Goal: Task Accomplishment & Management: Use online tool/utility

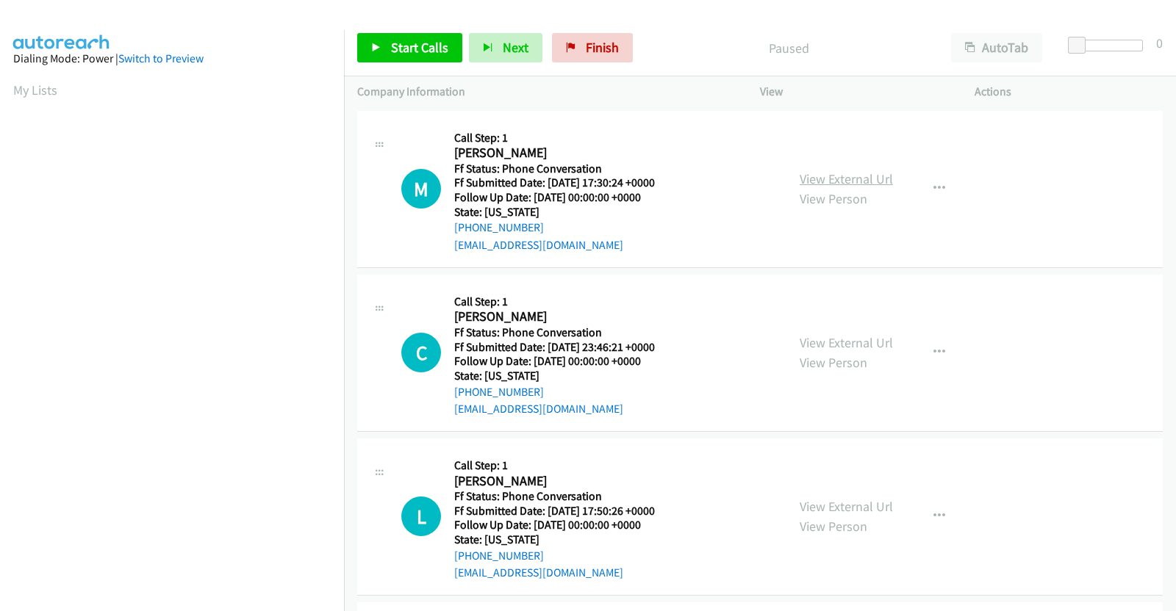
click at [843, 179] on link "View External Url" at bounding box center [845, 178] width 93 height 17
click at [850, 342] on link "View External Url" at bounding box center [845, 342] width 93 height 17
click at [871, 505] on link "View External Url" at bounding box center [845, 506] width 93 height 17
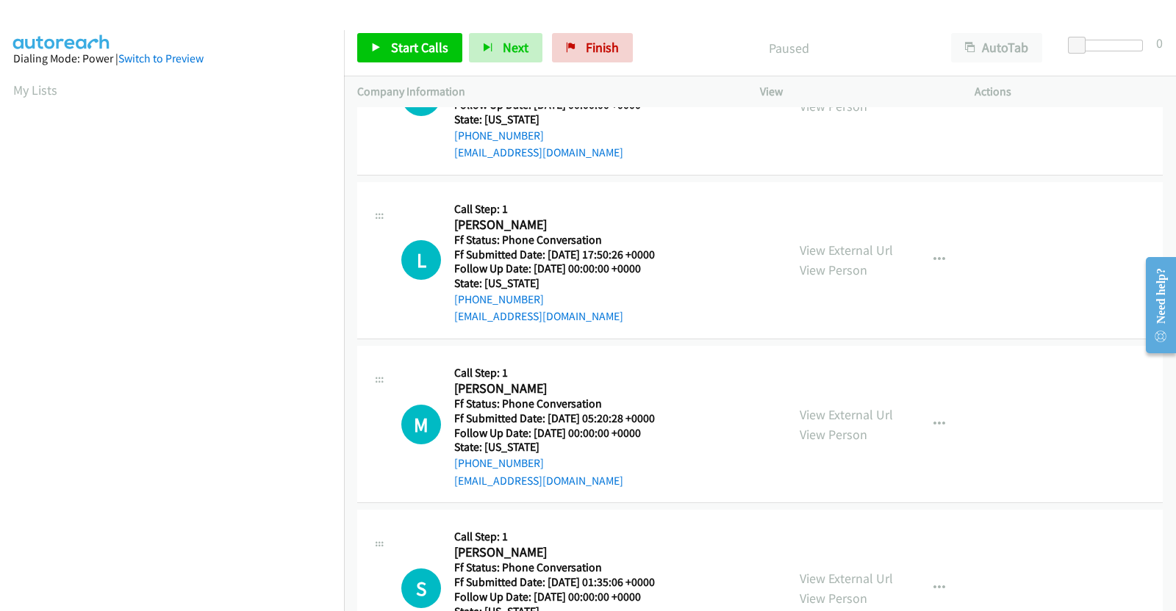
scroll to position [276, 0]
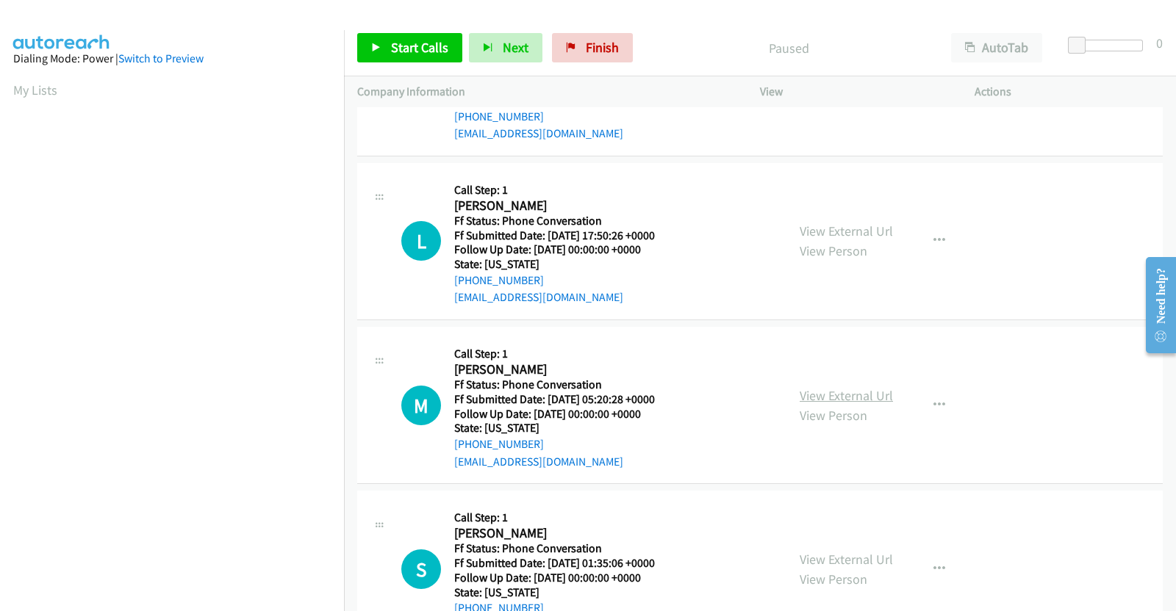
click at [840, 395] on link "View External Url" at bounding box center [845, 395] width 93 height 17
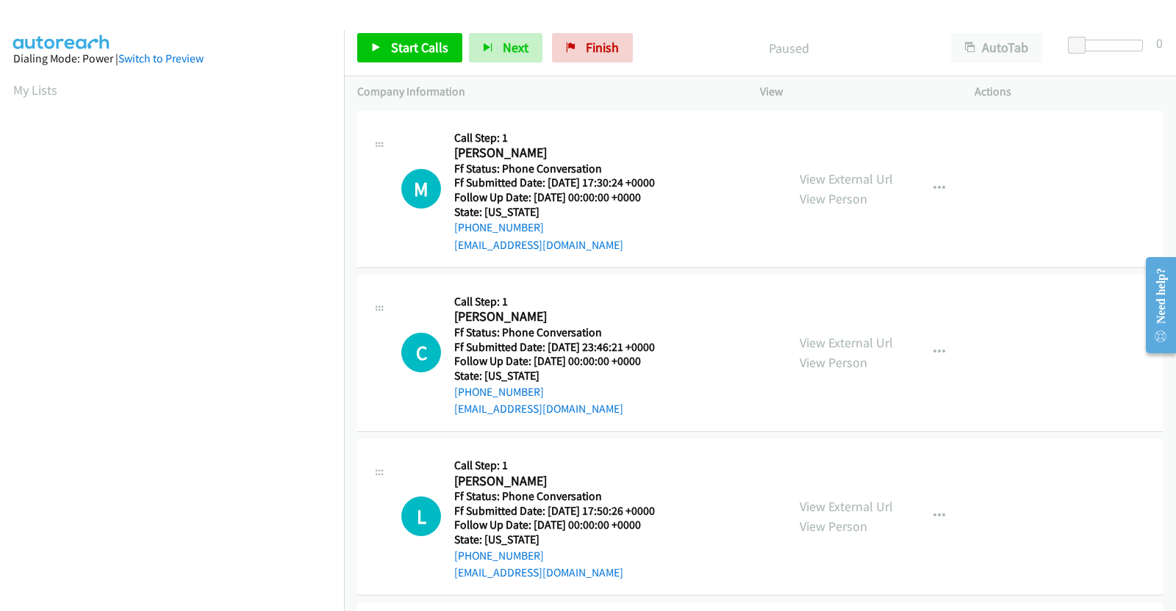
scroll to position [0, 0]
click at [937, 184] on button "button" at bounding box center [939, 188] width 40 height 29
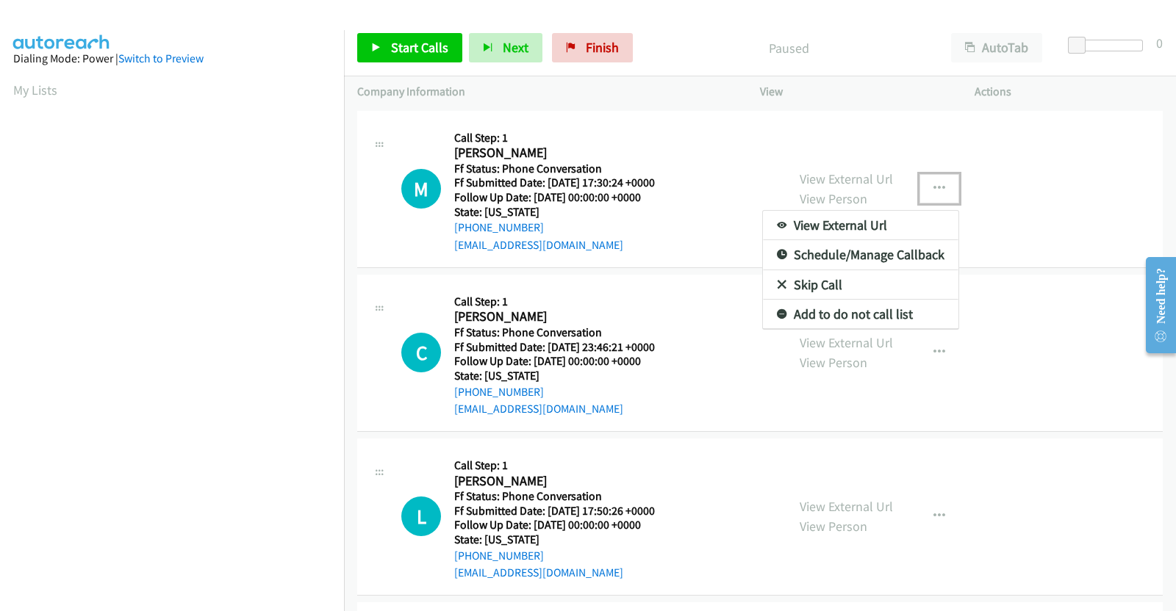
click at [828, 311] on link "Add to do not call list" at bounding box center [860, 314] width 195 height 29
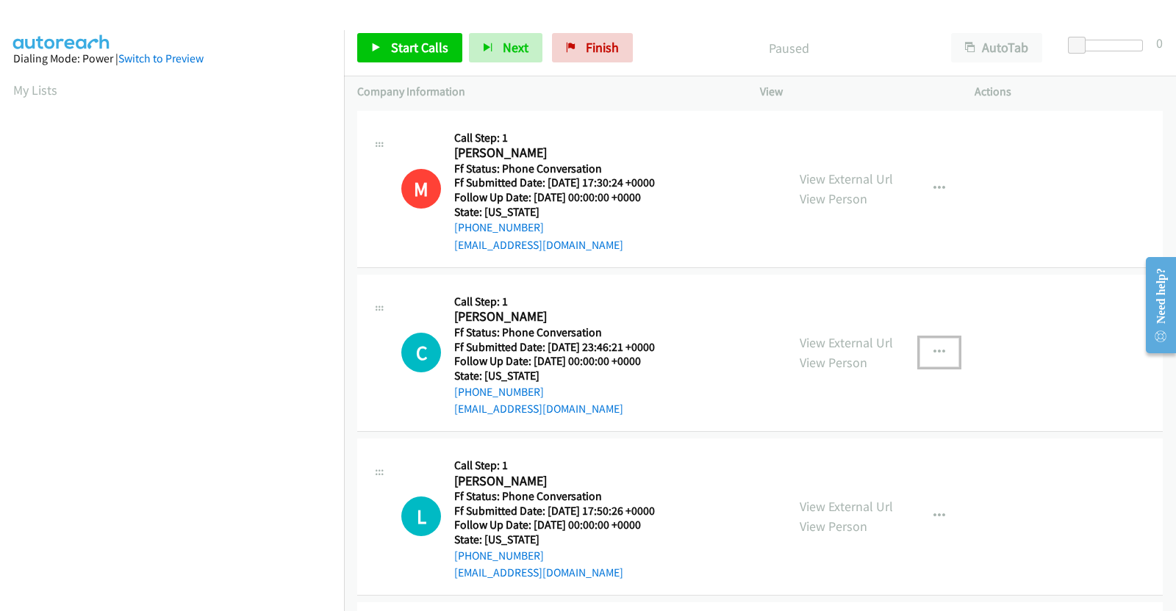
click at [933, 347] on icon "button" at bounding box center [939, 353] width 12 height 12
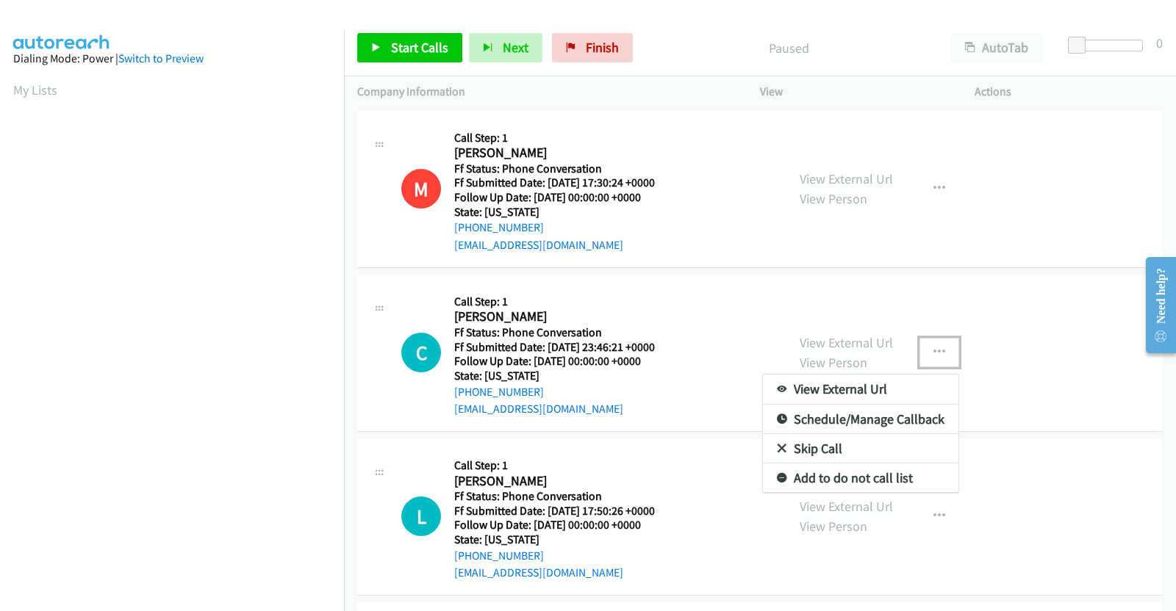
click at [834, 479] on link "Add to do not call list" at bounding box center [860, 478] width 195 height 29
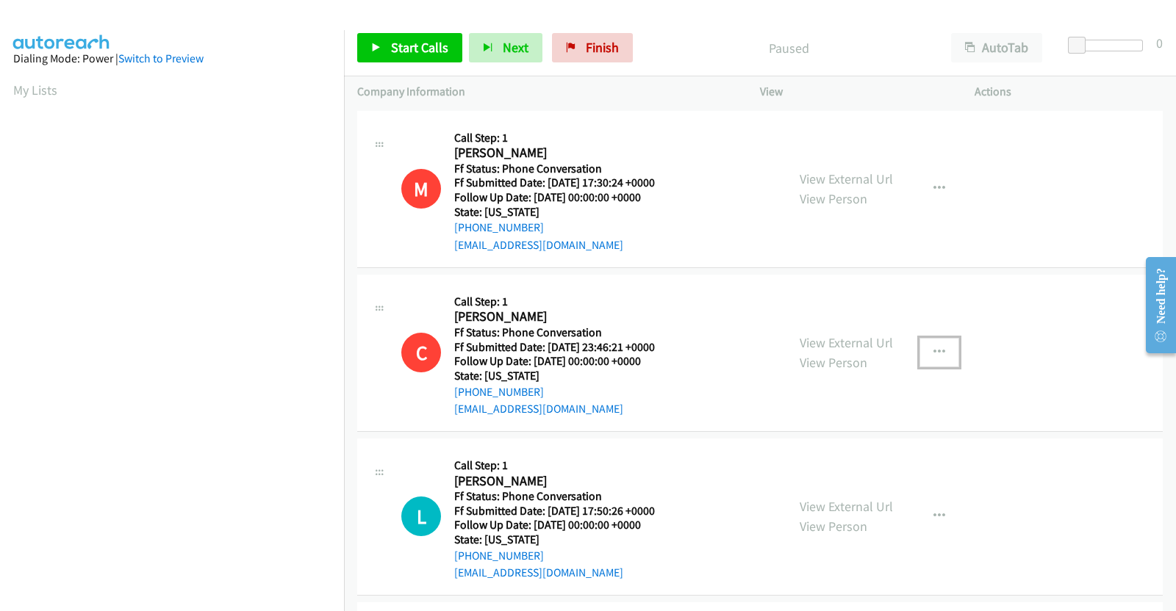
scroll to position [336, 0]
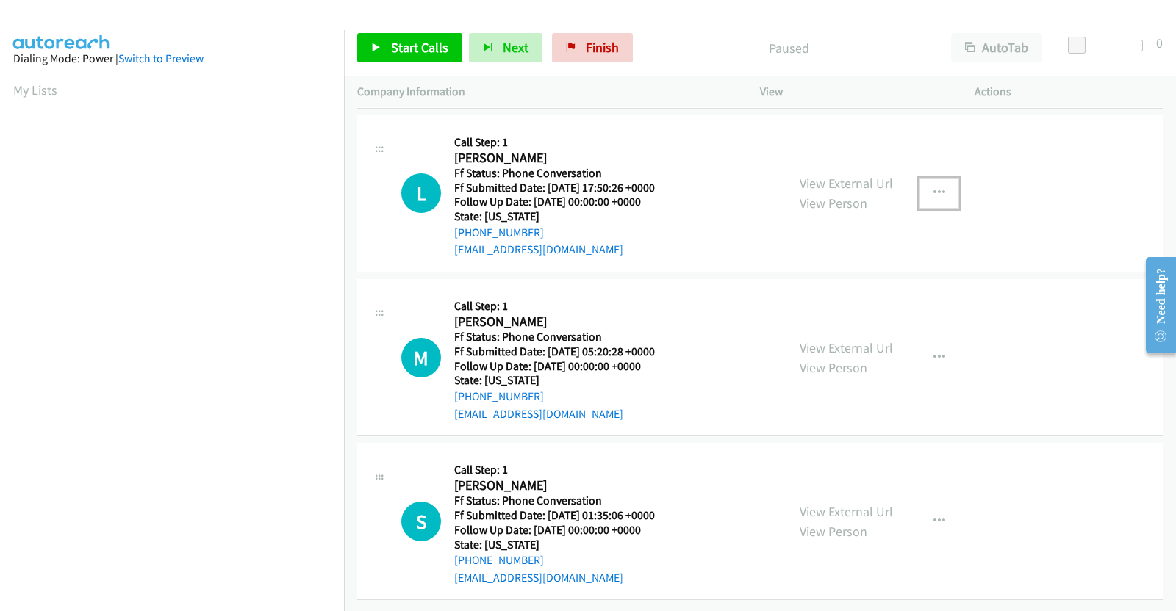
click at [937, 187] on icon "button" at bounding box center [939, 193] width 12 height 12
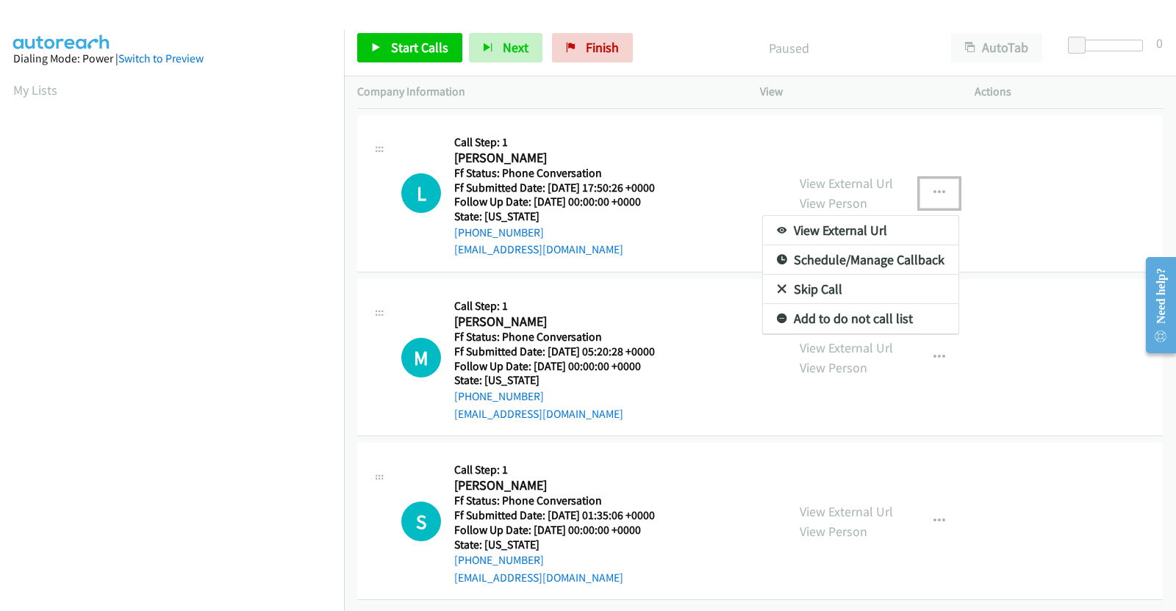
drag, startPoint x: 842, startPoint y: 303, endPoint x: 926, endPoint y: 295, distance: 84.1
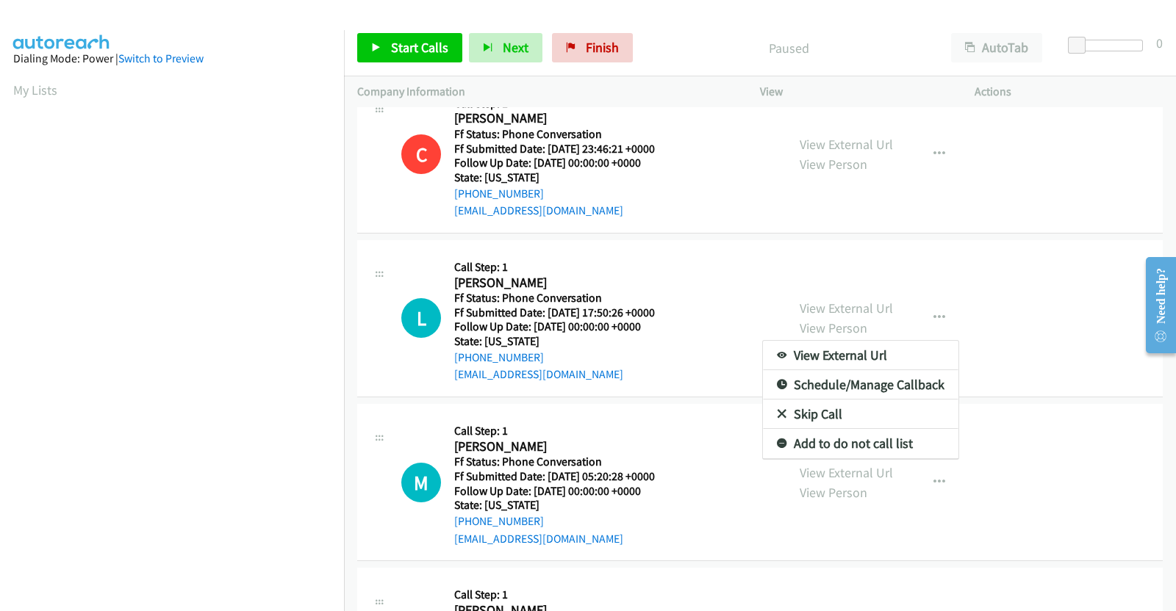
click at [818, 440] on link "Add to do not call list" at bounding box center [860, 443] width 195 height 29
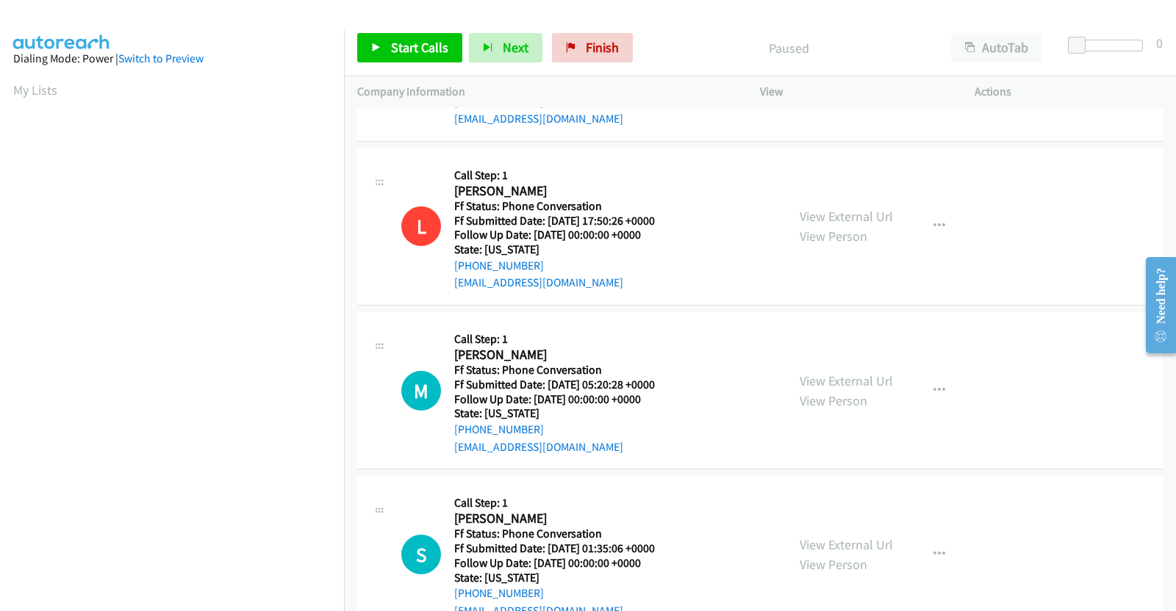
scroll to position [336, 0]
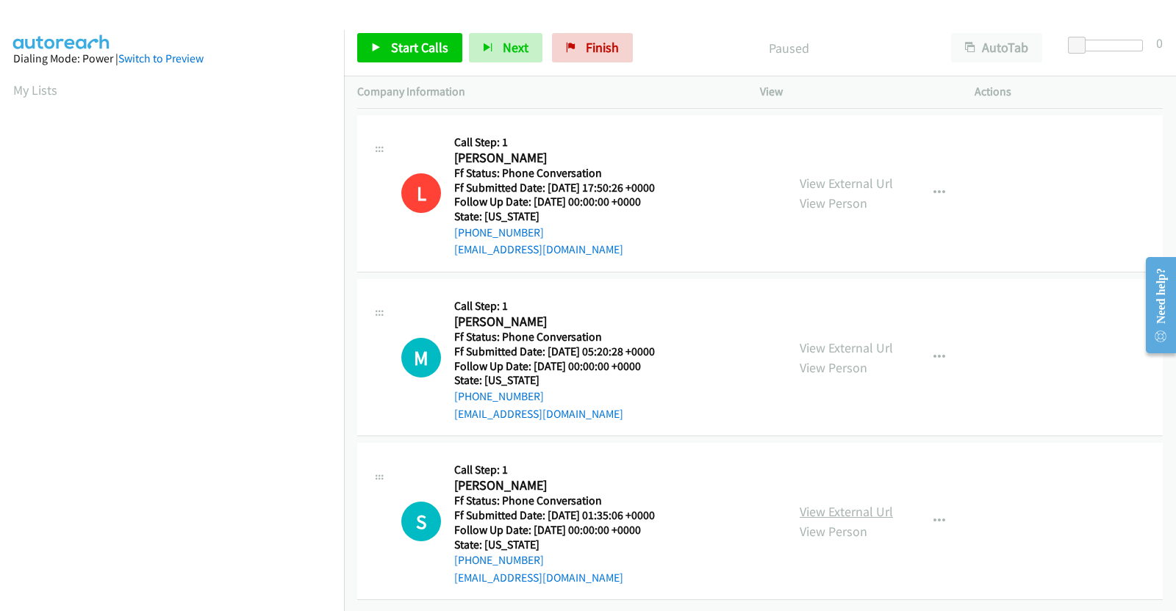
click at [876, 503] on link "View External Url" at bounding box center [845, 511] width 93 height 17
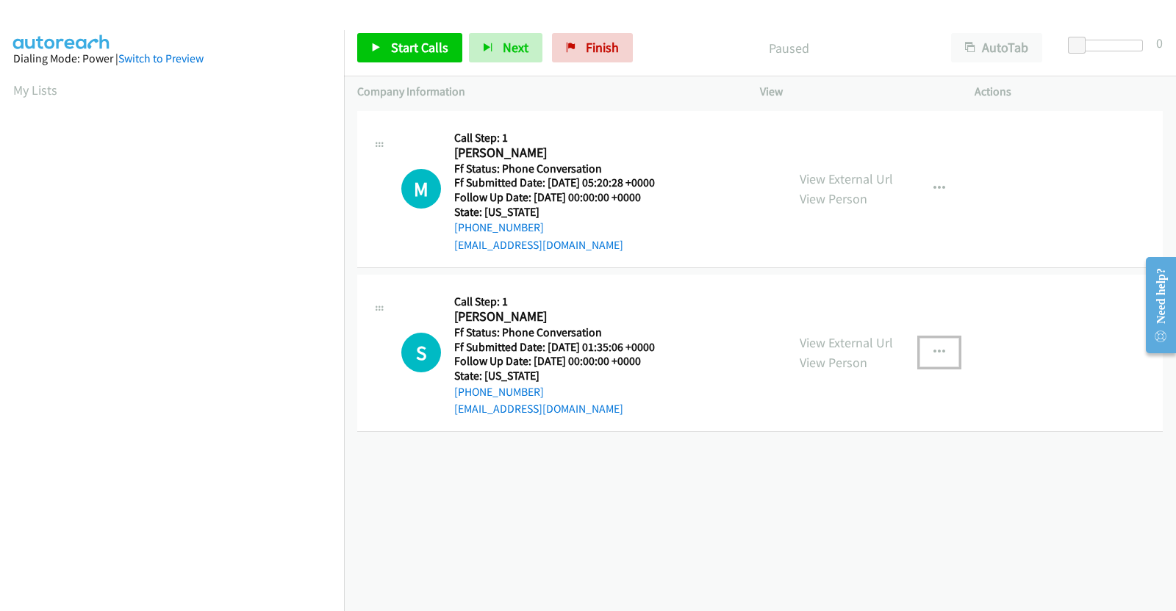
click at [935, 350] on icon "button" at bounding box center [939, 353] width 12 height 12
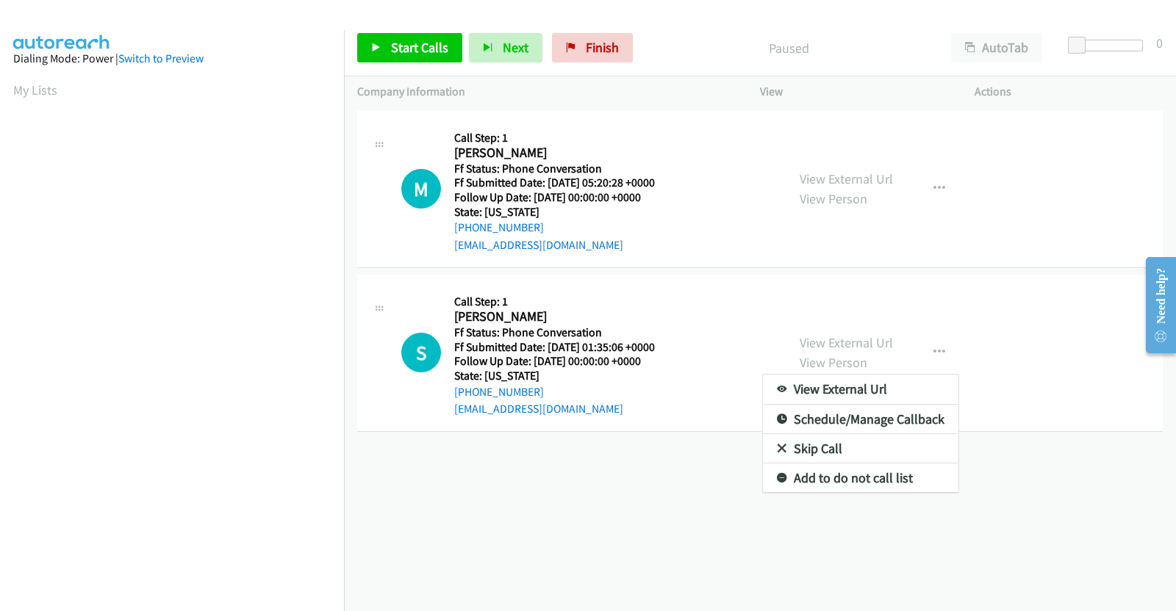
click at [869, 477] on link "Add to do not call list" at bounding box center [860, 478] width 195 height 29
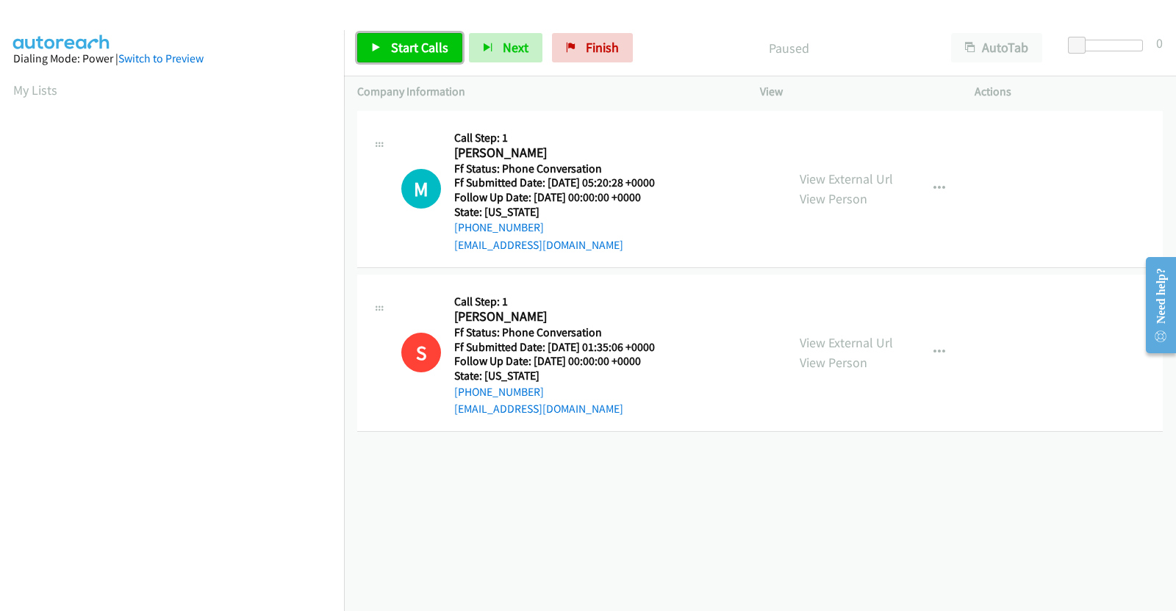
click at [419, 46] on span "Start Calls" at bounding box center [419, 47] width 57 height 17
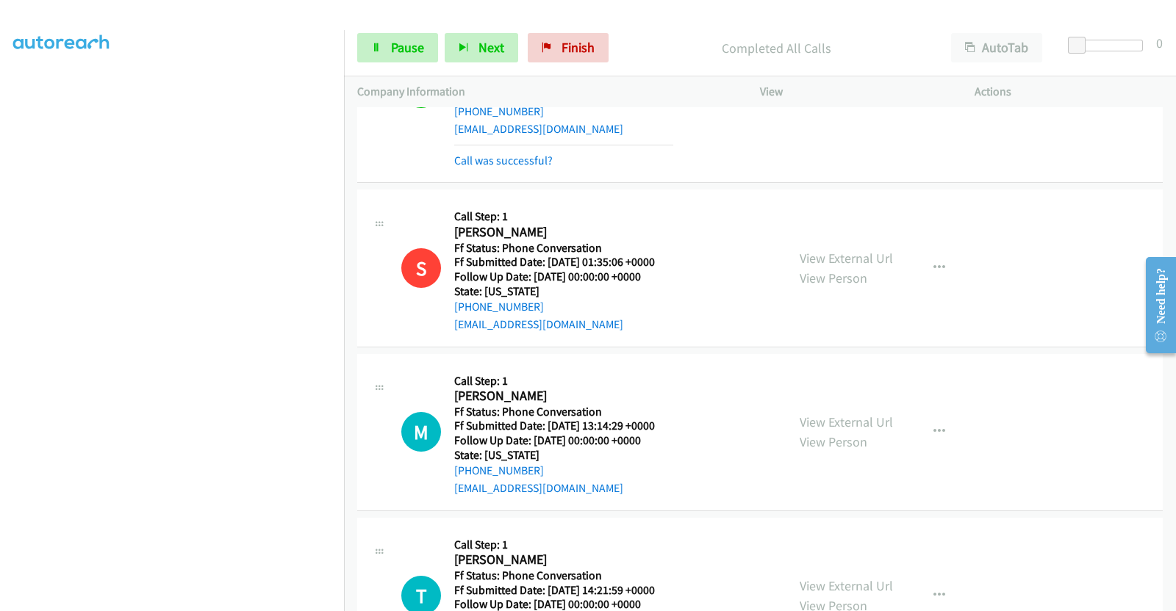
scroll to position [204, 0]
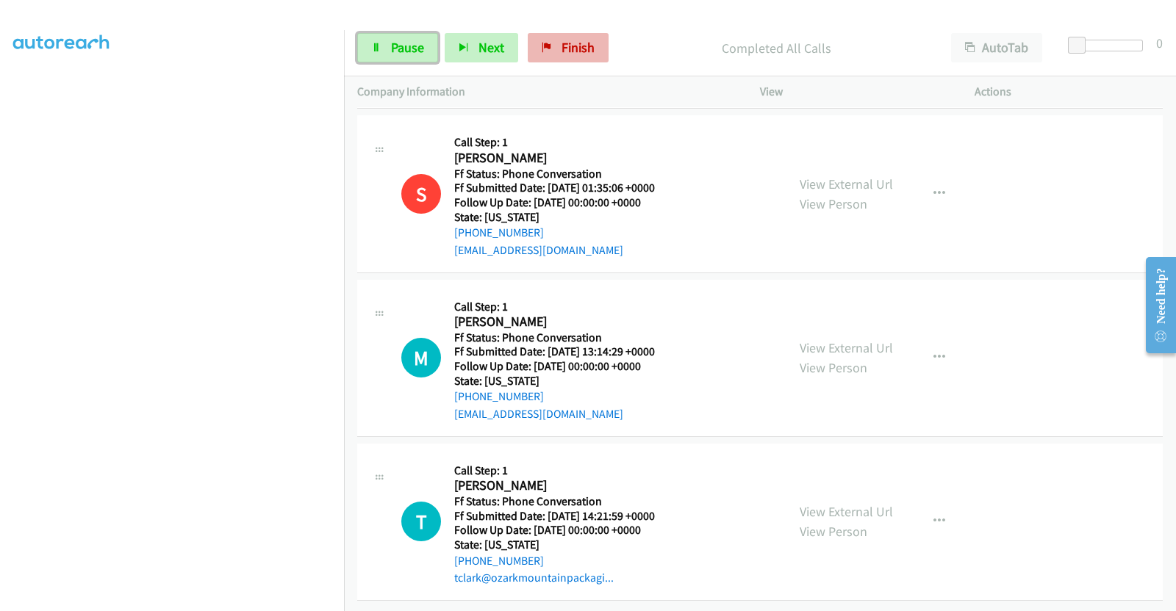
drag, startPoint x: 415, startPoint y: 49, endPoint x: 572, endPoint y: 55, distance: 157.3
click at [415, 48] on span "Pause" at bounding box center [407, 47] width 33 height 17
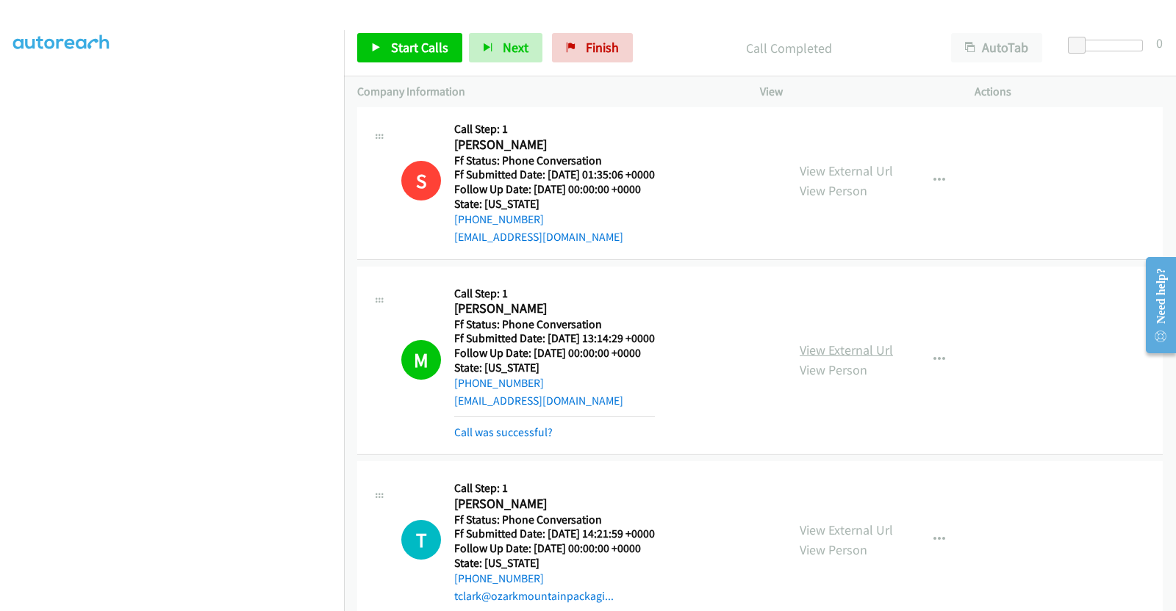
click at [849, 350] on link "View External Url" at bounding box center [845, 350] width 93 height 17
click at [856, 530] on link "View External Url" at bounding box center [845, 530] width 93 height 17
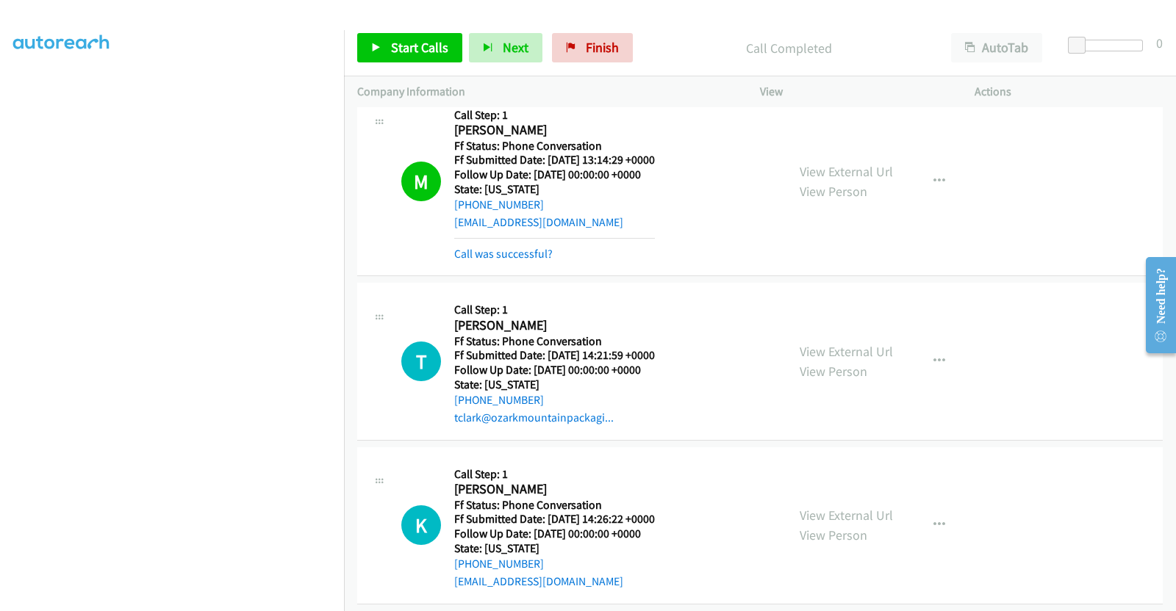
scroll to position [399, 0]
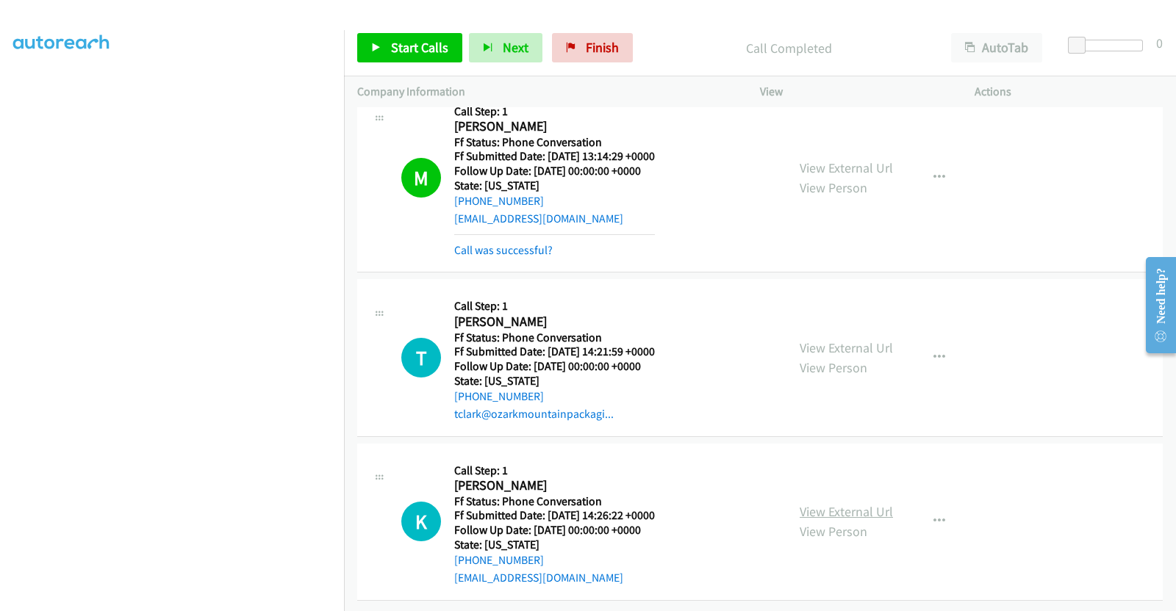
click at [830, 503] on link "View External Url" at bounding box center [845, 511] width 93 height 17
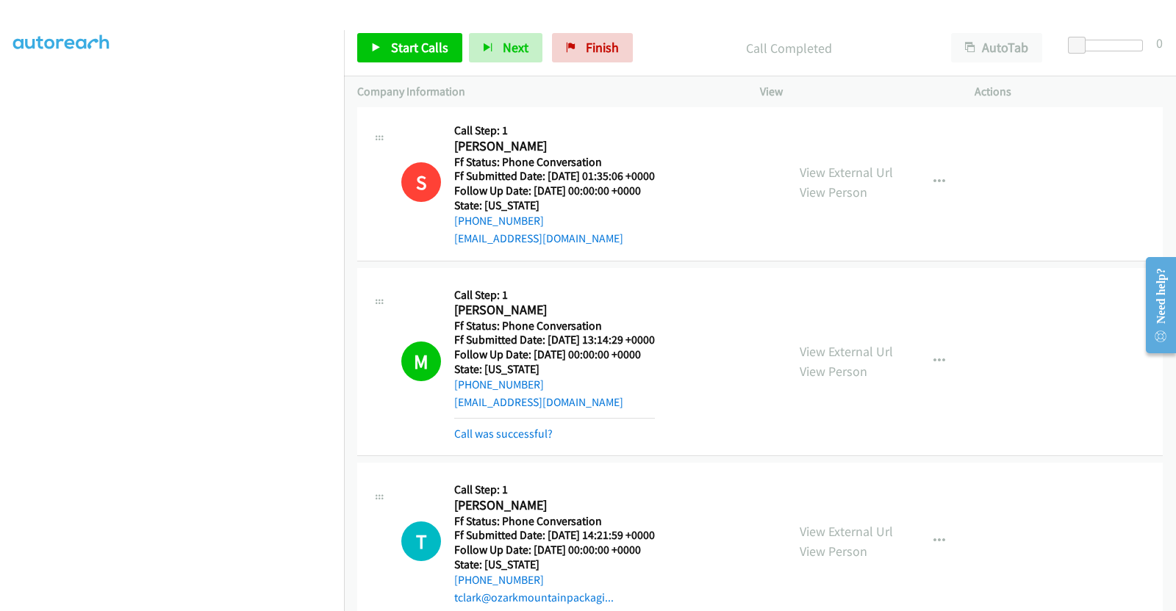
scroll to position [276, 0]
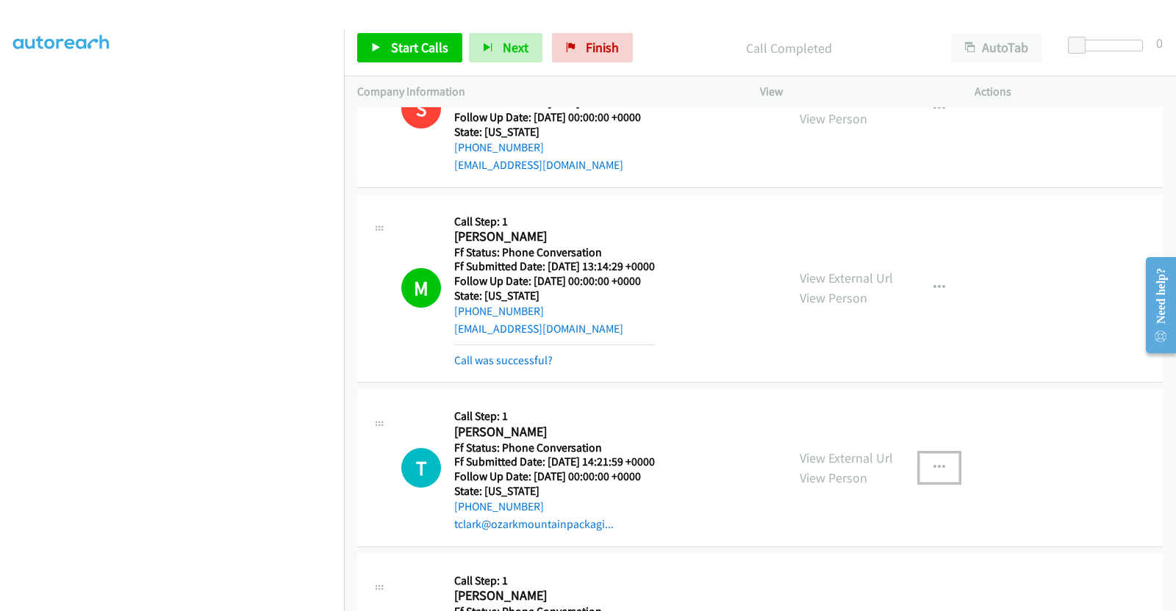
click at [937, 466] on button "button" at bounding box center [939, 467] width 40 height 29
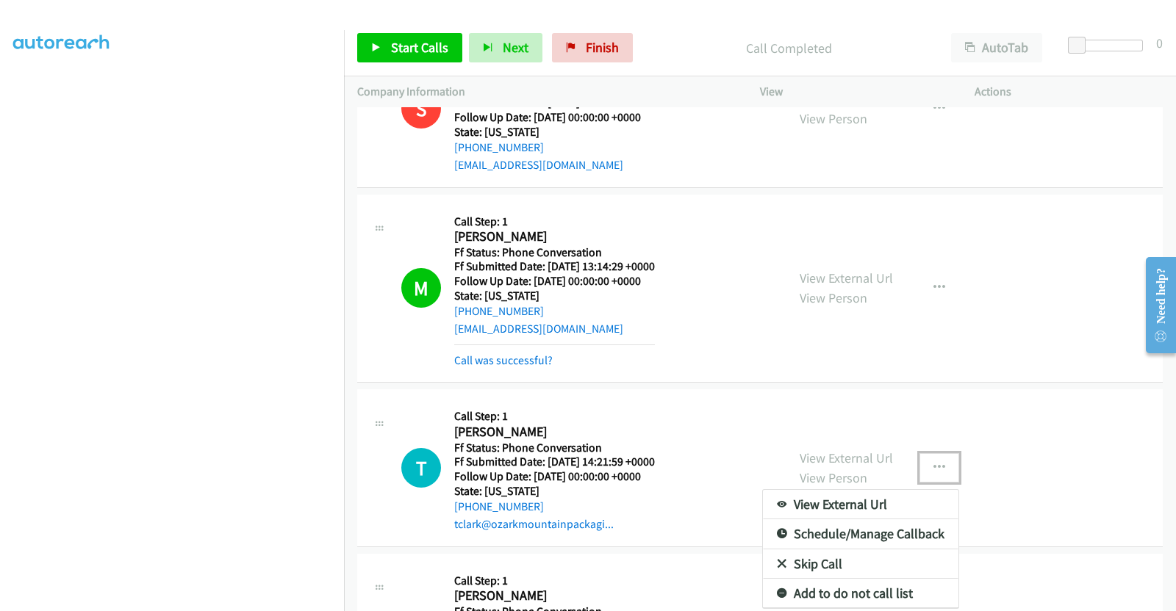
click at [842, 583] on link "Add to do not call list" at bounding box center [860, 593] width 195 height 29
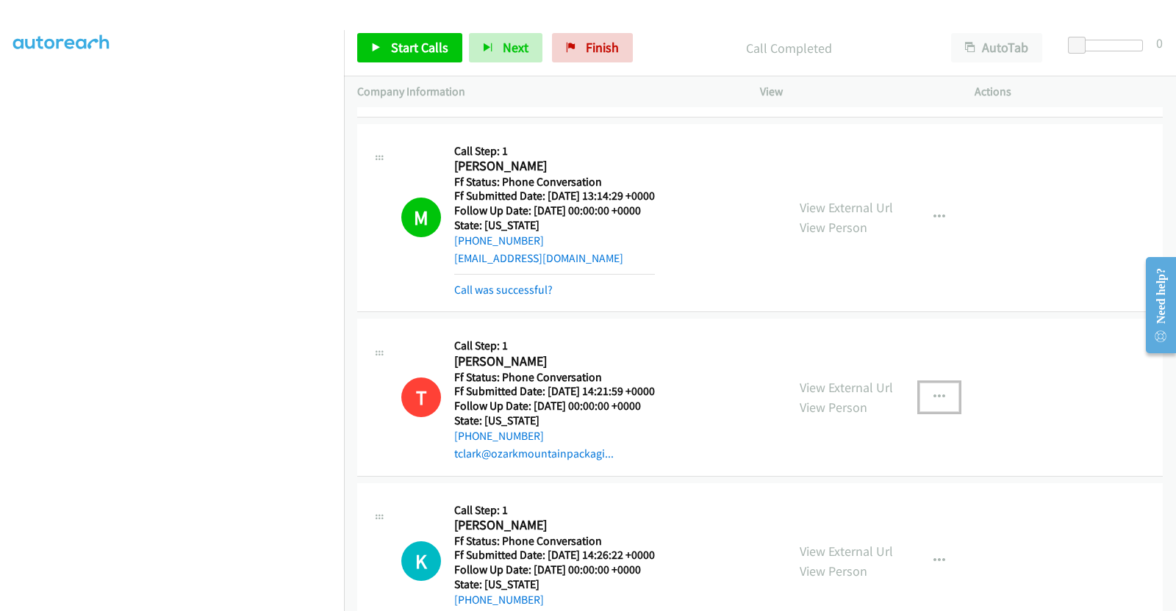
scroll to position [399, 0]
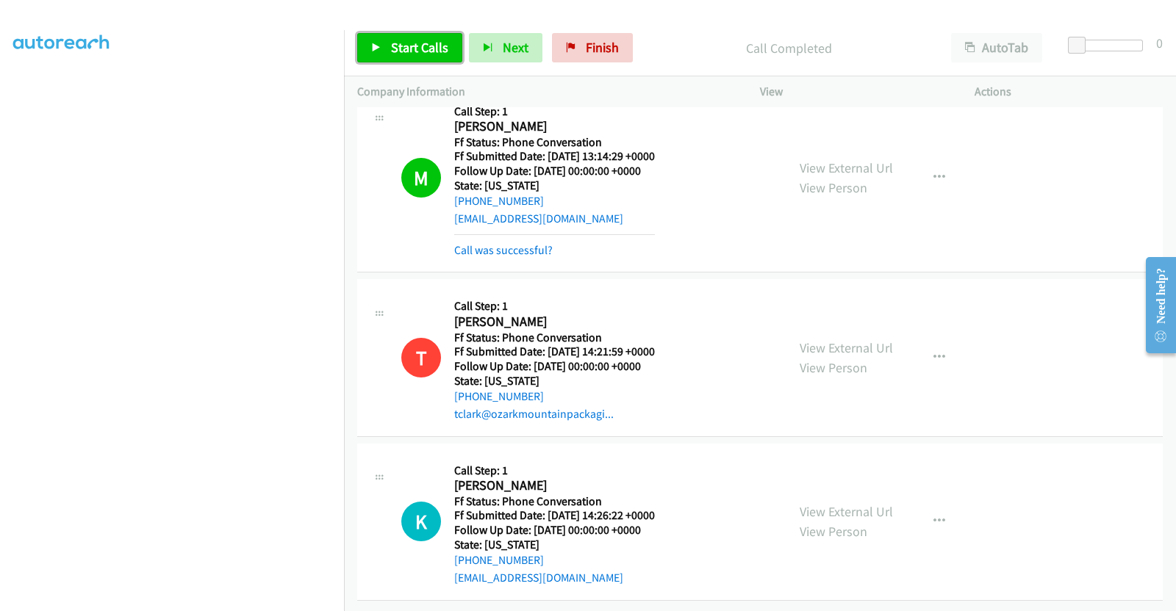
click at [391, 42] on span "Start Calls" at bounding box center [419, 47] width 57 height 17
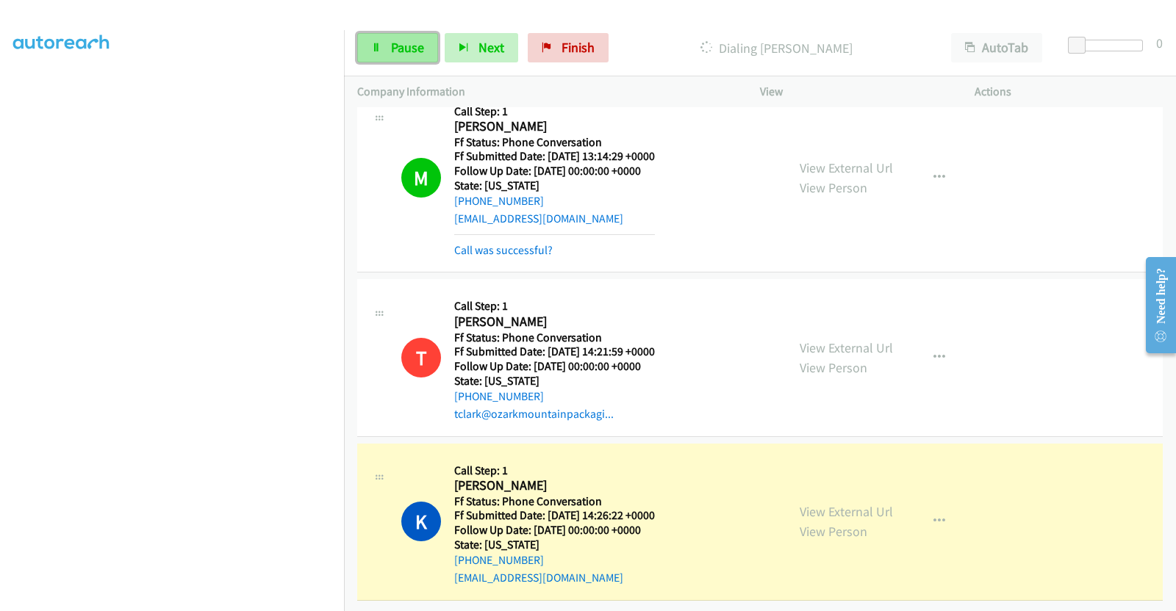
click at [409, 49] on span "Pause" at bounding box center [407, 47] width 33 height 17
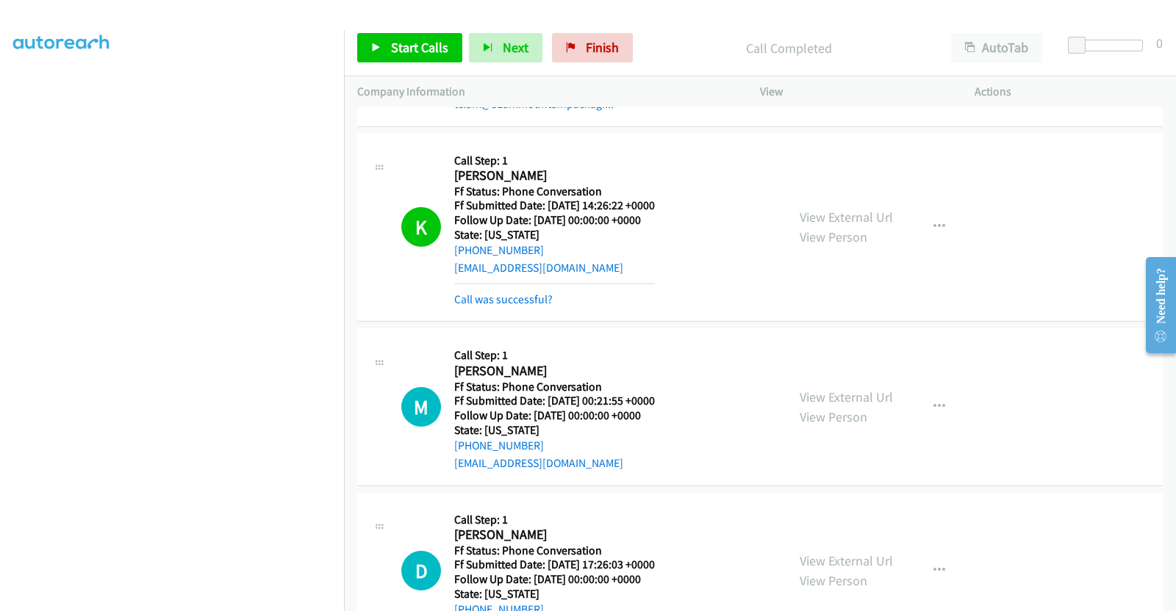
scroll to position [757, 0]
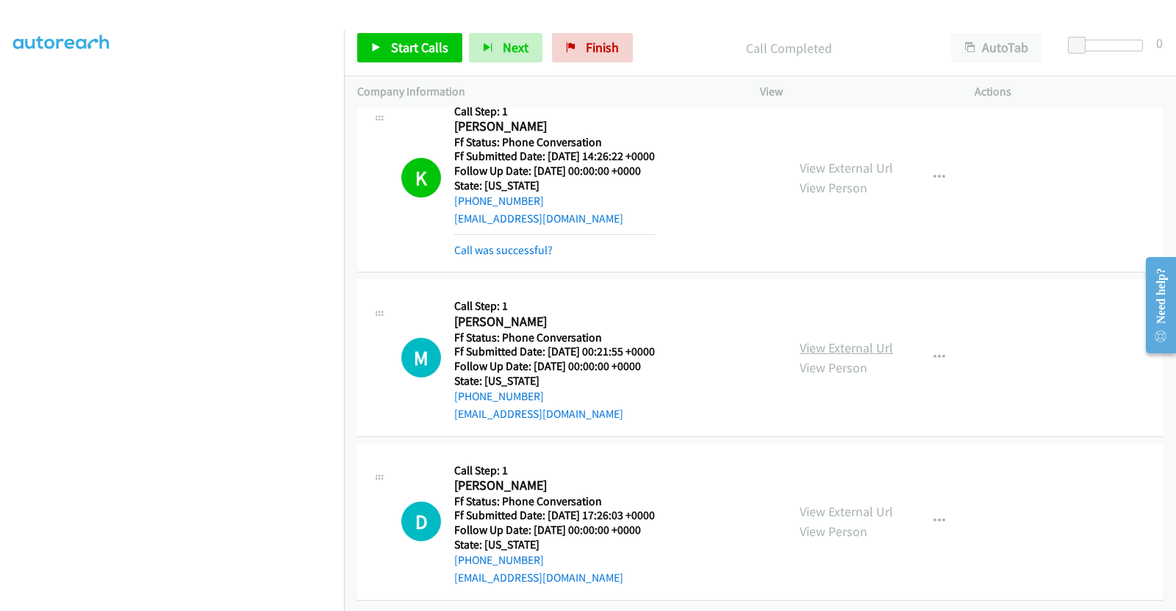
click at [868, 339] on link "View External Url" at bounding box center [845, 347] width 93 height 17
click at [863, 503] on link "View External Url" at bounding box center [845, 511] width 93 height 17
click at [933, 516] on icon "button" at bounding box center [939, 522] width 12 height 12
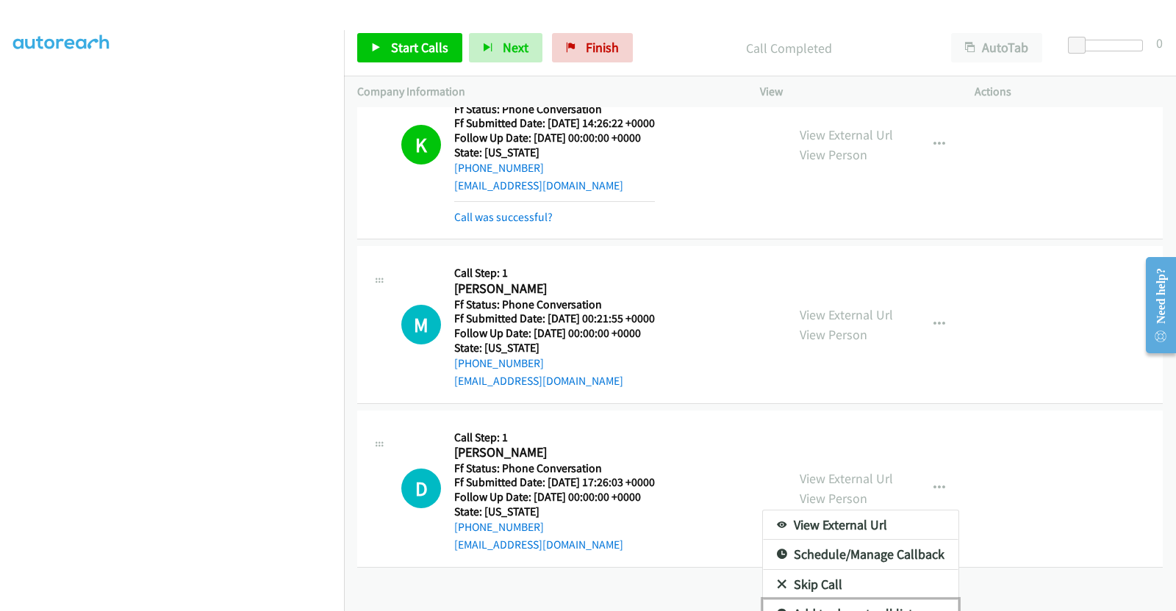
scroll to position [808, 0]
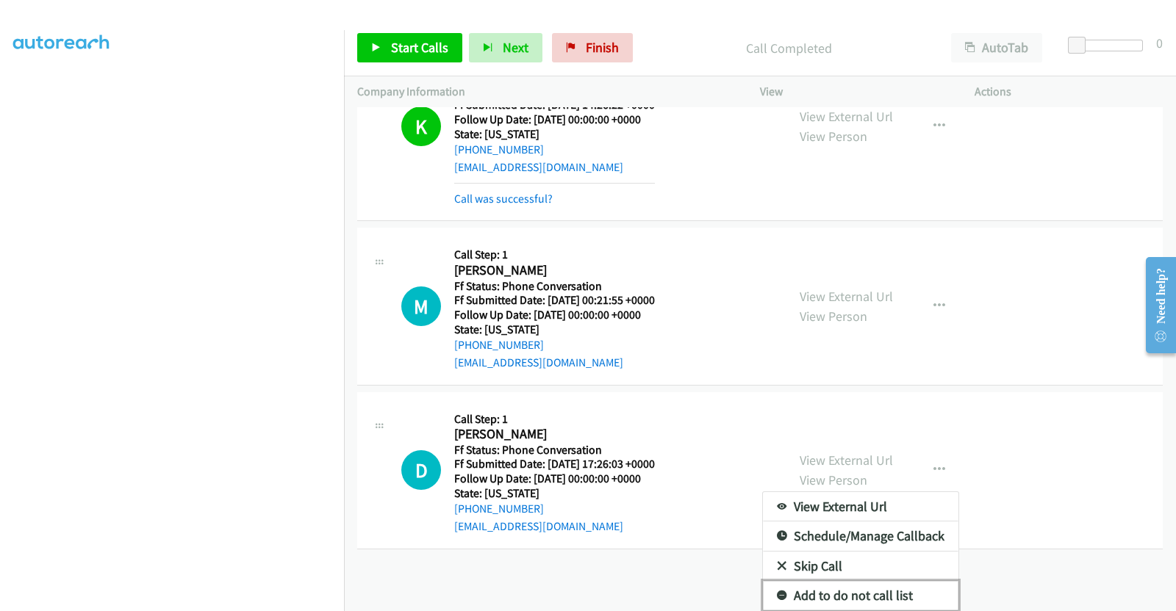
click at [872, 582] on link "Add to do not call list" at bounding box center [860, 595] width 195 height 29
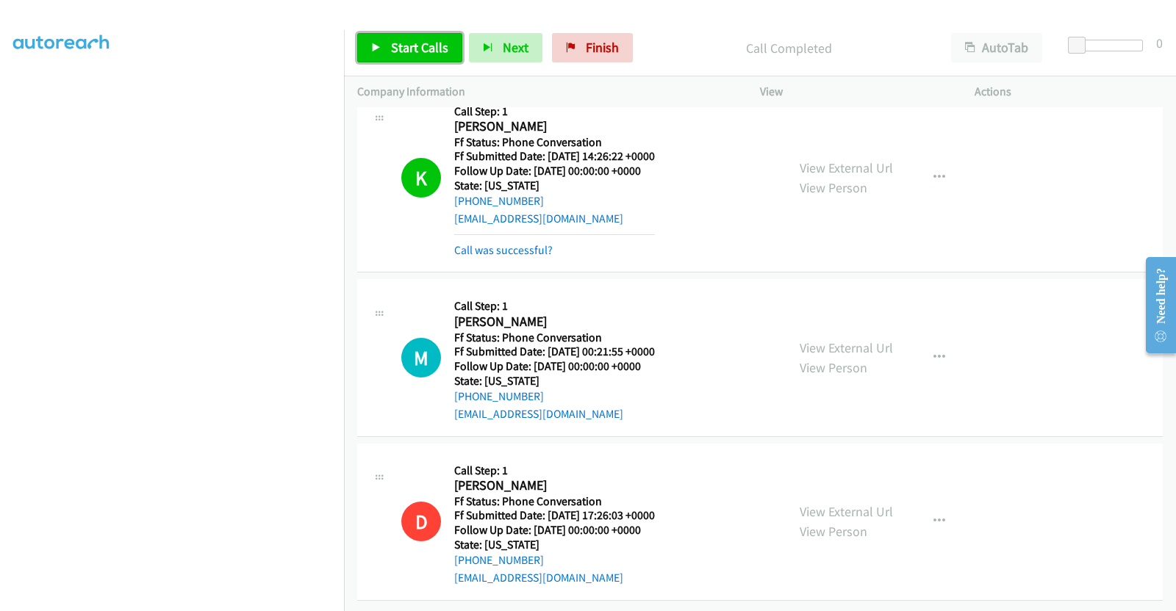
click at [400, 48] on span "Start Calls" at bounding box center [419, 47] width 57 height 17
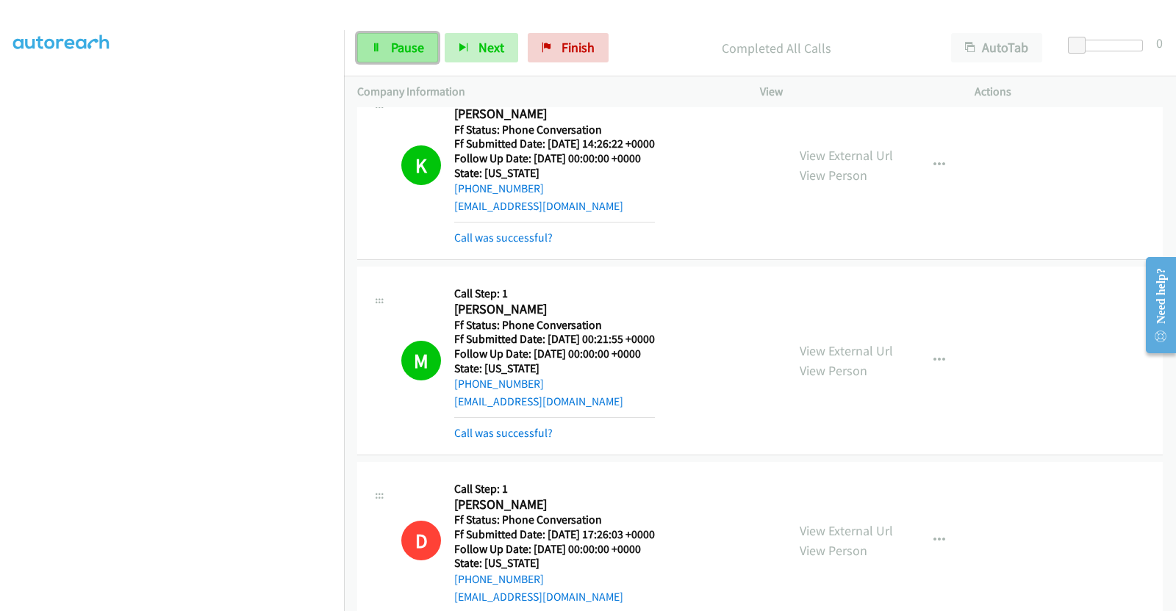
click at [399, 49] on span "Pause" at bounding box center [407, 47] width 33 height 17
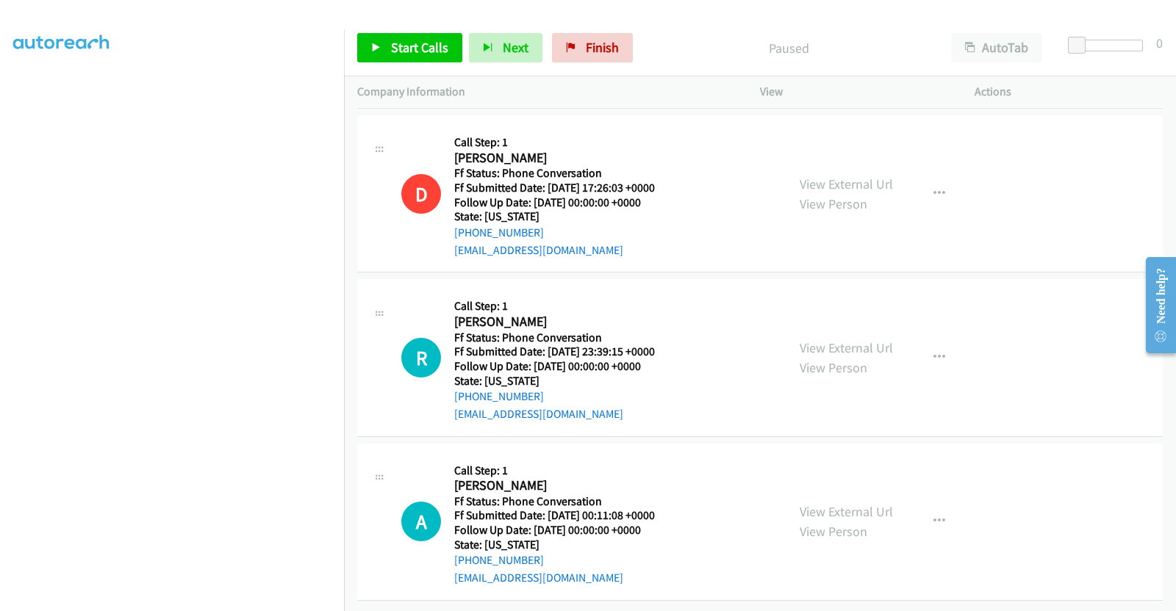
scroll to position [1117, 0]
click at [861, 339] on link "View External Url" at bounding box center [845, 347] width 93 height 17
click at [804, 503] on link "View External Url" at bounding box center [845, 511] width 93 height 17
click at [938, 343] on button "button" at bounding box center [939, 357] width 40 height 29
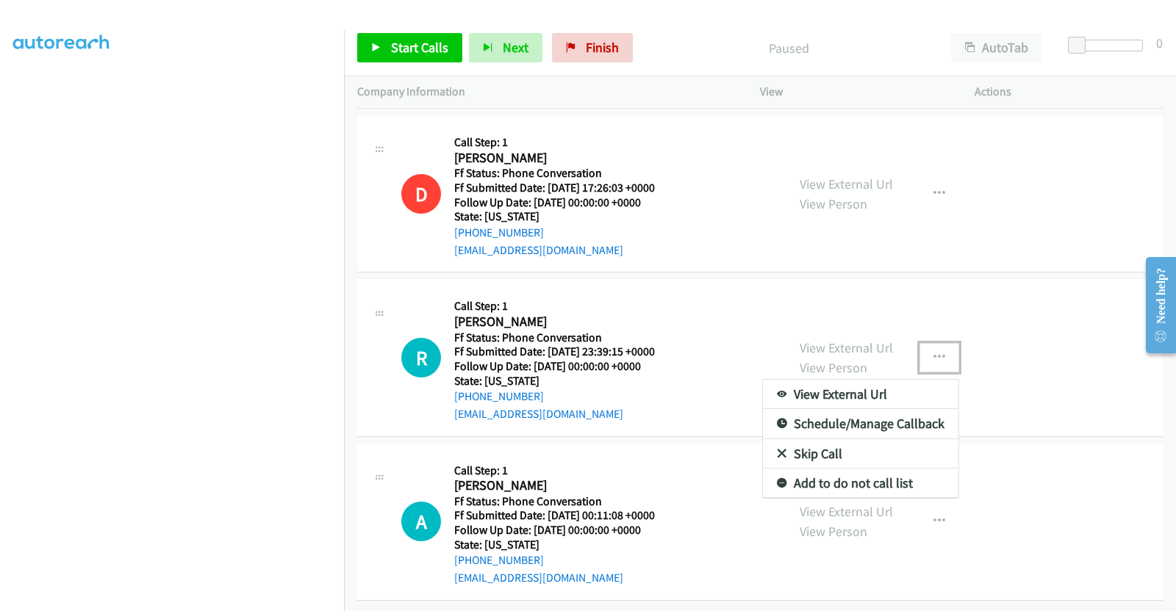
click at [840, 469] on link "Add to do not call list" at bounding box center [860, 483] width 195 height 29
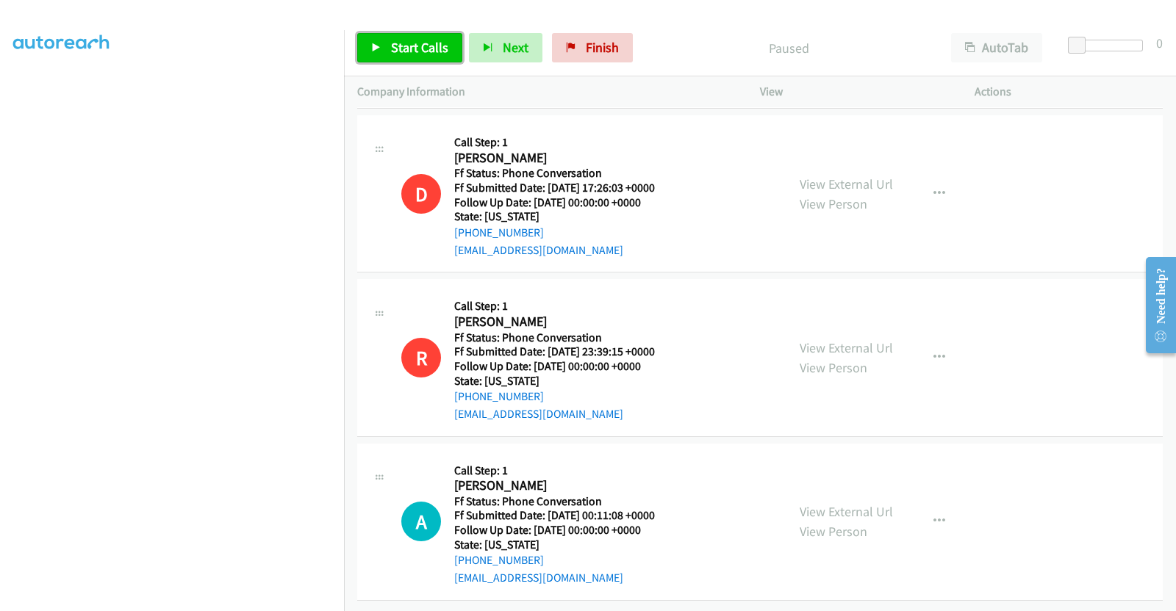
click at [397, 54] on span "Start Calls" at bounding box center [419, 47] width 57 height 17
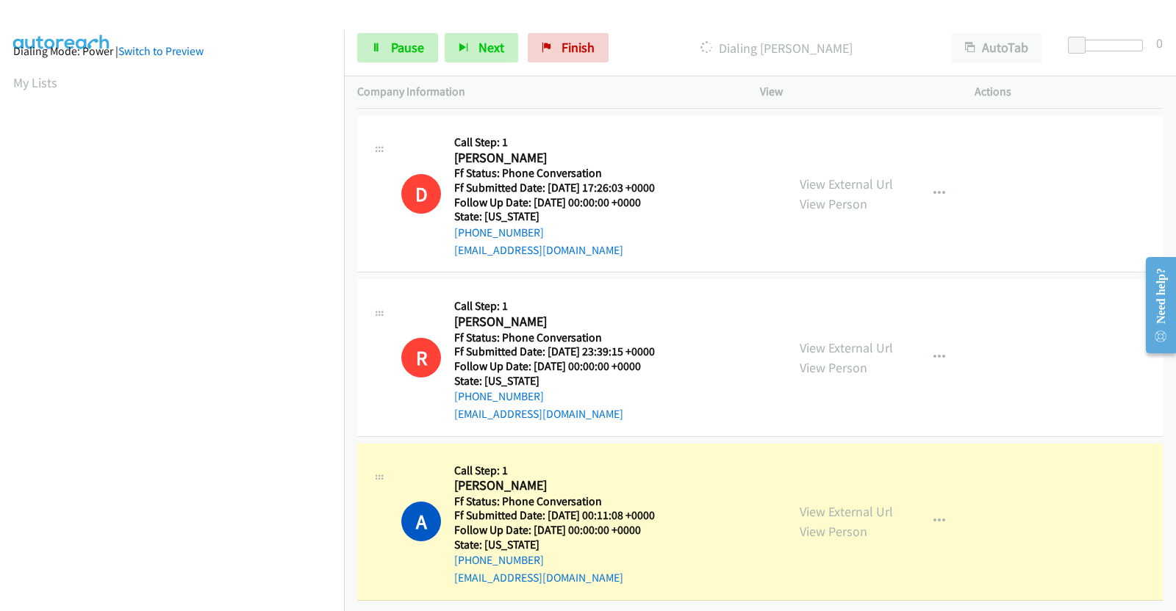
scroll to position [0, 0]
click at [366, 43] on link "Pause" at bounding box center [397, 47] width 81 height 29
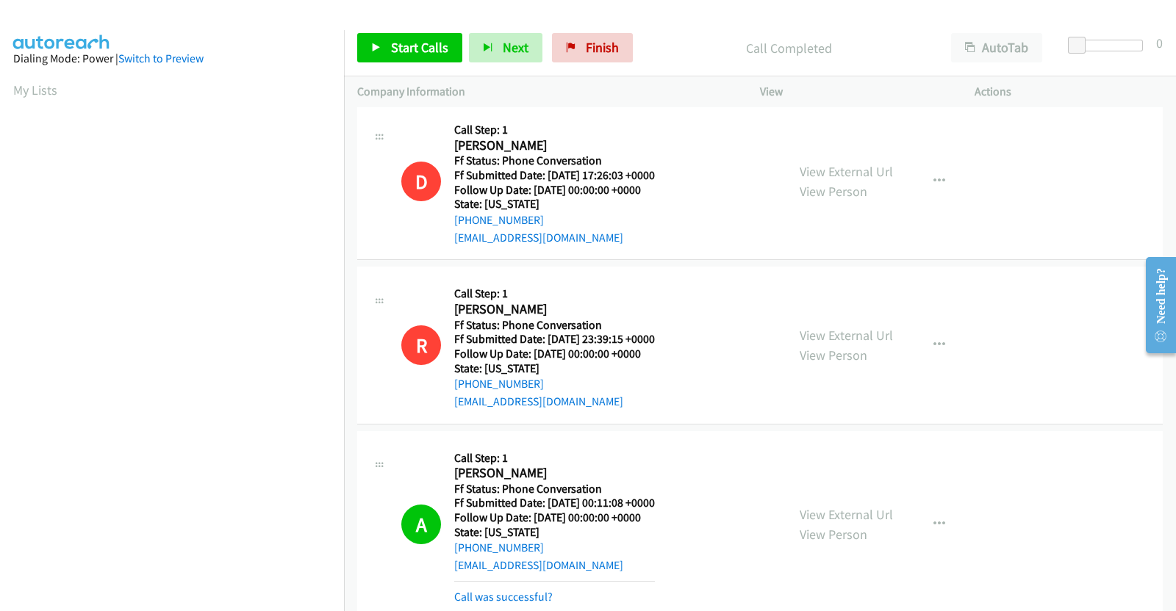
scroll to position [1475, 0]
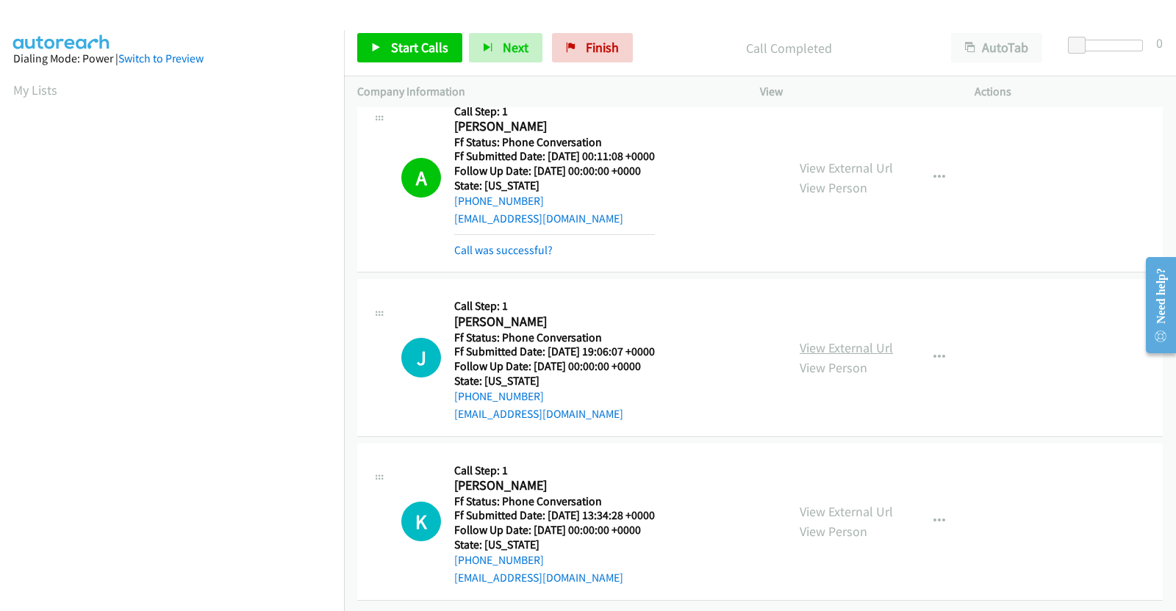
click at [841, 339] on link "View External Url" at bounding box center [845, 347] width 93 height 17
click at [868, 503] on link "View External Url" at bounding box center [845, 511] width 93 height 17
drag, startPoint x: 413, startPoint y: 40, endPoint x: 441, endPoint y: 43, distance: 28.1
click at [414, 40] on span "Start Calls" at bounding box center [419, 47] width 57 height 17
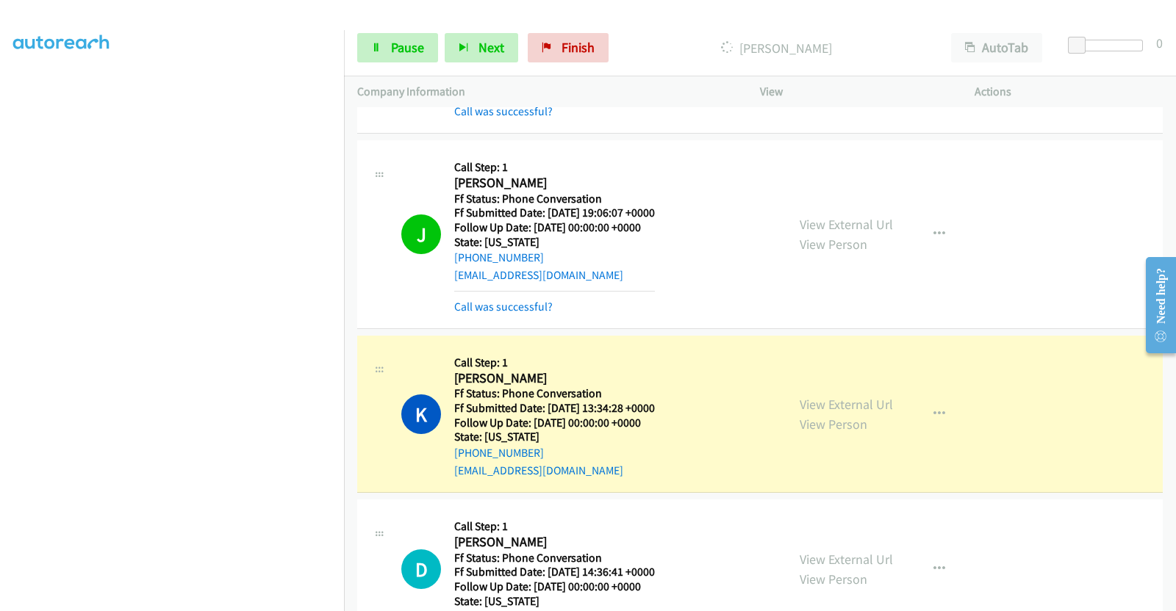
scroll to position [1653, 0]
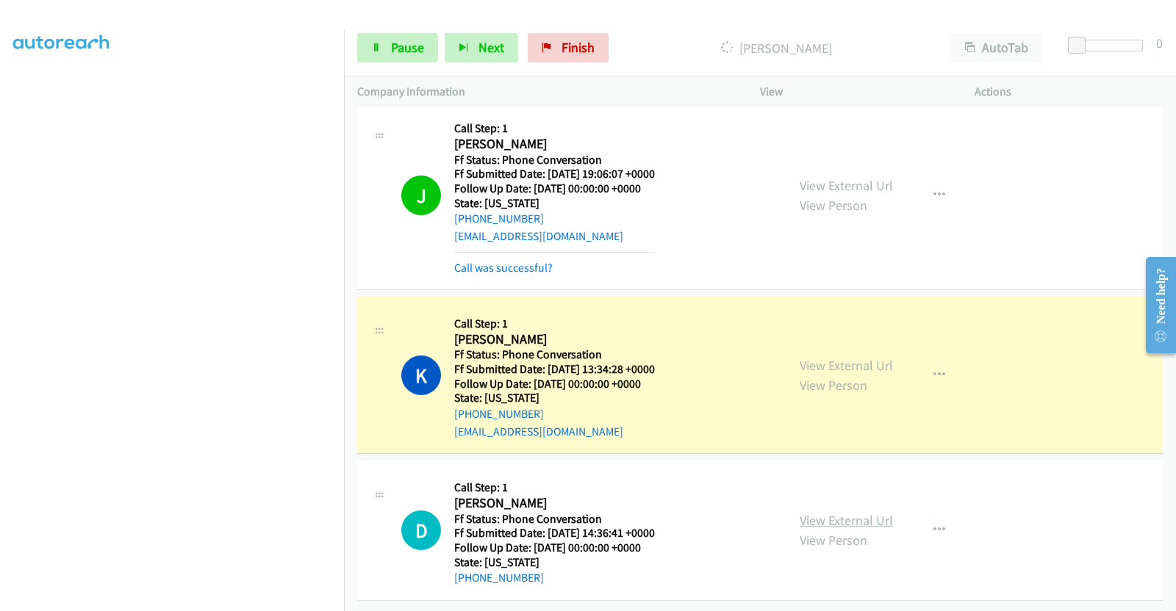
click at [874, 512] on link "View External Url" at bounding box center [845, 520] width 93 height 17
click at [402, 57] on link "Pause" at bounding box center [397, 47] width 81 height 29
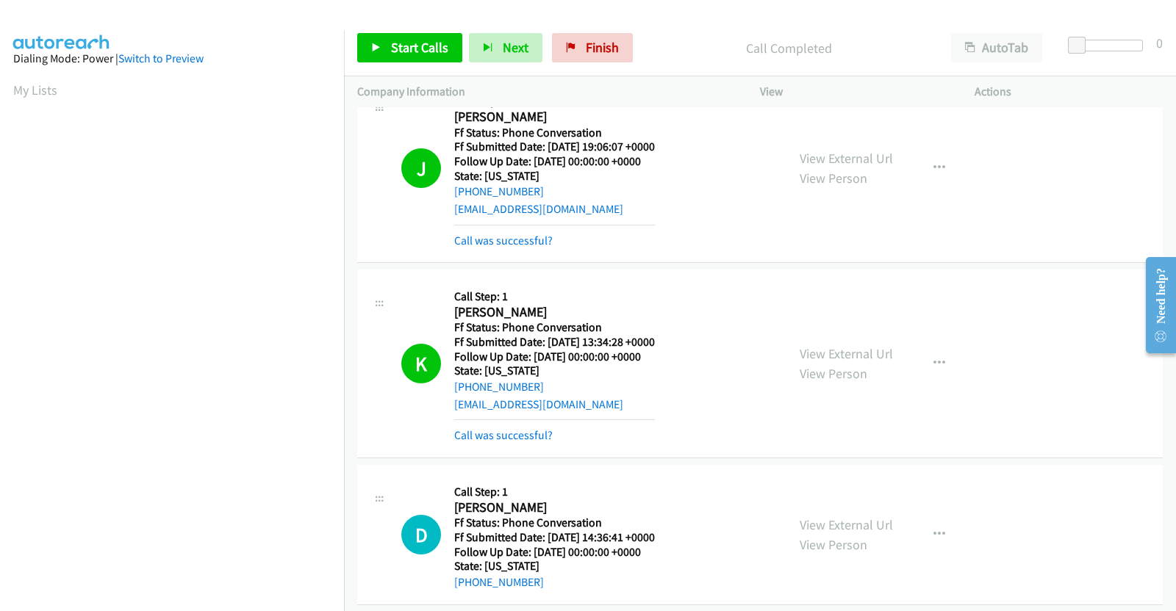
scroll to position [1684, 0]
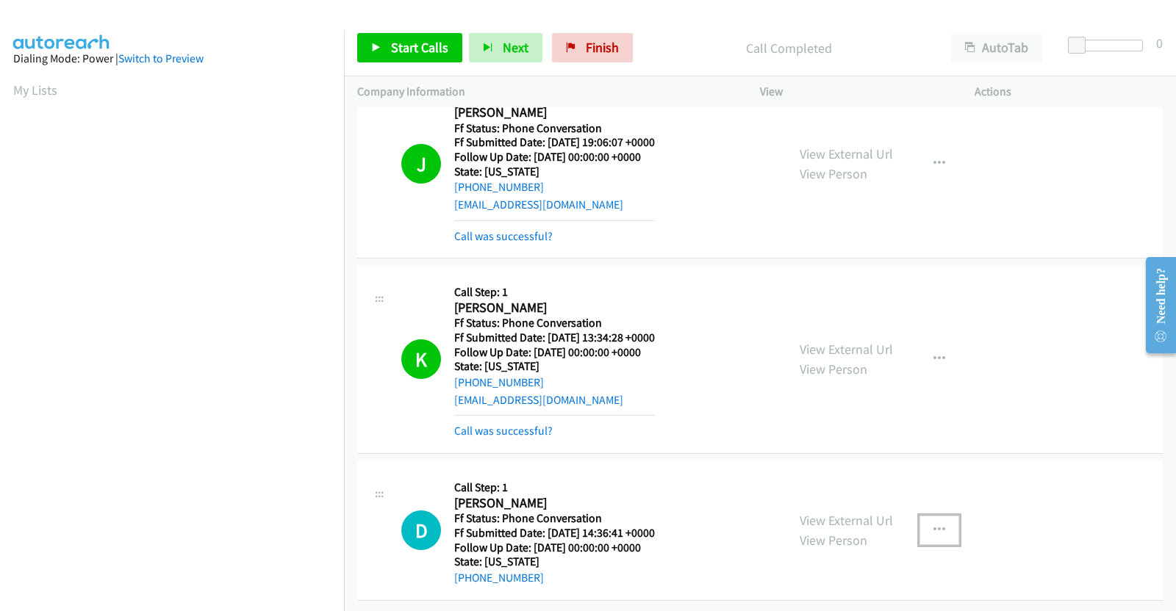
click at [938, 516] on button "button" at bounding box center [939, 530] width 40 height 29
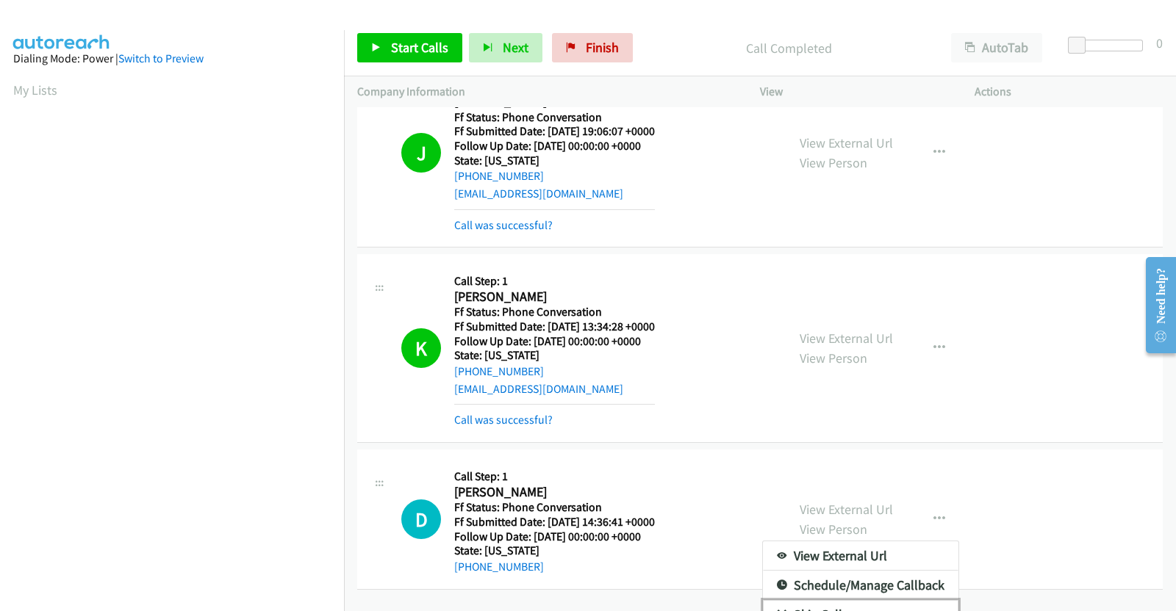
scroll to position [1743, 0]
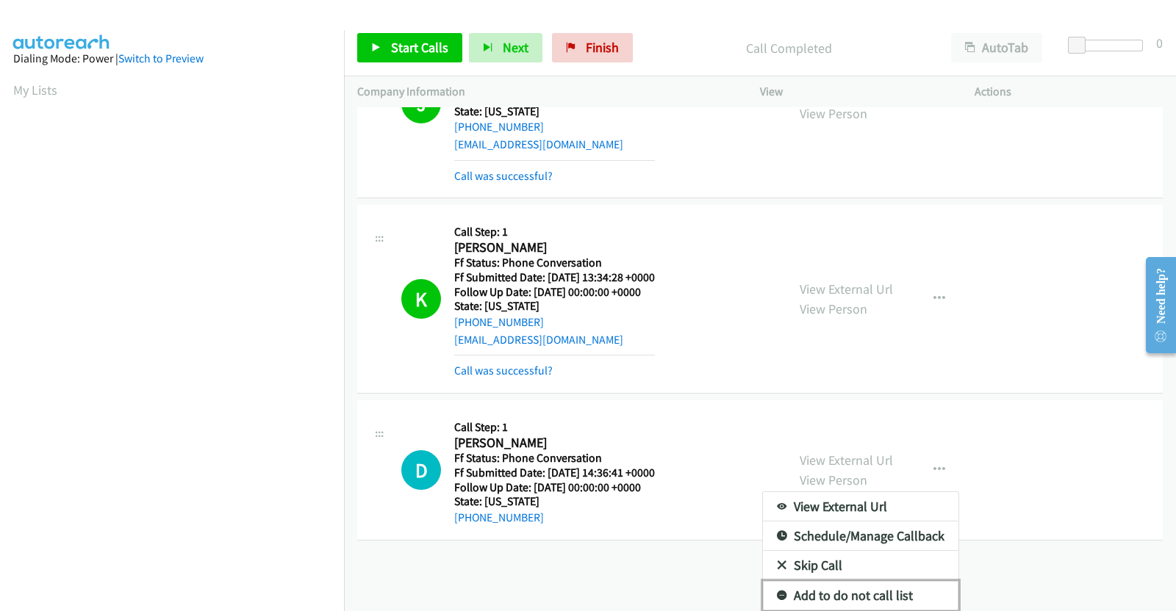
click at [903, 581] on link "Add to do not call list" at bounding box center [860, 595] width 195 height 29
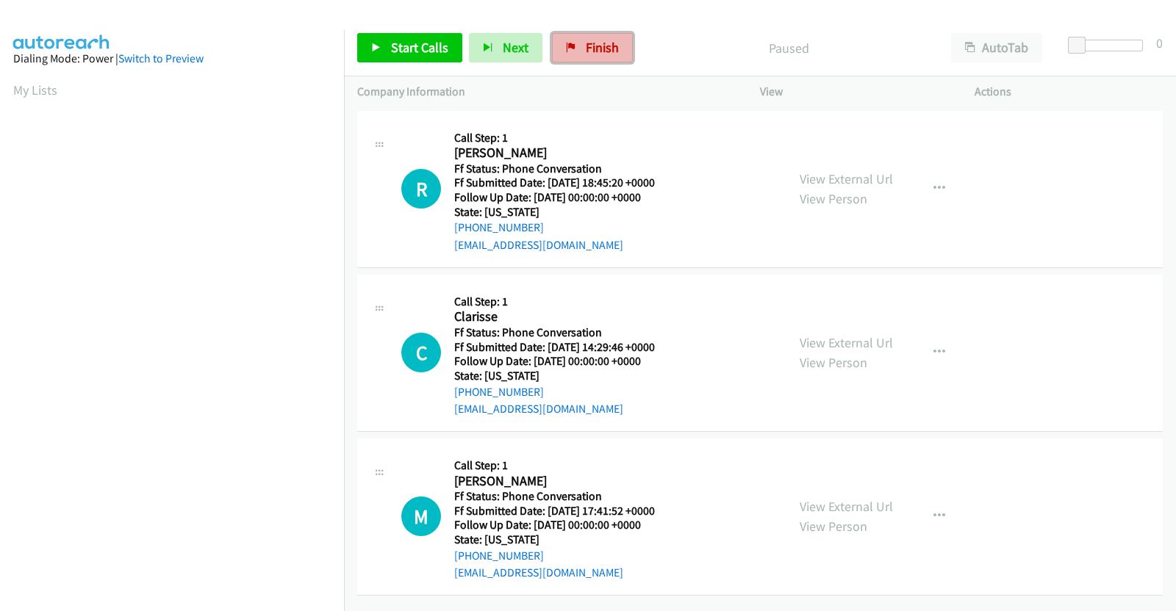
click at [573, 44] on link "Finish" at bounding box center [592, 47] width 81 height 29
click at [851, 175] on link "View External Url" at bounding box center [845, 178] width 93 height 17
click at [843, 338] on link "View External Url" at bounding box center [845, 342] width 93 height 17
click at [813, 498] on link "View External Url" at bounding box center [845, 506] width 93 height 17
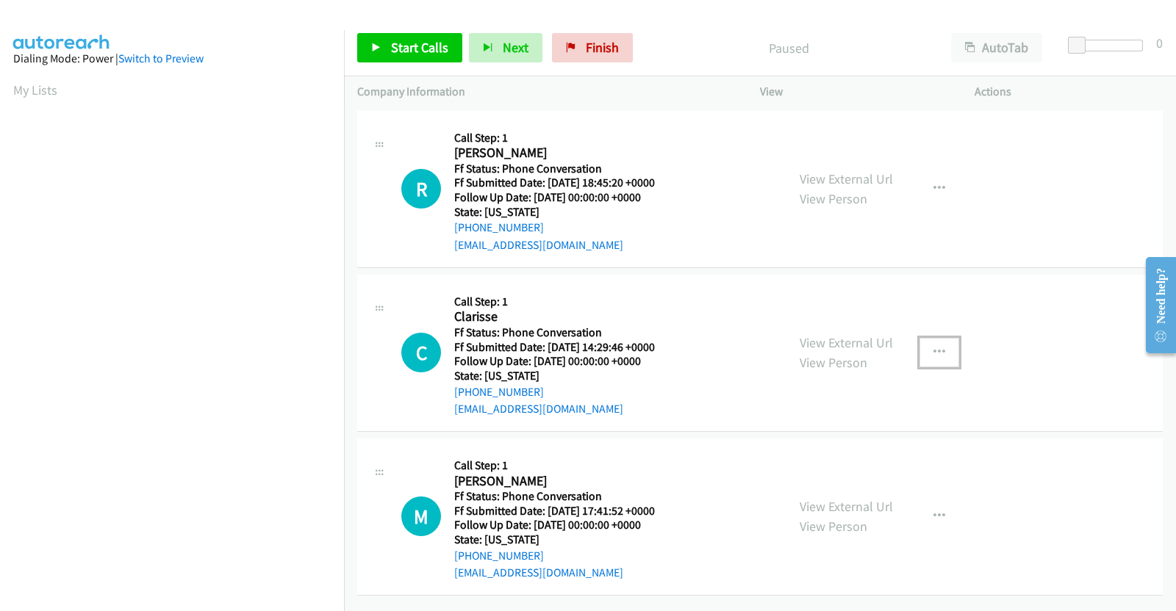
click at [937, 347] on icon "button" at bounding box center [939, 353] width 12 height 12
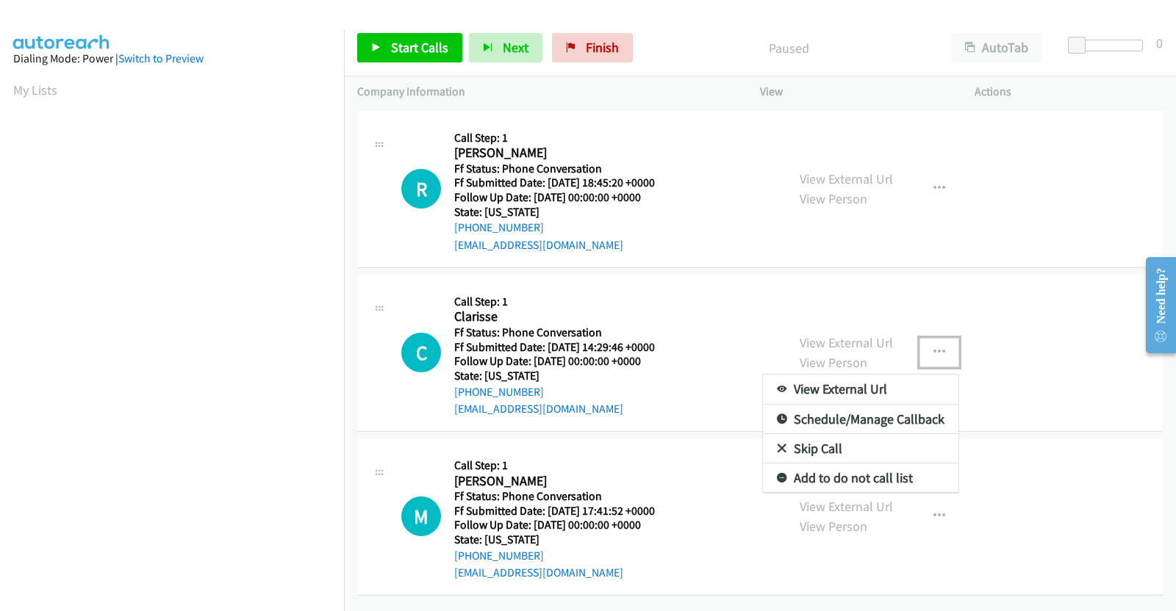
click at [822, 473] on link "Add to do not call list" at bounding box center [860, 478] width 195 height 29
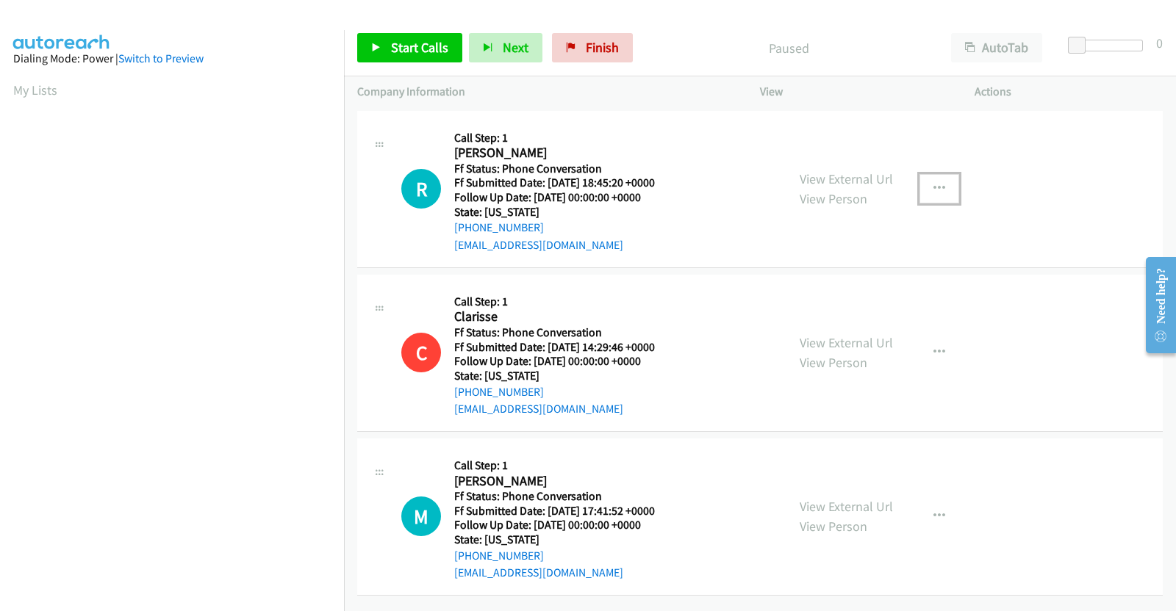
click at [940, 174] on button "button" at bounding box center [939, 188] width 40 height 29
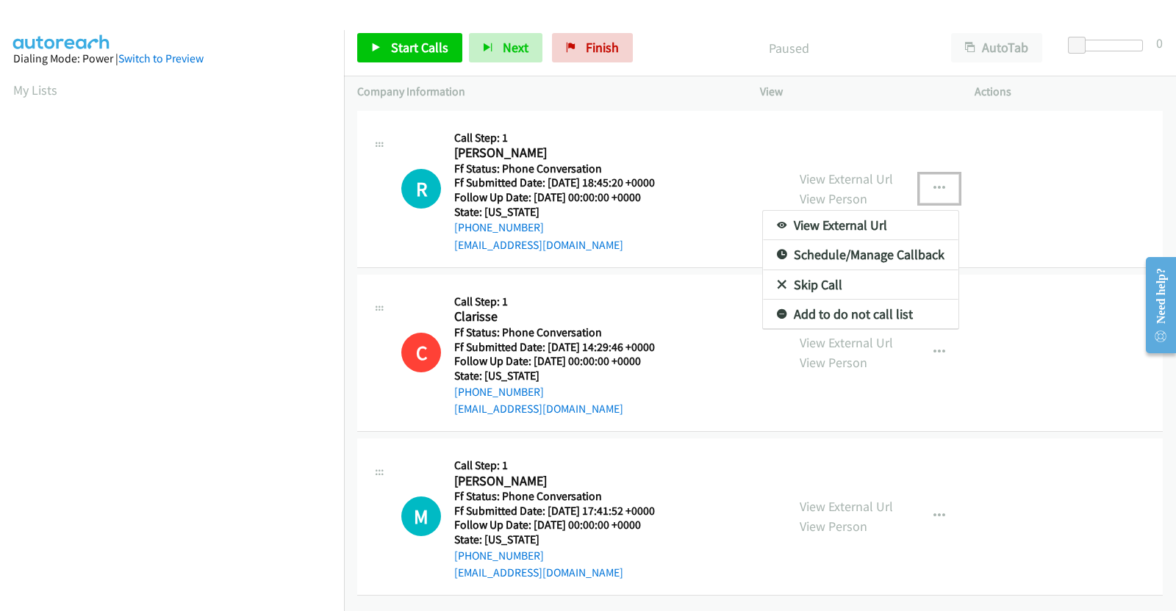
click at [841, 302] on link "Add to do not call list" at bounding box center [860, 314] width 195 height 29
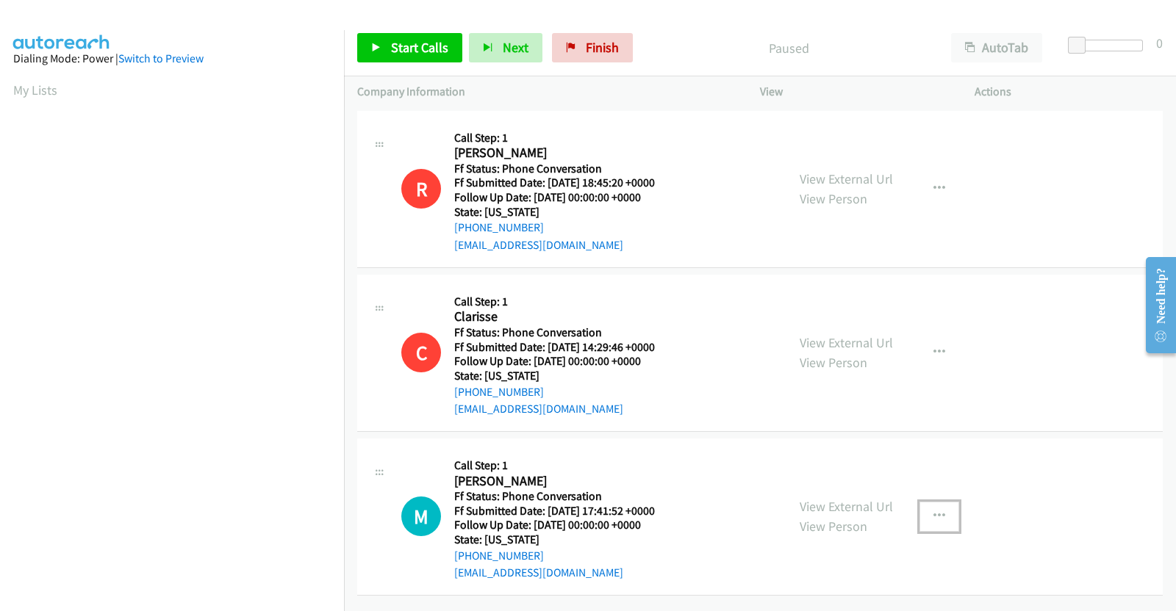
click at [933, 511] on icon "button" at bounding box center [939, 517] width 12 height 12
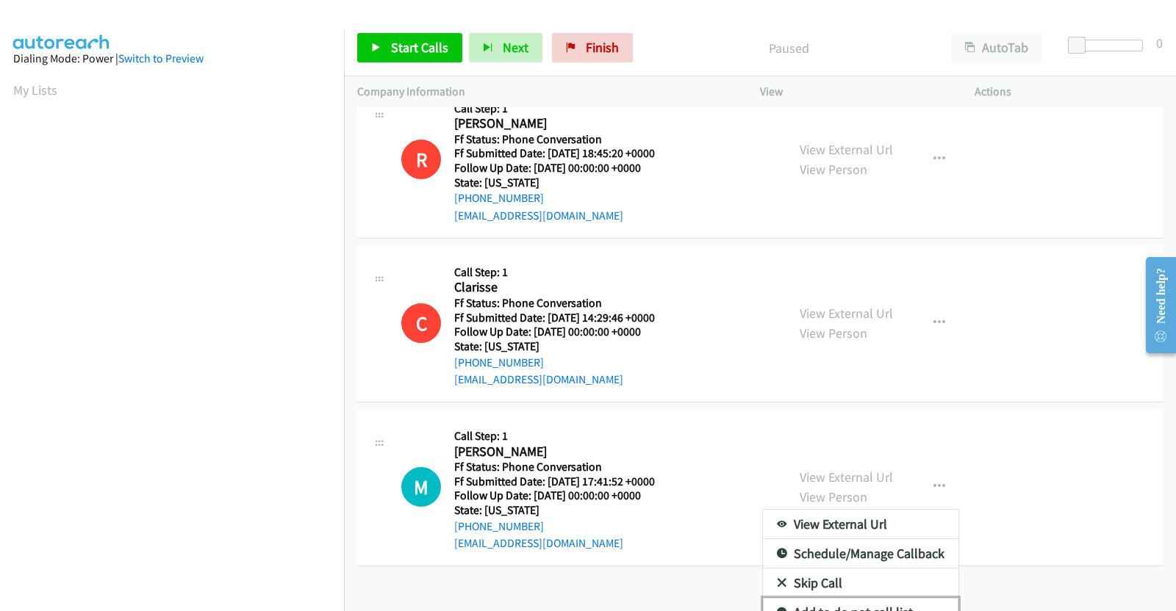
scroll to position [59, 0]
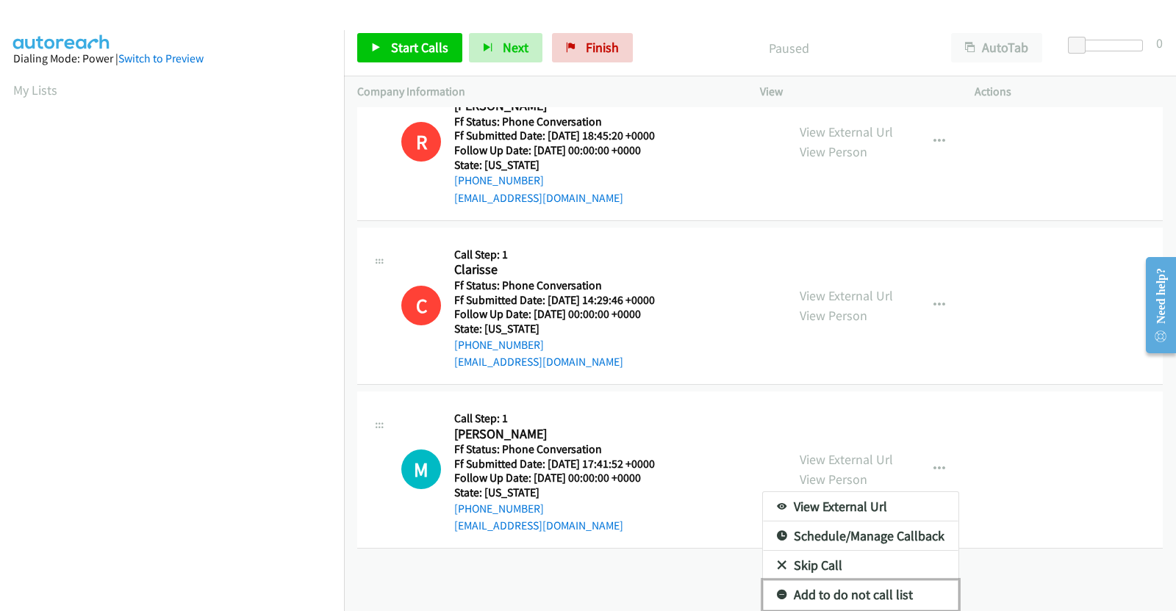
click at [884, 580] on link "Add to do not call list" at bounding box center [860, 594] width 195 height 29
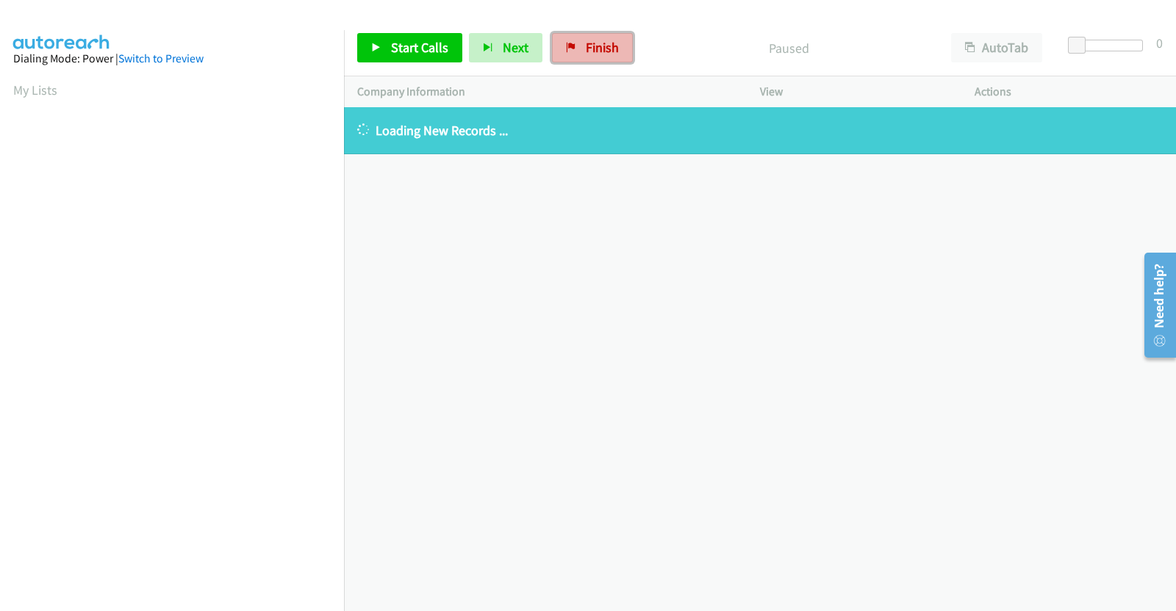
click at [596, 36] on link "Finish" at bounding box center [592, 47] width 81 height 29
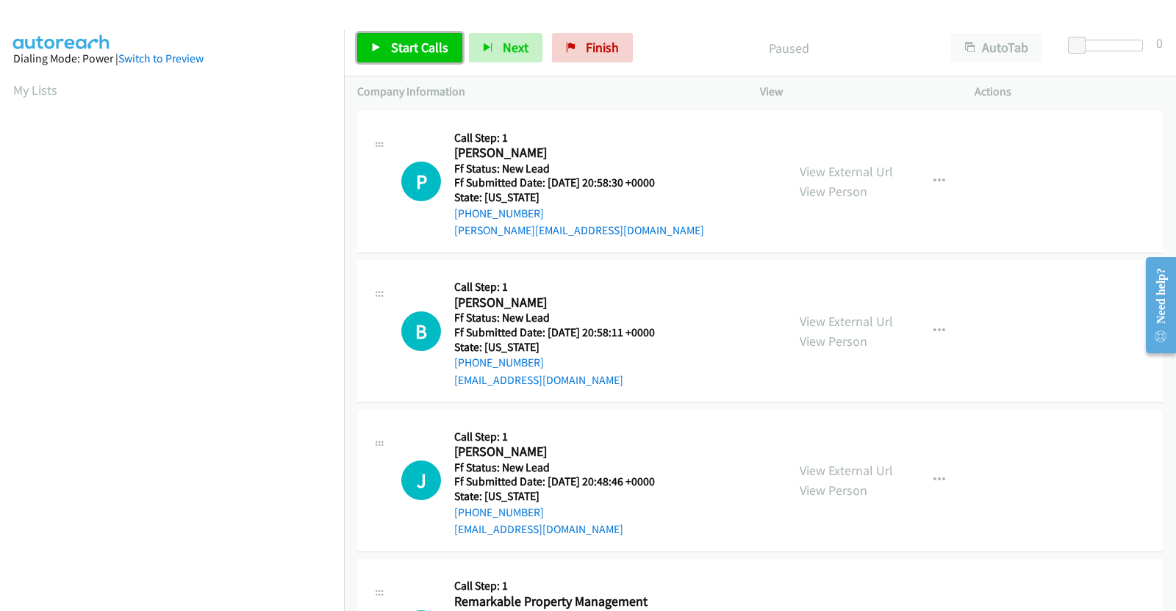
click at [378, 51] on icon at bounding box center [376, 48] width 10 height 10
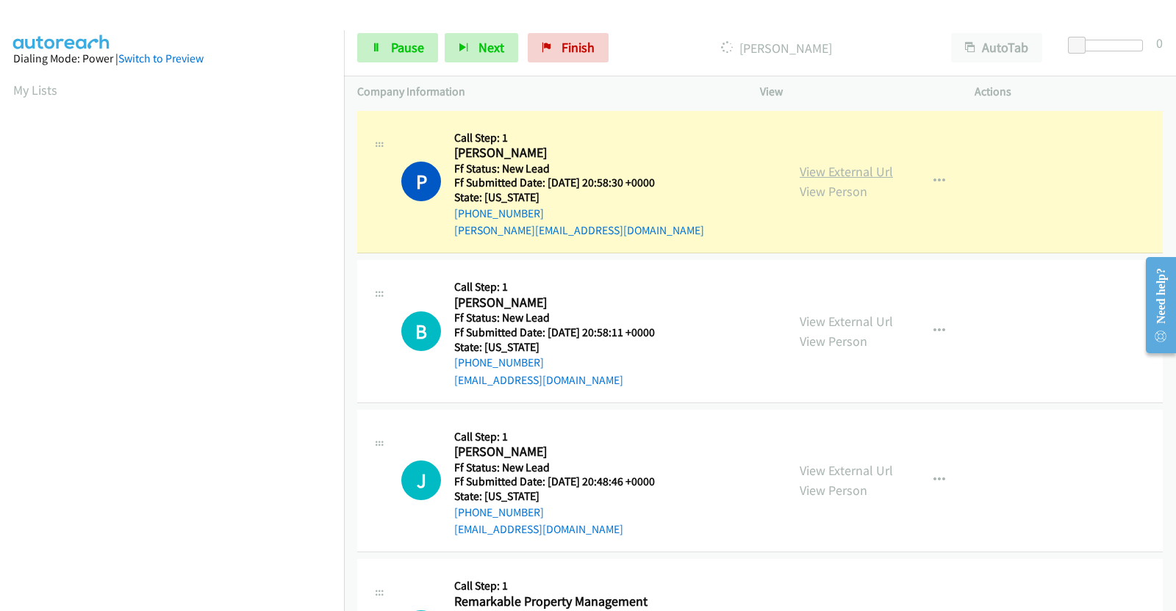
click at [840, 170] on link "View External Url" at bounding box center [845, 171] width 93 height 17
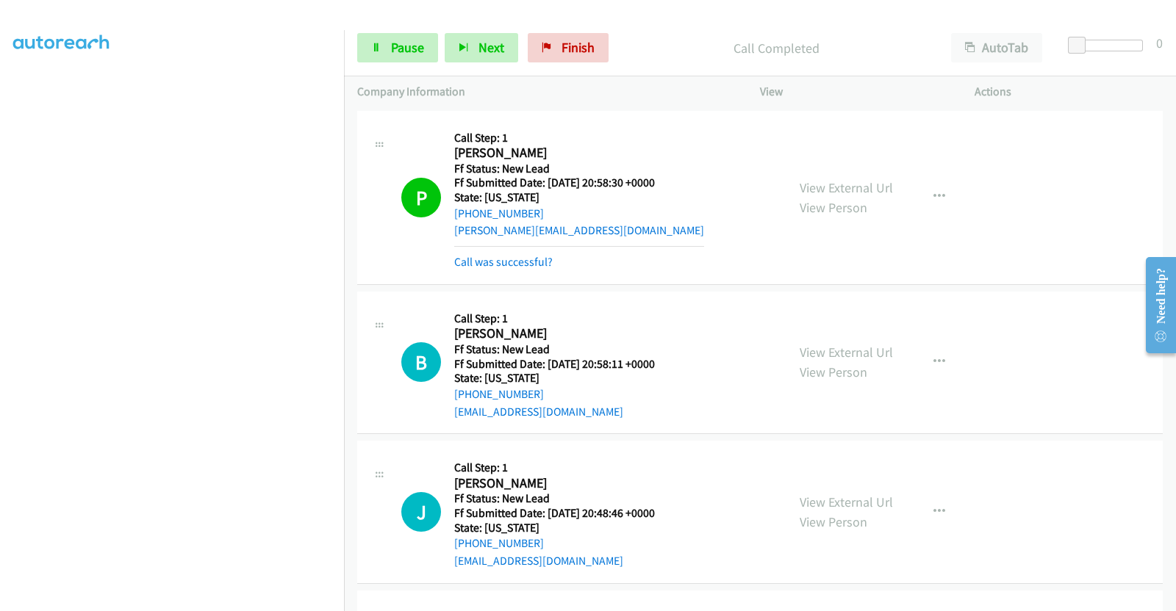
scroll to position [217, 0]
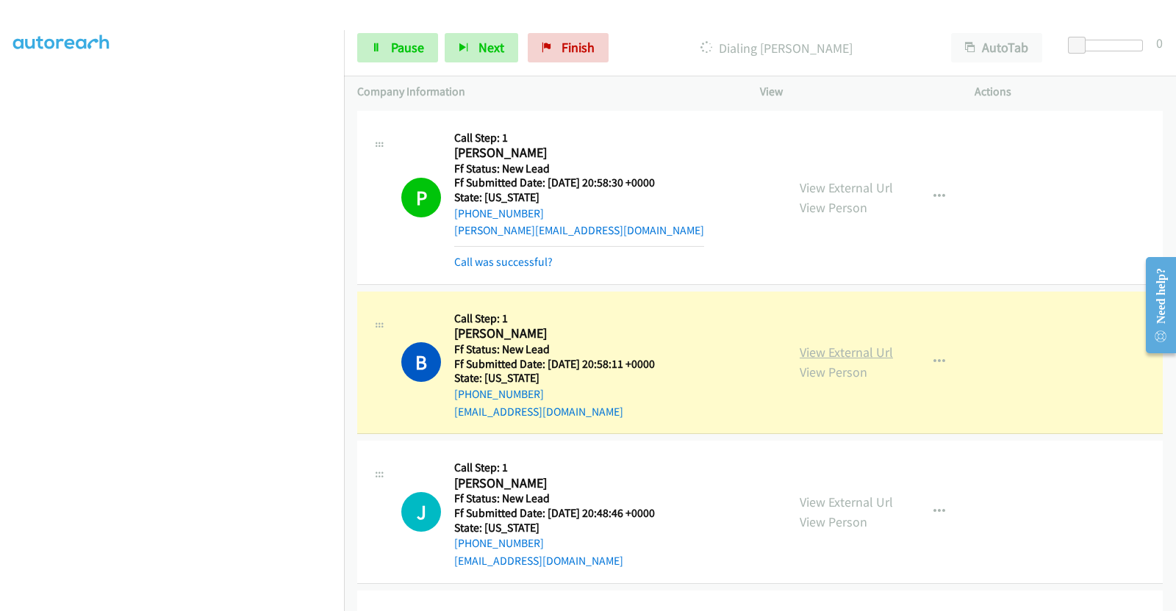
click at [831, 353] on link "View External Url" at bounding box center [845, 352] width 93 height 17
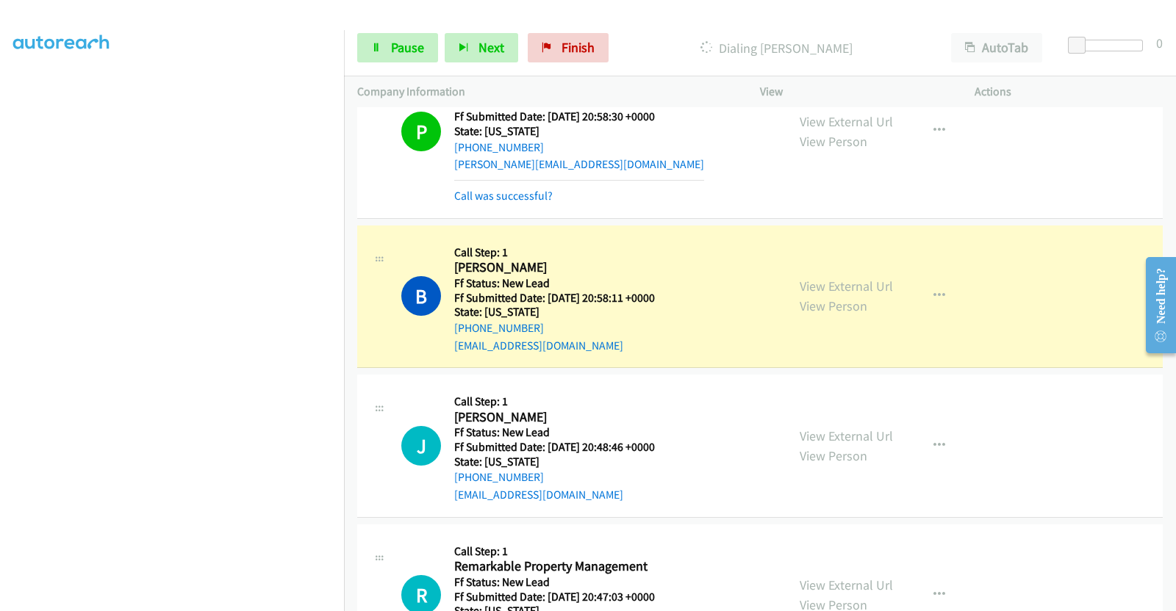
scroll to position [183, 0]
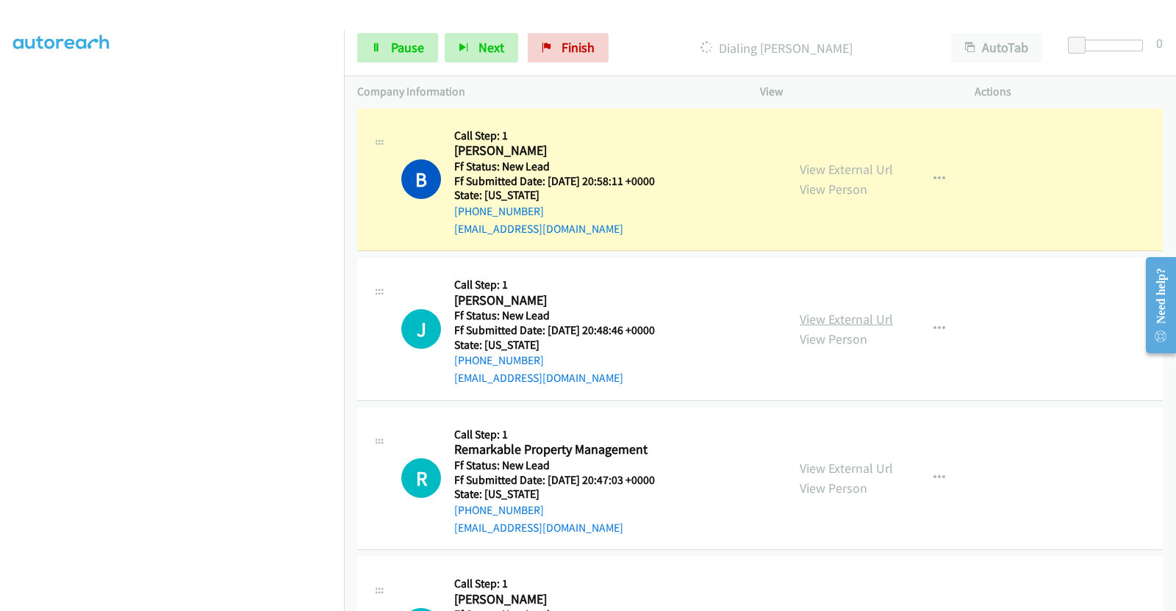
click at [835, 316] on link "View External Url" at bounding box center [845, 319] width 93 height 17
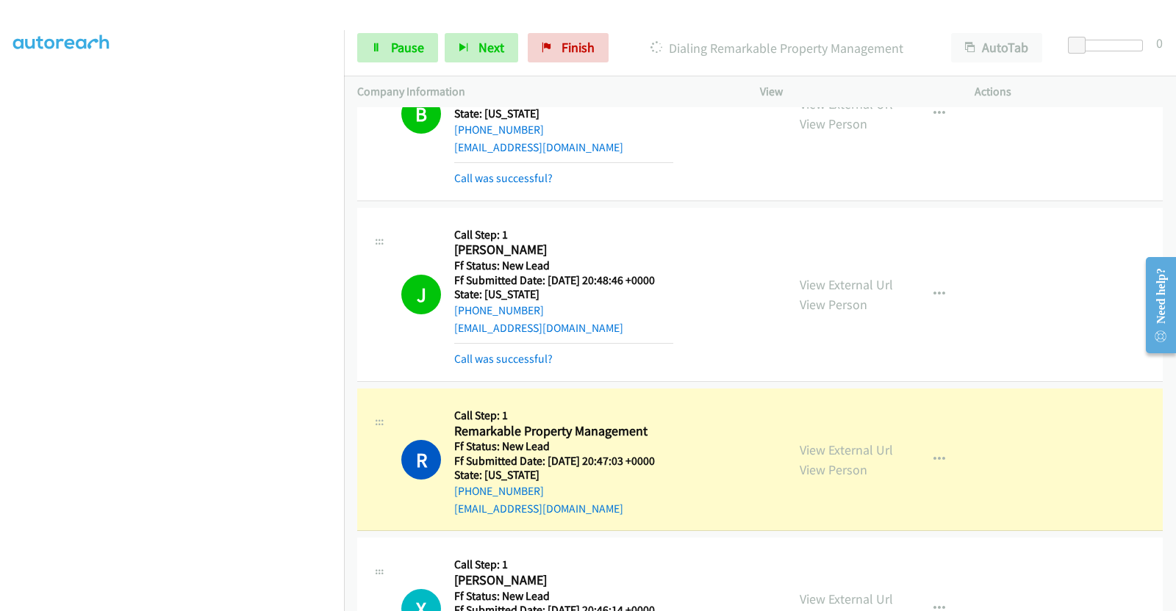
scroll to position [459, 0]
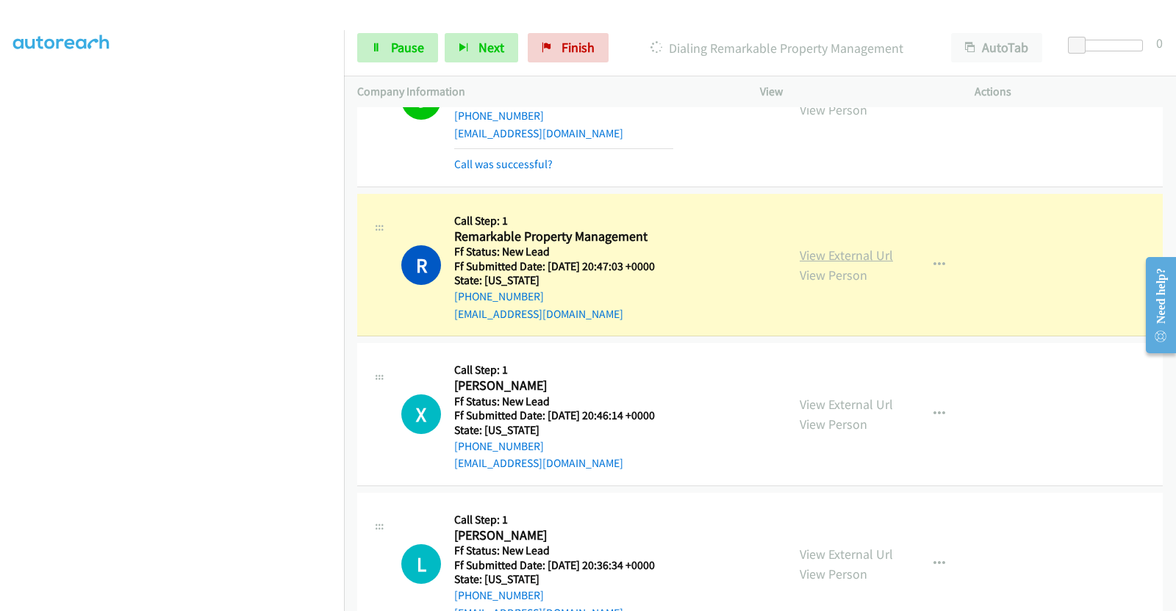
click at [835, 250] on link "View External Url" at bounding box center [845, 255] width 93 height 17
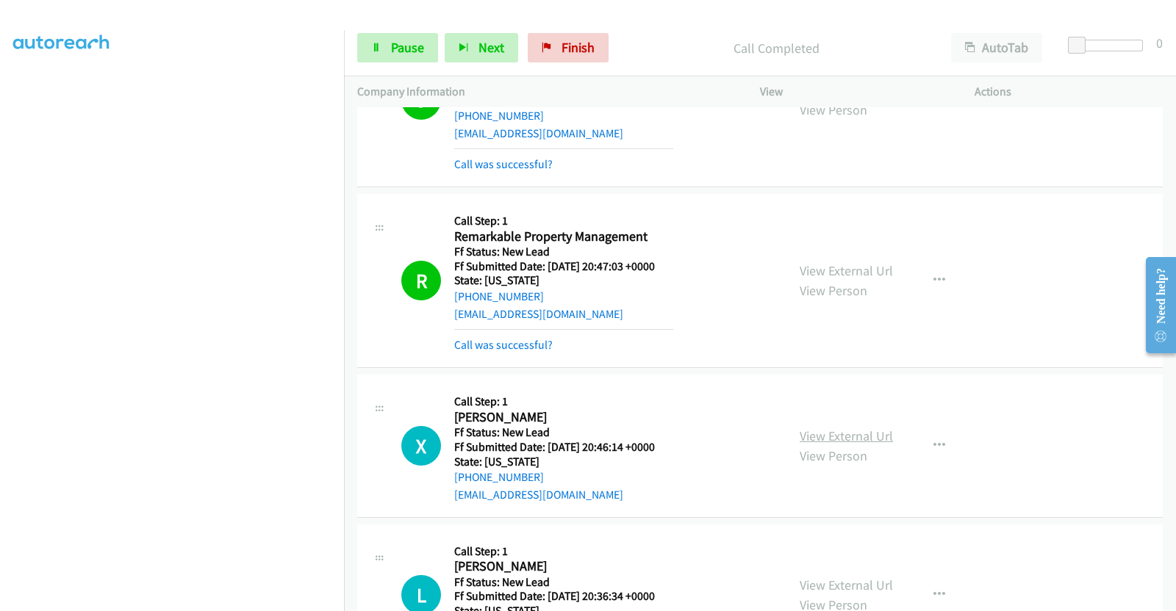
click at [865, 434] on link "View External Url" at bounding box center [845, 436] width 93 height 17
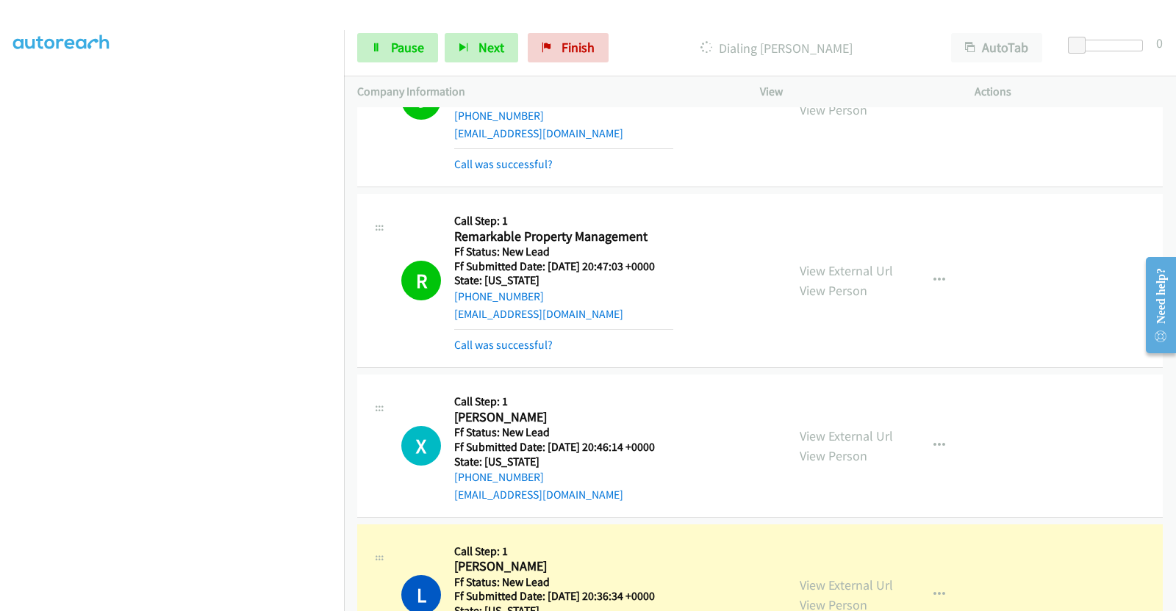
click at [202, 594] on section at bounding box center [171, 262] width 317 height 703
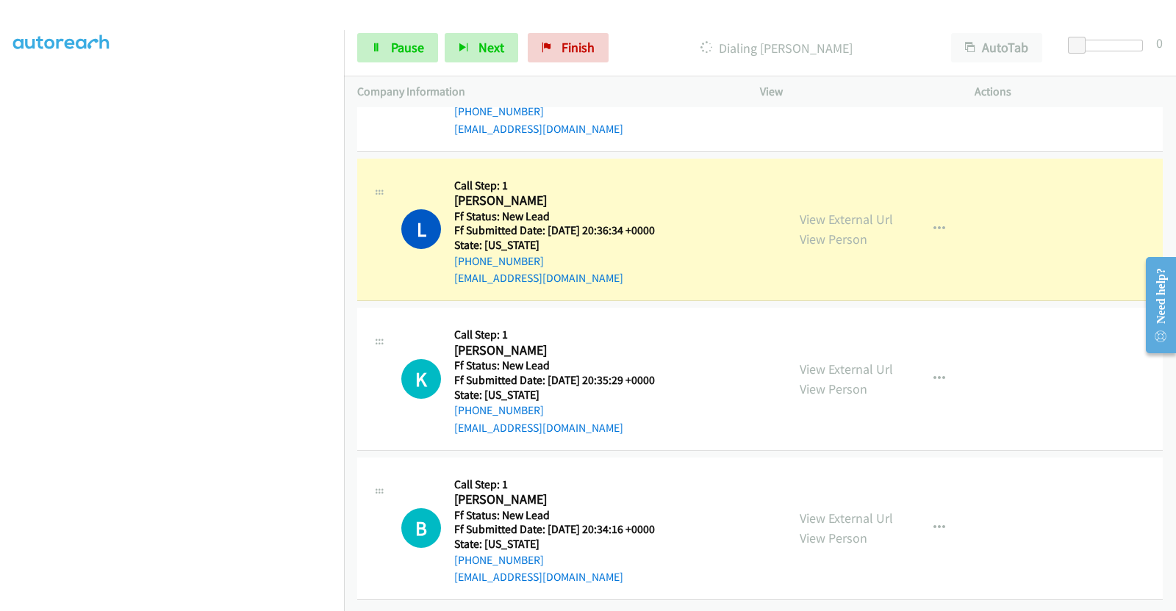
scroll to position [33, 0]
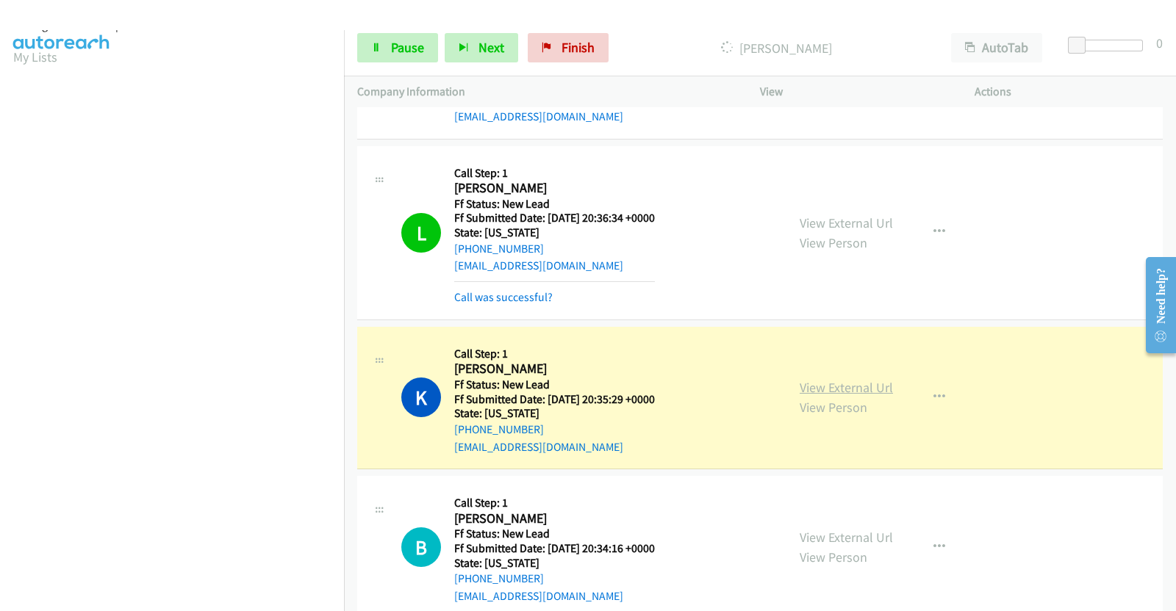
click at [865, 382] on link "View External Url" at bounding box center [845, 387] width 93 height 17
click at [823, 536] on link "View External Url" at bounding box center [845, 537] width 93 height 17
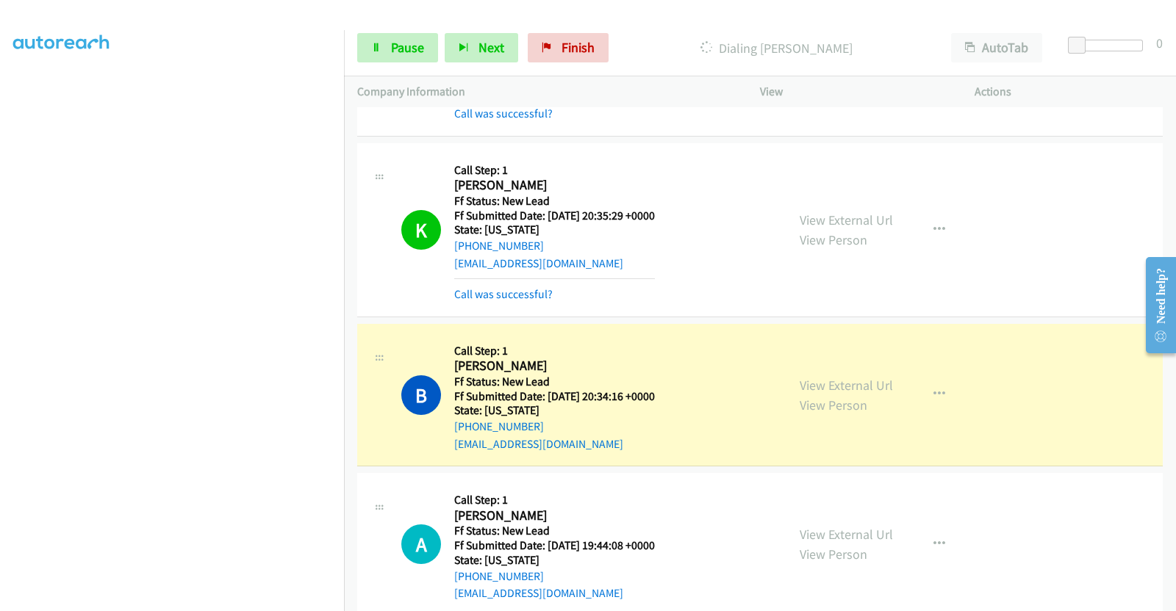
scroll to position [217, 0]
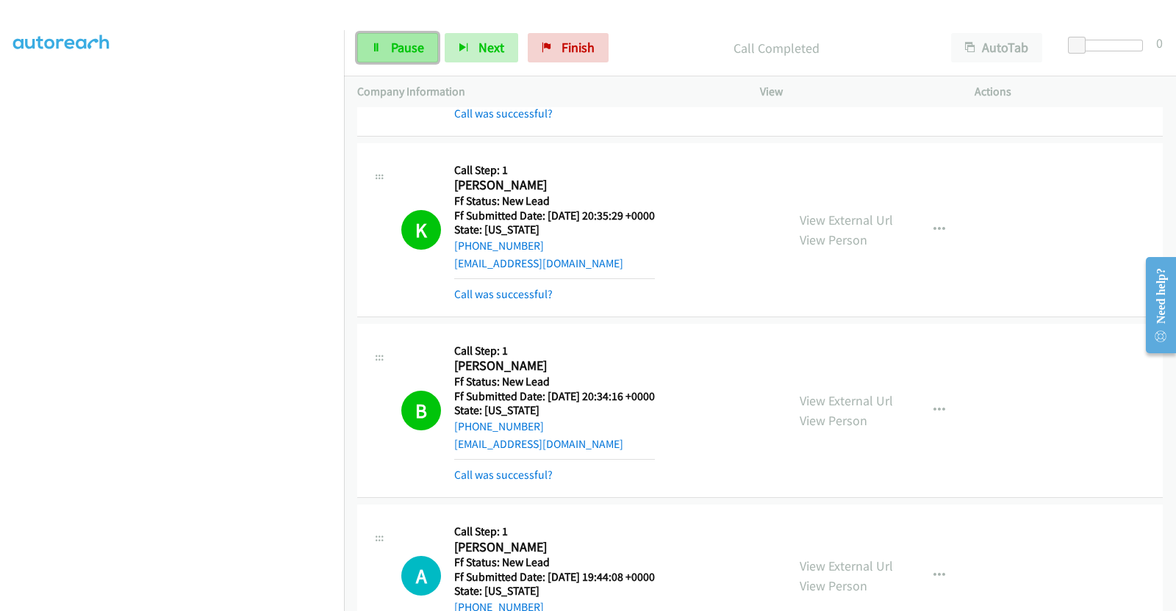
click at [400, 53] on span "Pause" at bounding box center [407, 47] width 33 height 17
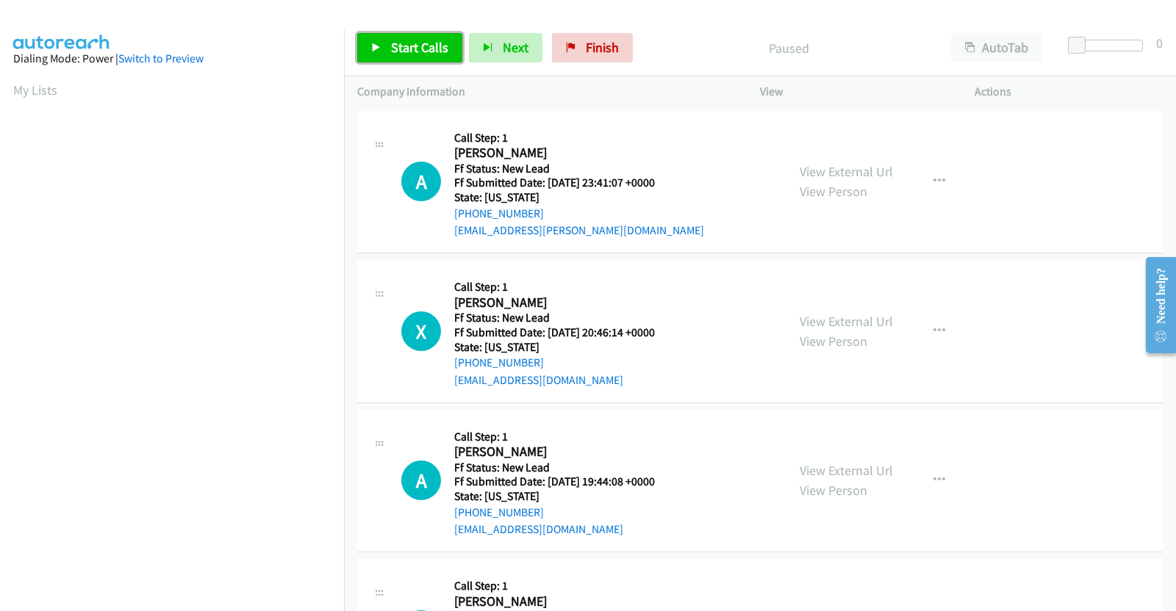
click at [411, 50] on span "Start Calls" at bounding box center [419, 47] width 57 height 17
click at [838, 169] on link "View External Url" at bounding box center [845, 171] width 93 height 17
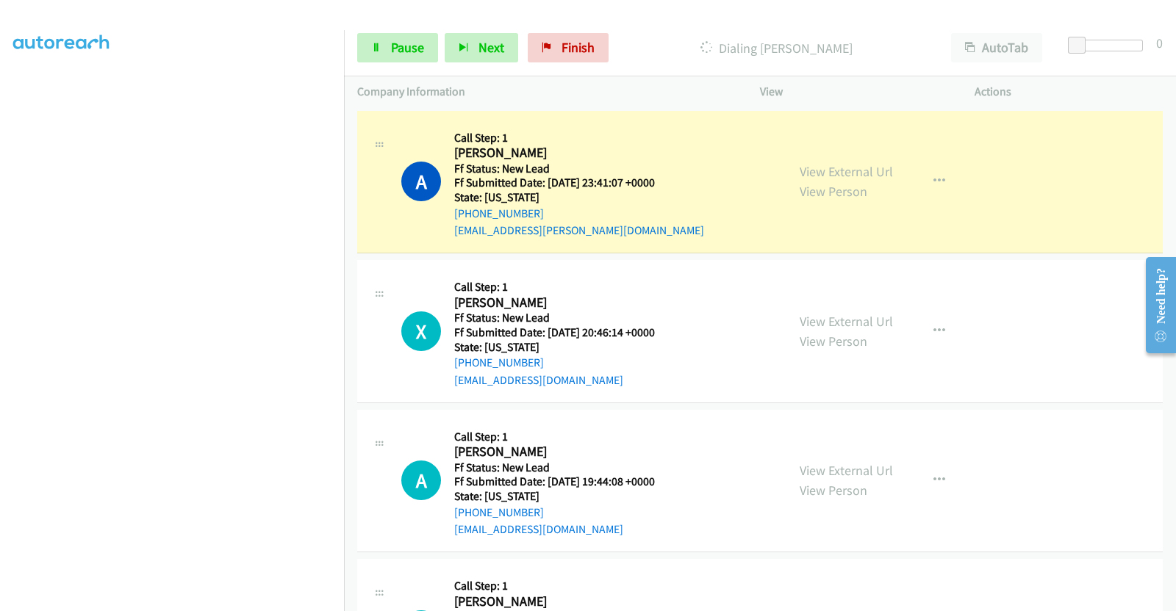
scroll to position [217, 0]
click at [823, 472] on link "View External Url" at bounding box center [845, 470] width 93 height 17
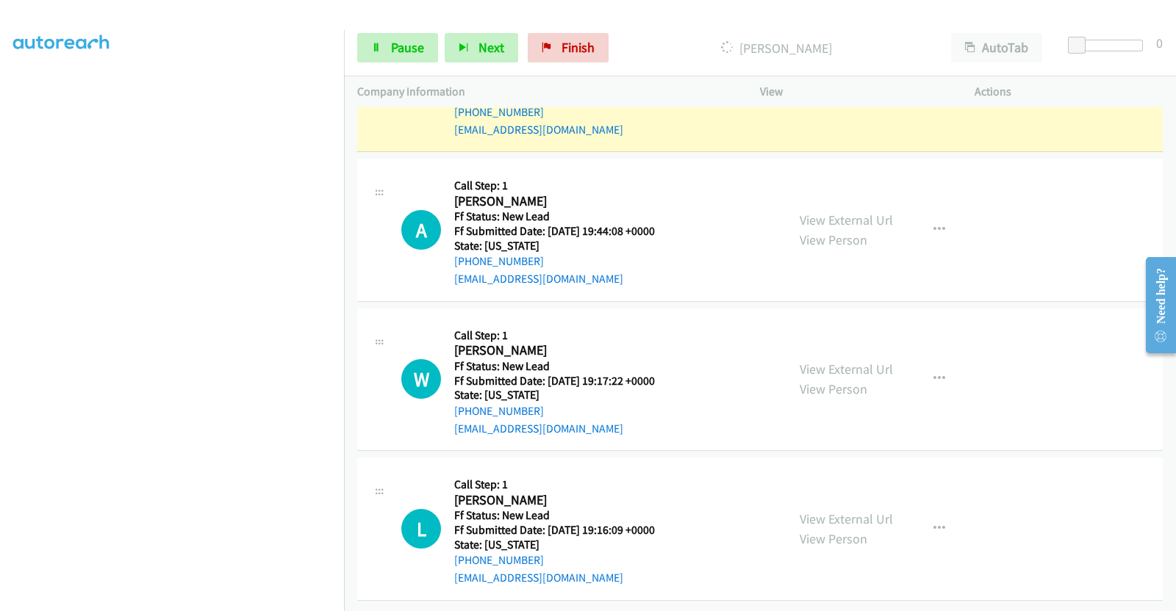
scroll to position [209, 0]
click at [871, 361] on link "View External Url" at bounding box center [845, 369] width 93 height 17
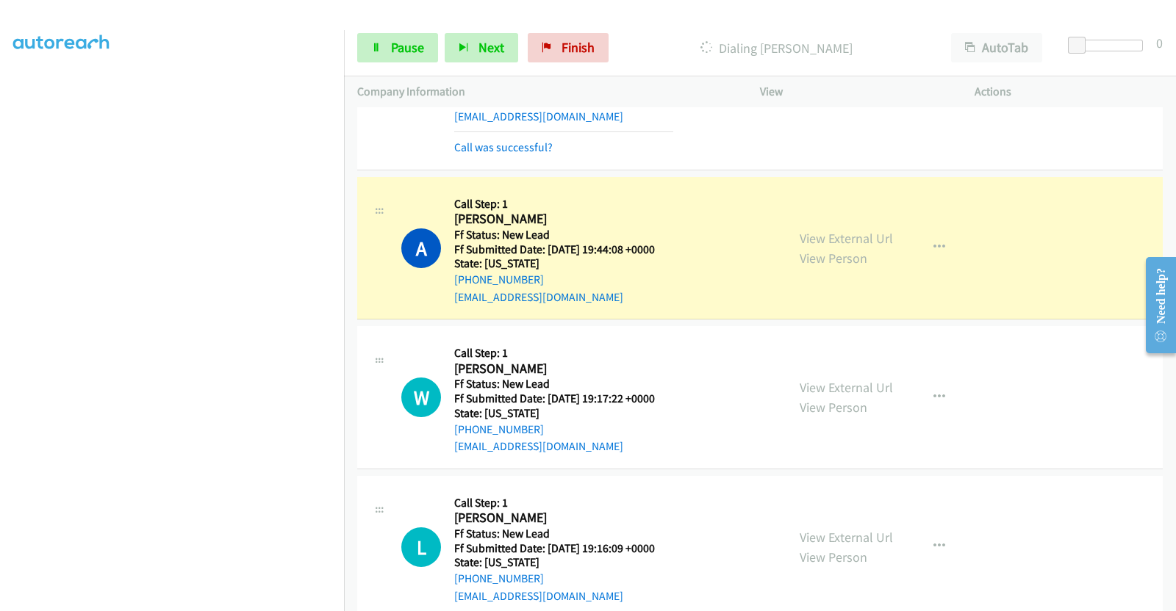
scroll to position [217, 0]
click at [157, 596] on section at bounding box center [171, 262] width 317 height 703
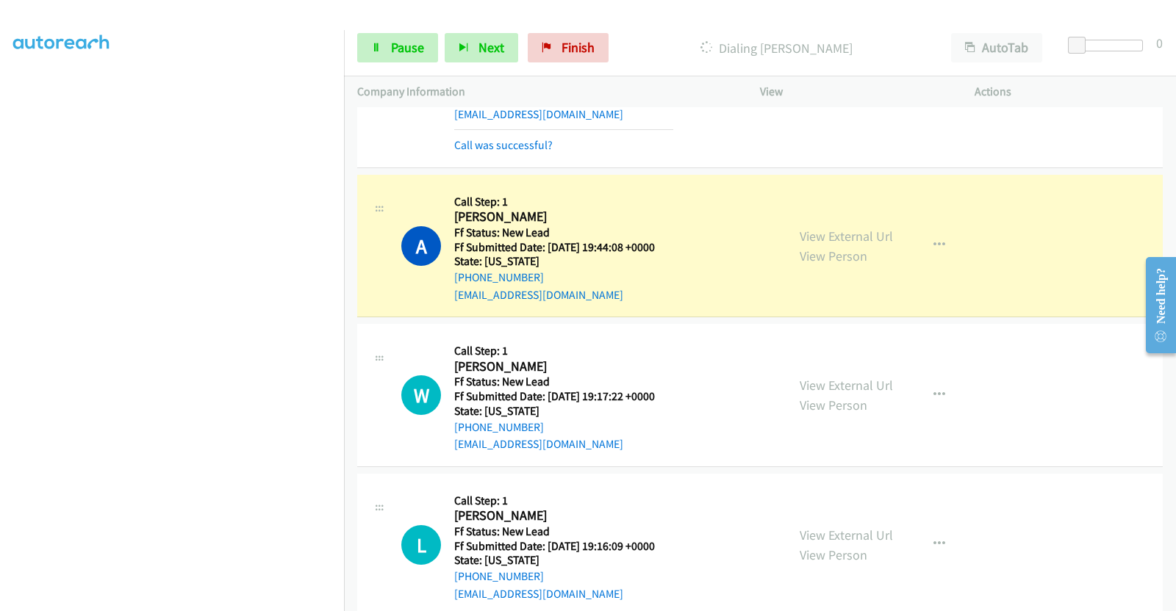
scroll to position [326, 0]
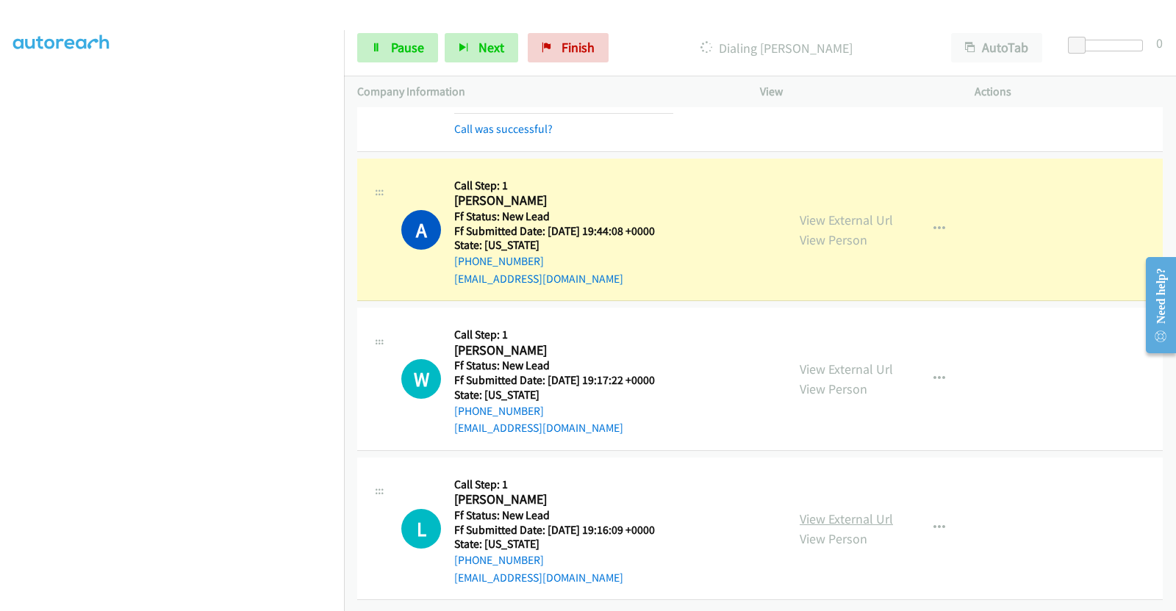
click at [823, 511] on link "View External Url" at bounding box center [845, 519] width 93 height 17
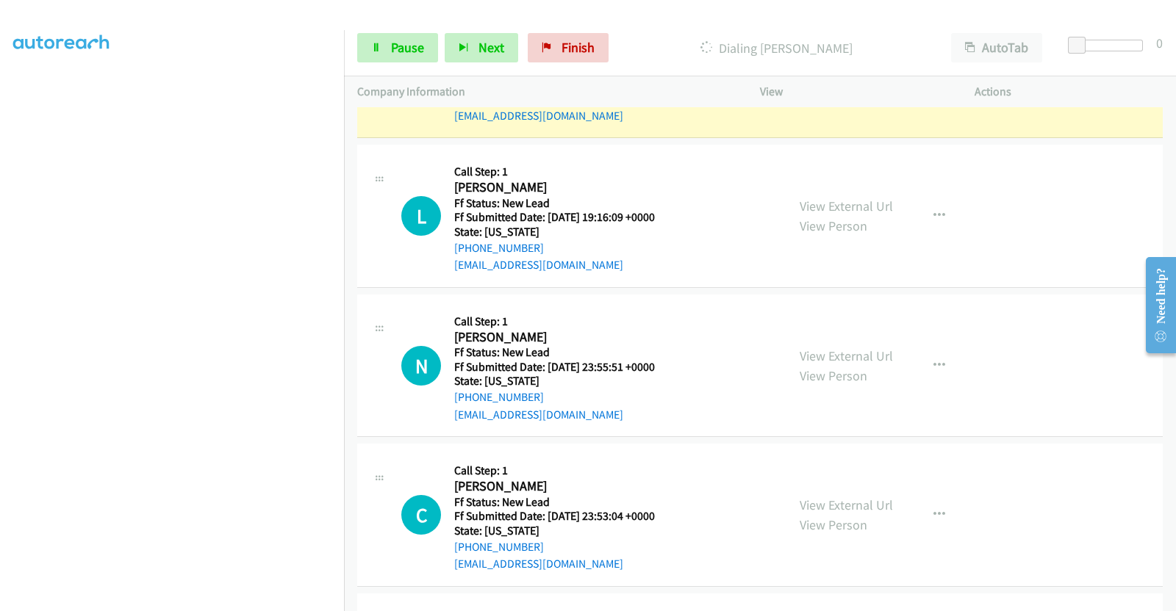
scroll to position [694, 0]
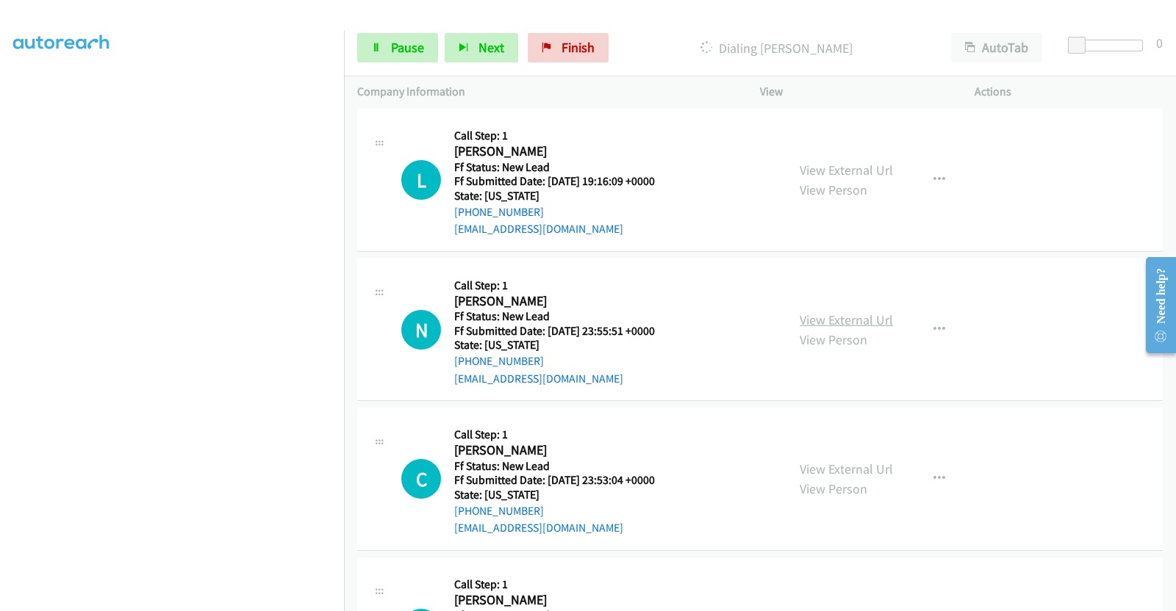
click at [853, 317] on link "View External Url" at bounding box center [845, 320] width 93 height 17
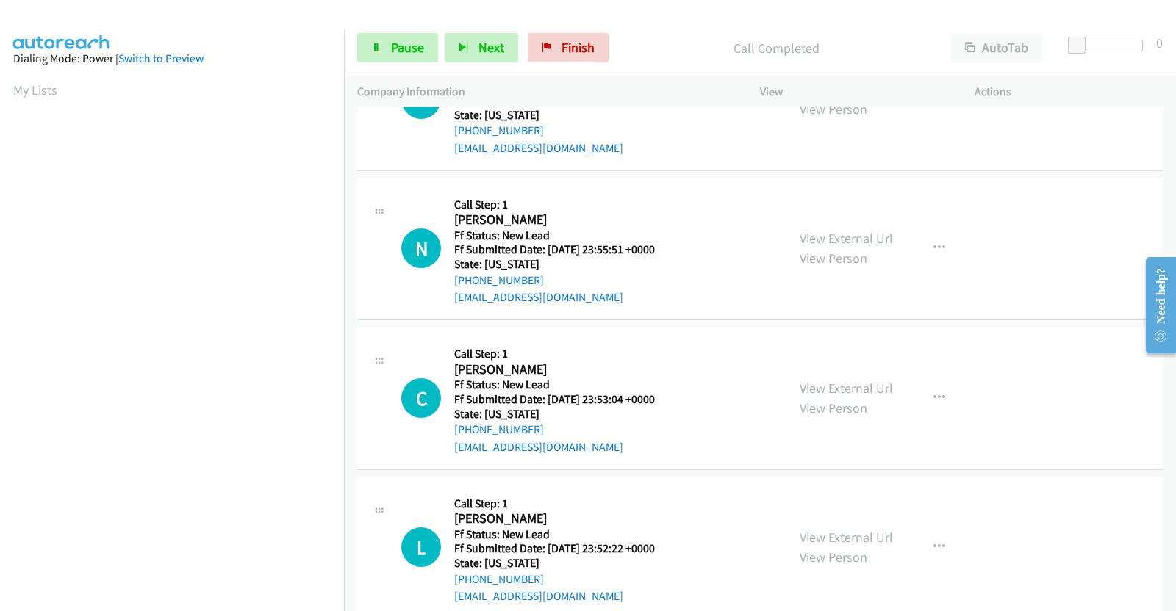
scroll to position [838, 0]
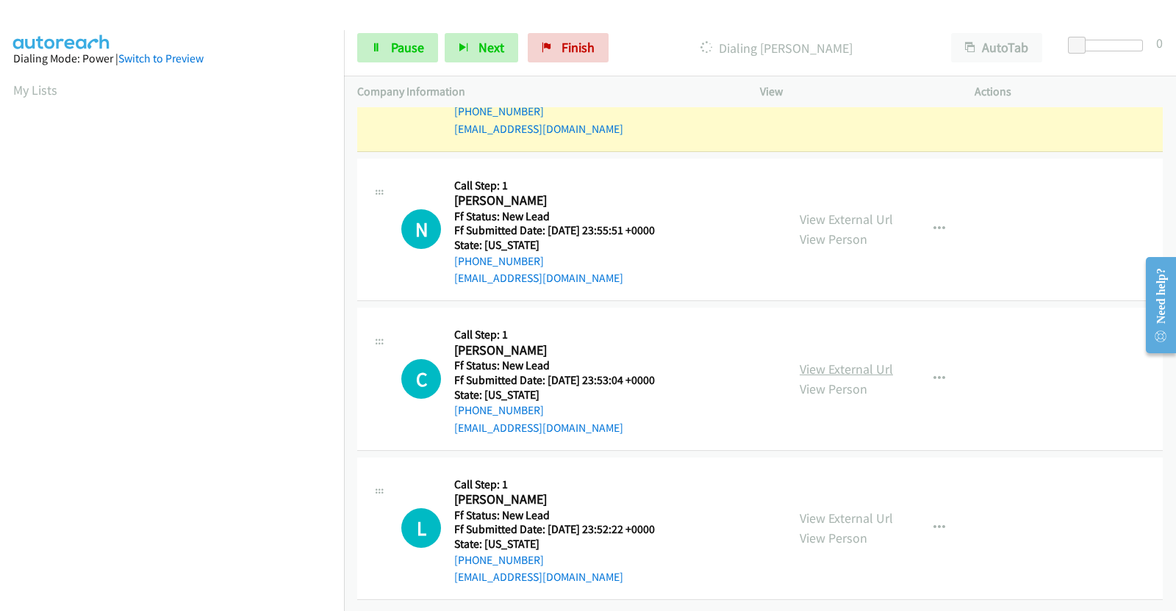
click at [820, 361] on link "View External Url" at bounding box center [845, 369] width 93 height 17
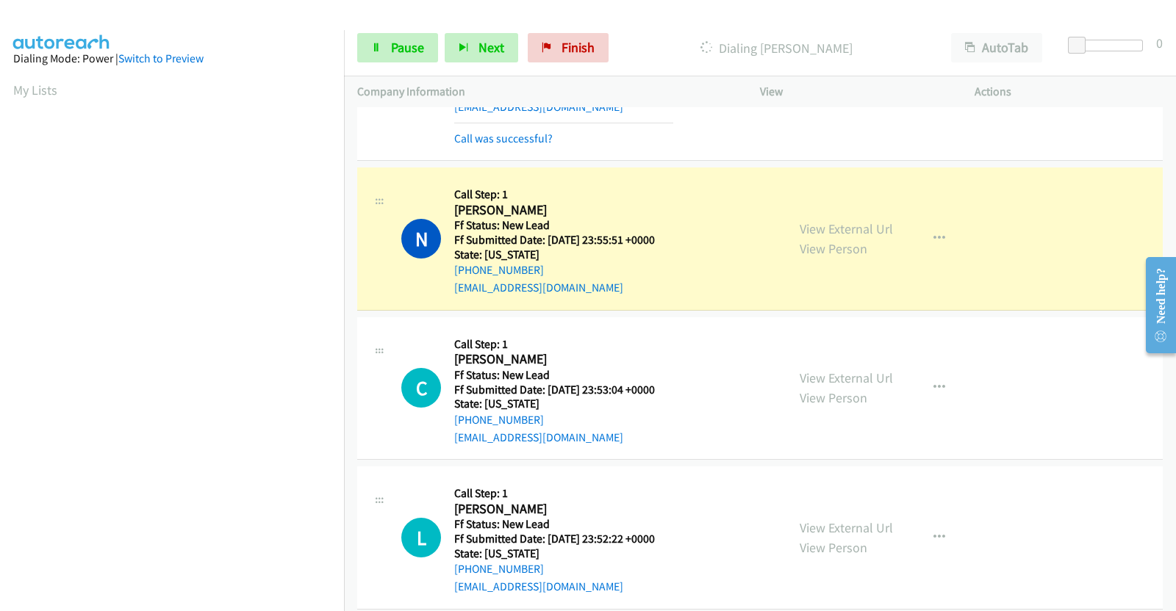
scroll to position [868, 0]
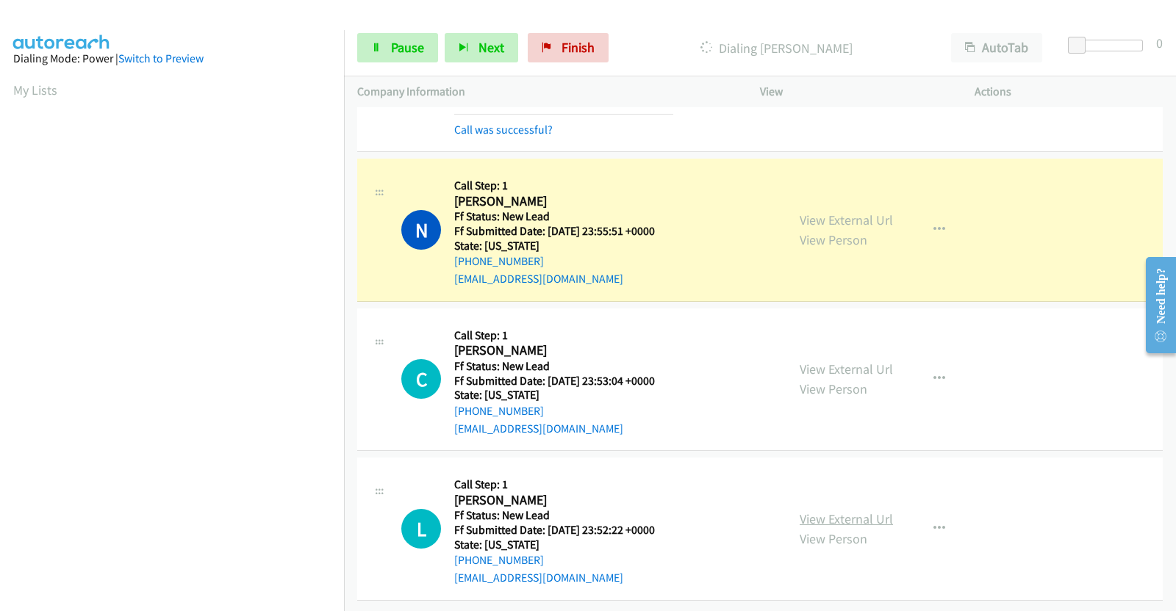
click at [869, 511] on link "View External Url" at bounding box center [845, 519] width 93 height 17
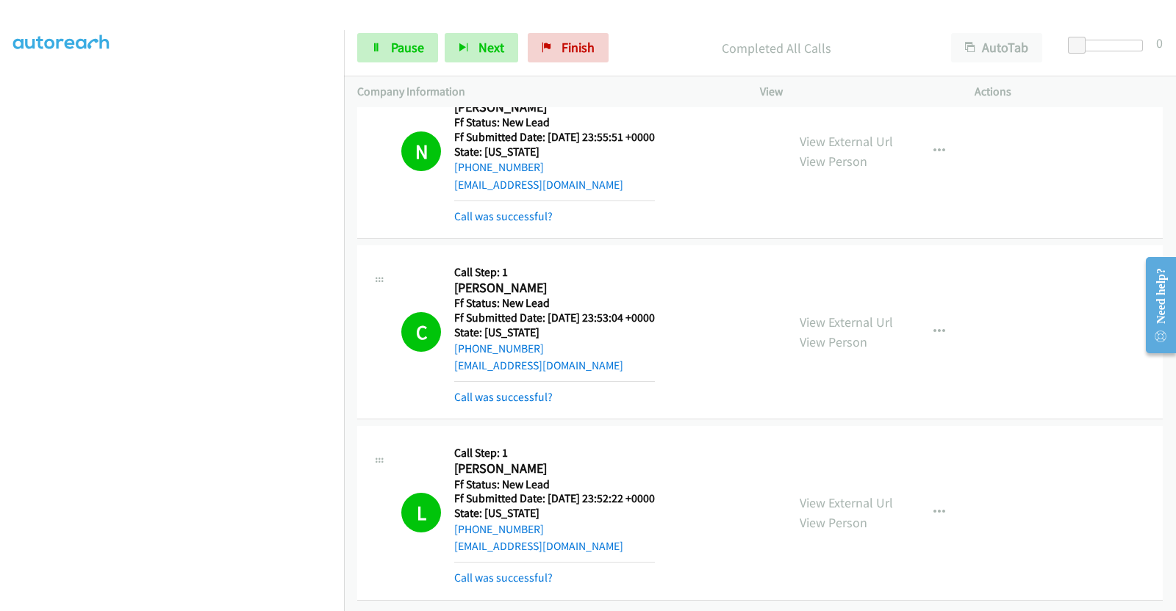
scroll to position [1009, 0]
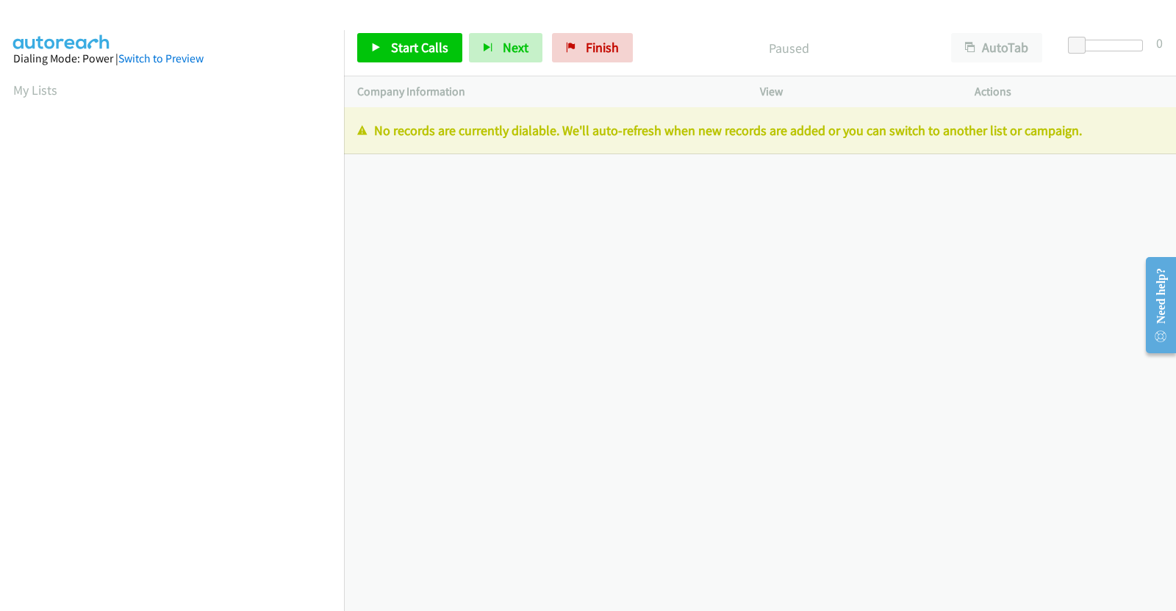
click at [1087, 279] on div "[PHONE_NUMBER] Call failed - Please reload the list and try again The Callbar F…" at bounding box center [760, 359] width 832 height 504
drag, startPoint x: 589, startPoint y: 39, endPoint x: 637, endPoint y: 87, distance: 67.5
click at [589, 40] on span "Finish" at bounding box center [602, 47] width 33 height 17
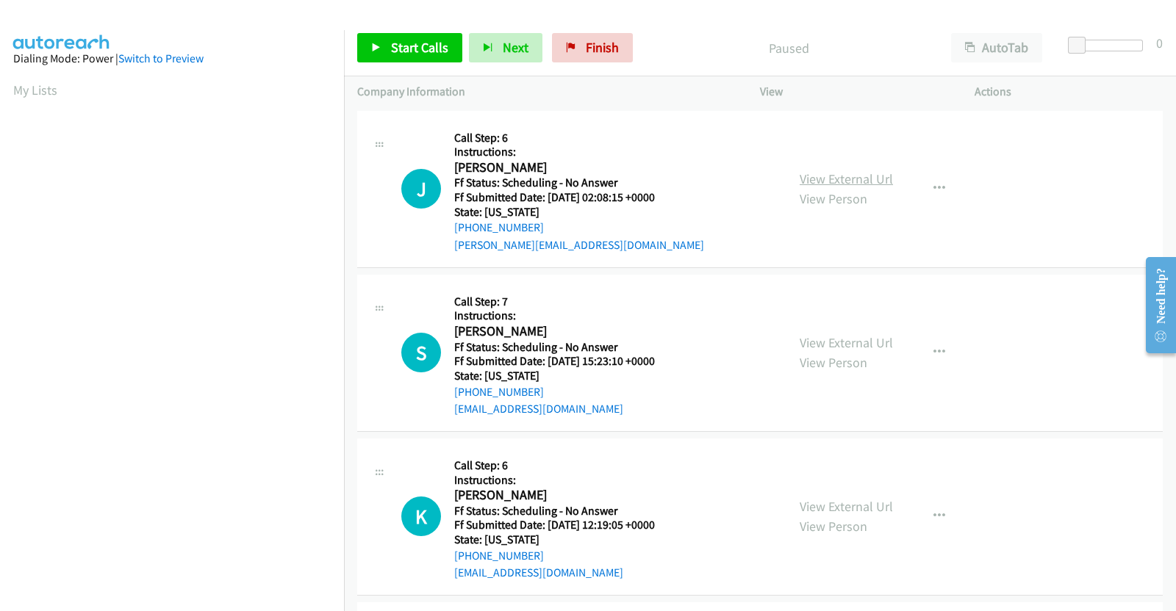
click at [866, 176] on link "View External Url" at bounding box center [845, 178] width 93 height 17
click at [858, 351] on div "View External Url View Person" at bounding box center [845, 353] width 93 height 40
click at [867, 344] on link "View External Url" at bounding box center [845, 342] width 93 height 17
click at [860, 508] on link "View External Url" at bounding box center [845, 506] width 93 height 17
click at [420, 43] on span "Start Calls" at bounding box center [419, 47] width 57 height 17
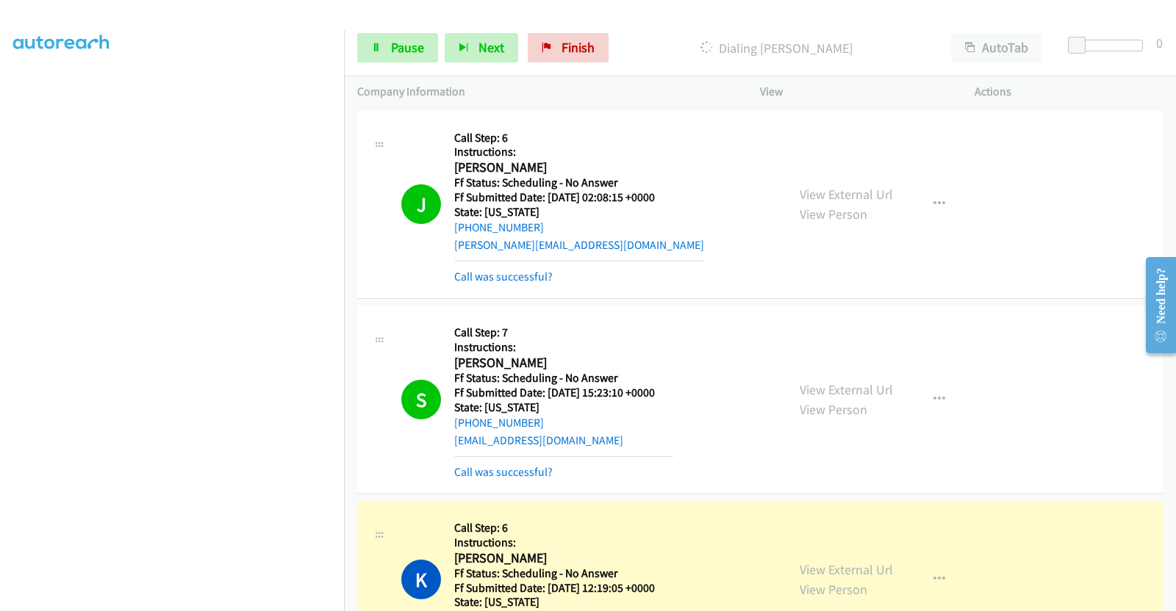
scroll to position [209, 0]
click at [425, 45] on link "Pause" at bounding box center [397, 47] width 81 height 29
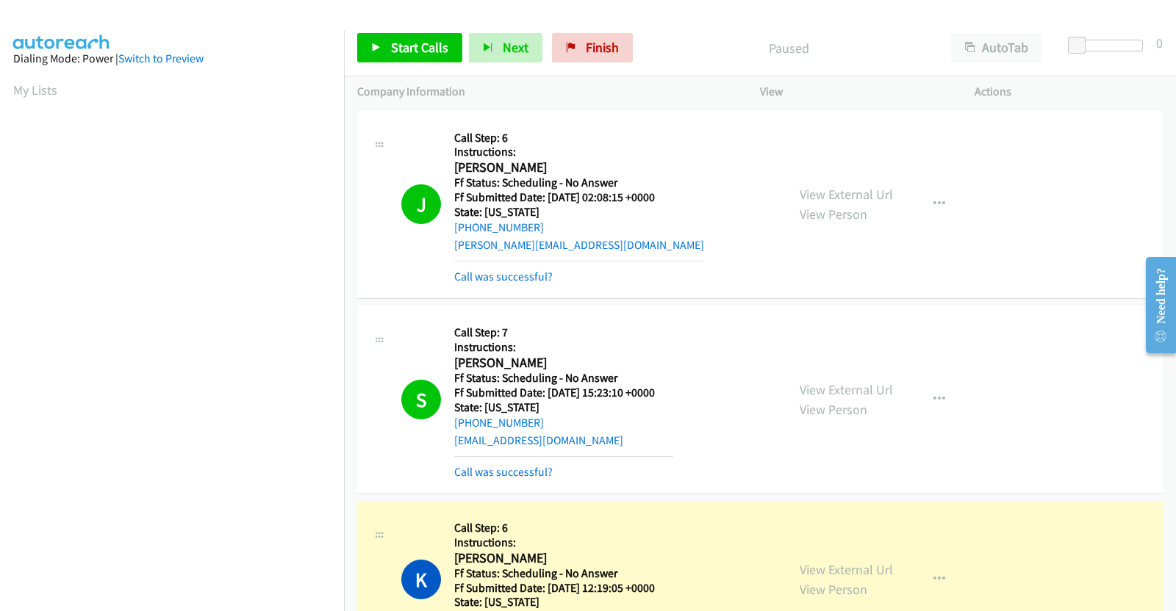
scroll to position [217, 0]
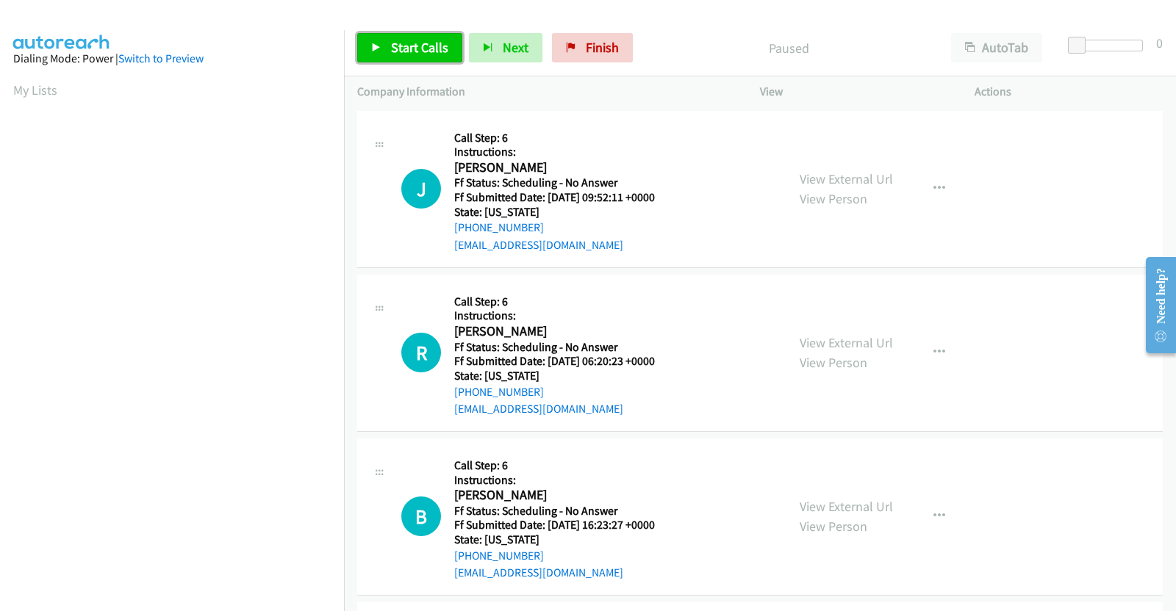
click at [435, 51] on span "Start Calls" at bounding box center [419, 47] width 57 height 17
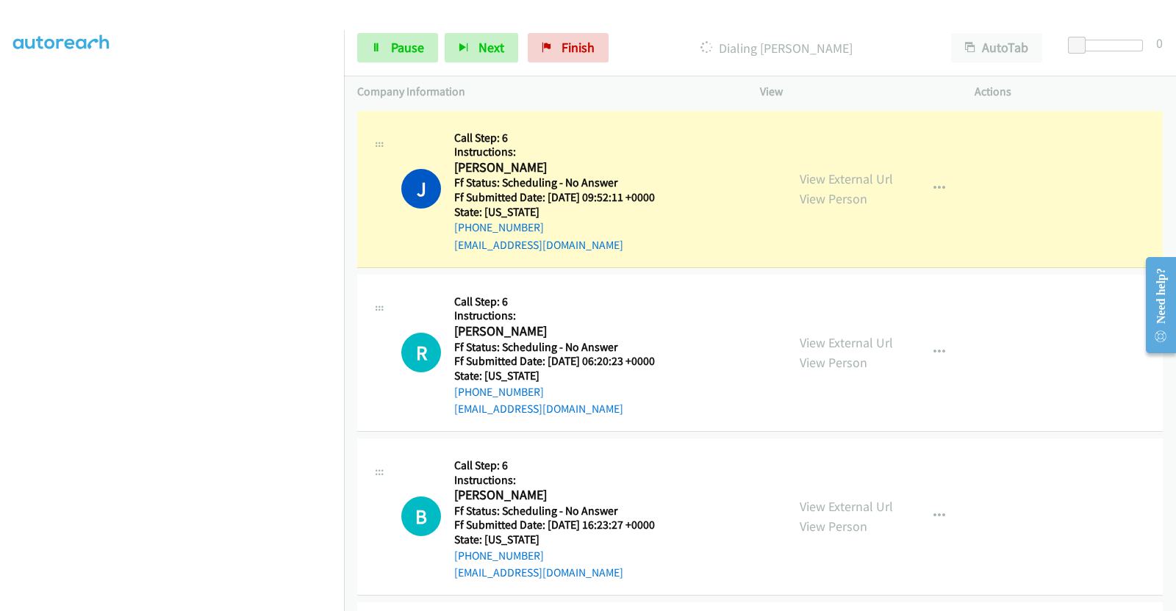
scroll to position [217, 0]
click at [868, 179] on link "View External Url" at bounding box center [845, 178] width 93 height 17
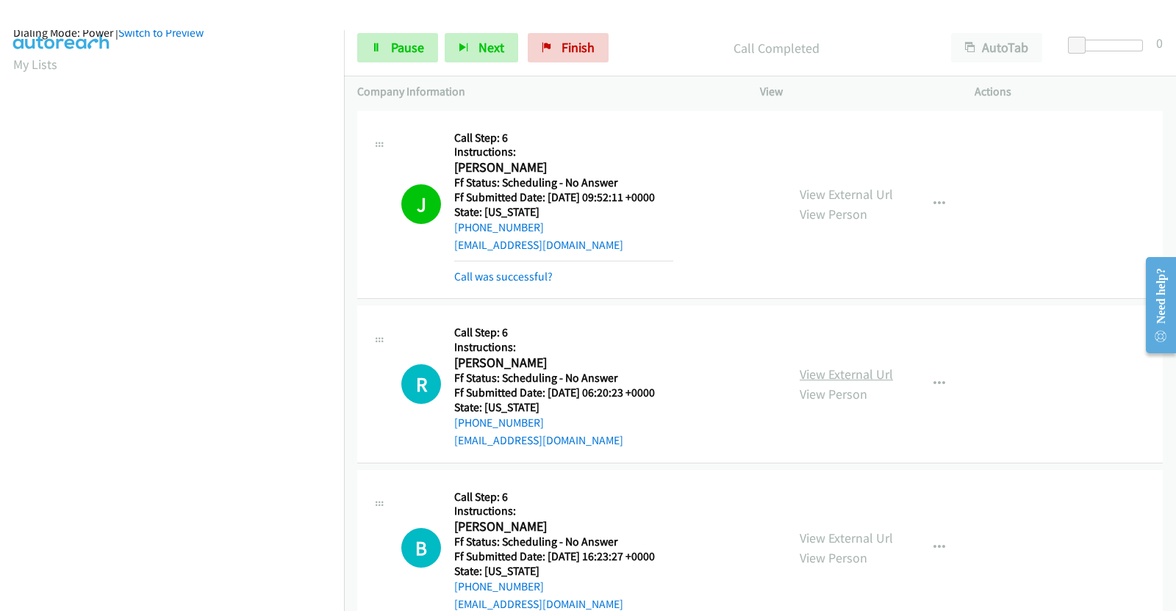
click at [858, 370] on link "View External Url" at bounding box center [845, 374] width 93 height 17
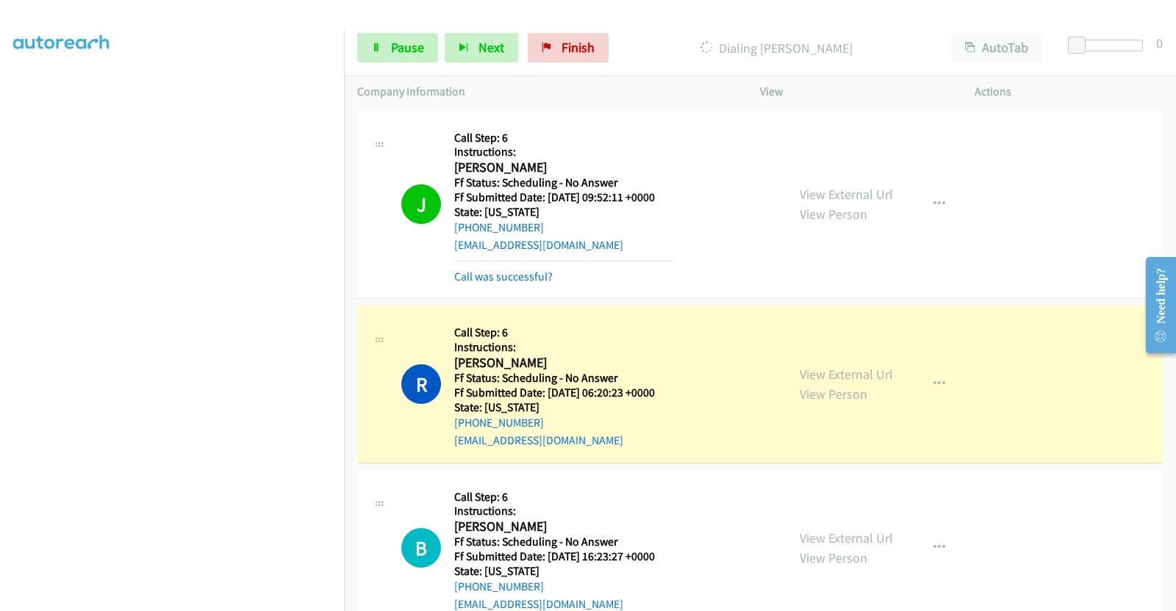
scroll to position [0, 0]
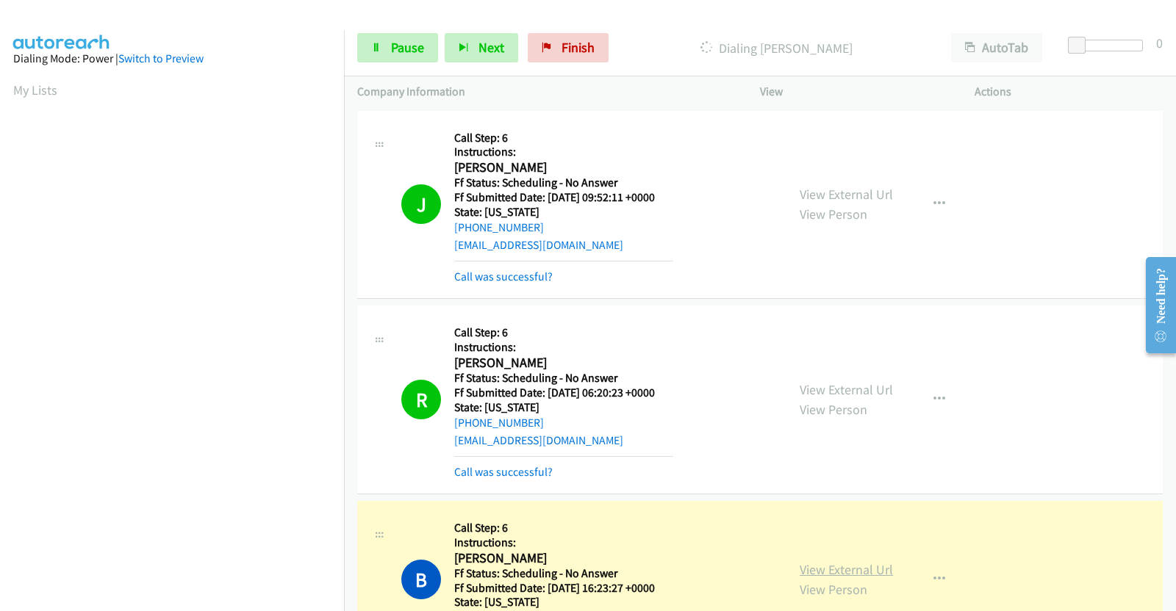
click at [847, 561] on link "View External Url" at bounding box center [845, 569] width 93 height 17
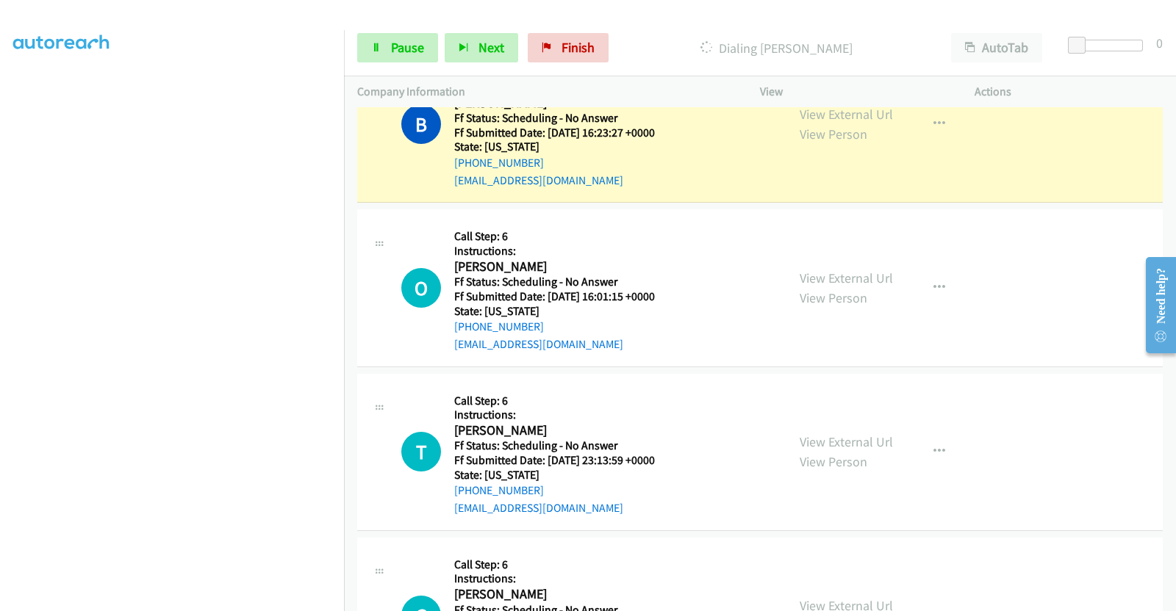
scroll to position [459, 0]
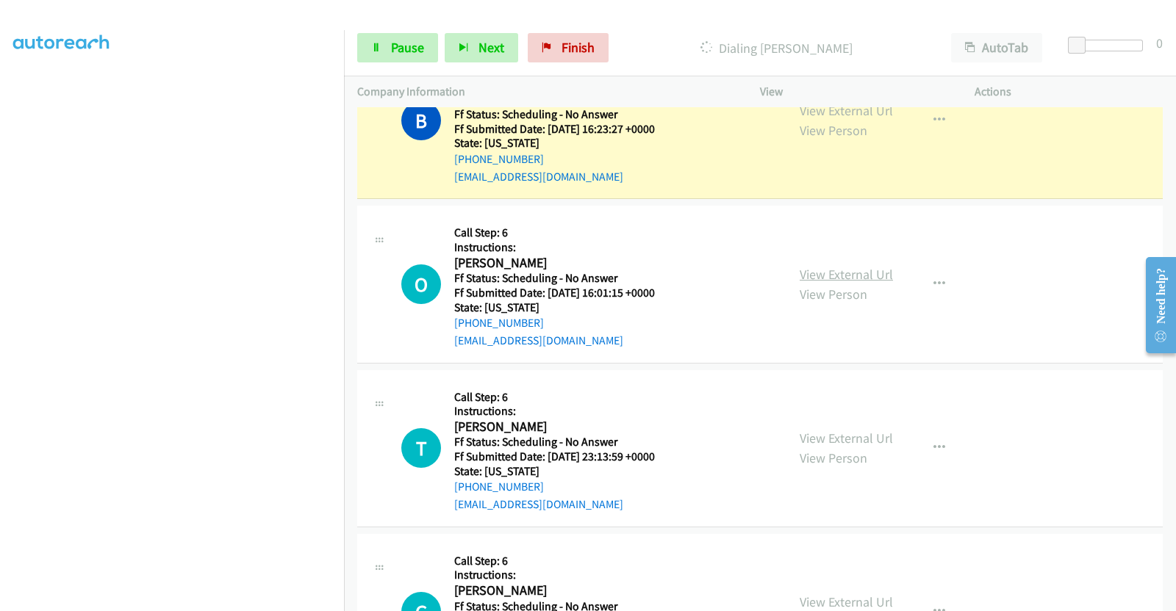
click at [855, 274] on link "View External Url" at bounding box center [845, 274] width 93 height 17
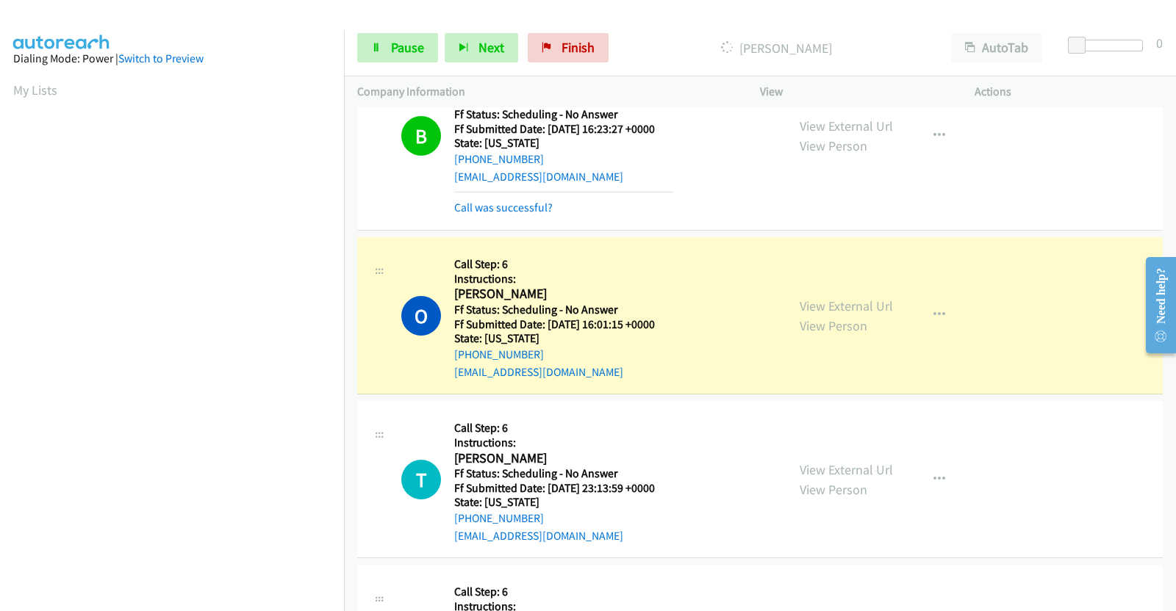
scroll to position [474, 0]
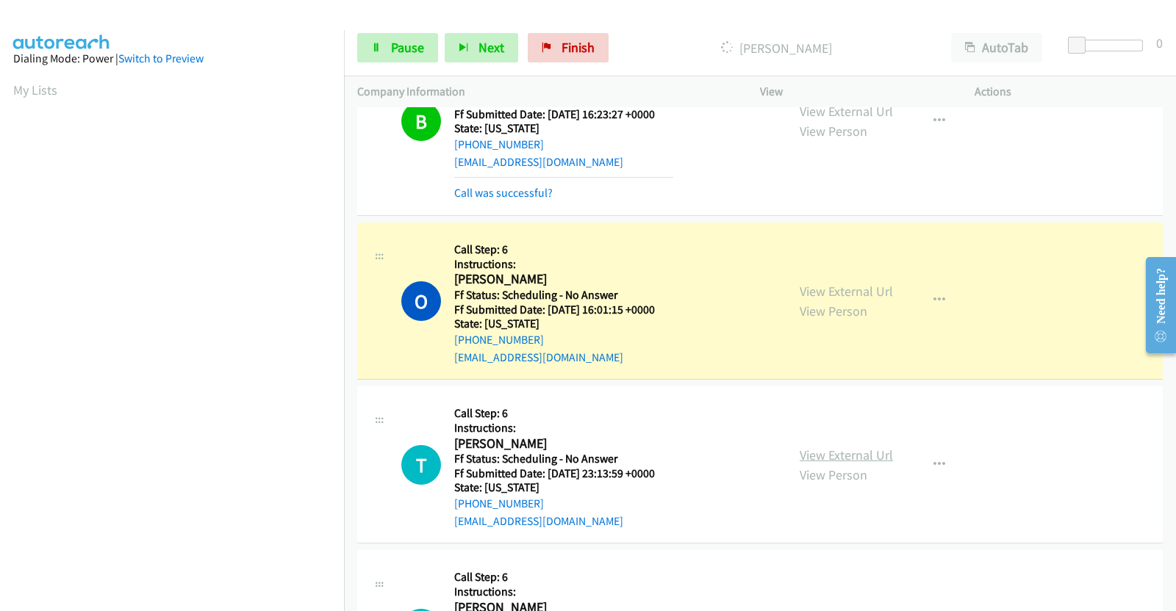
click at [867, 451] on link "View External Url" at bounding box center [845, 455] width 93 height 17
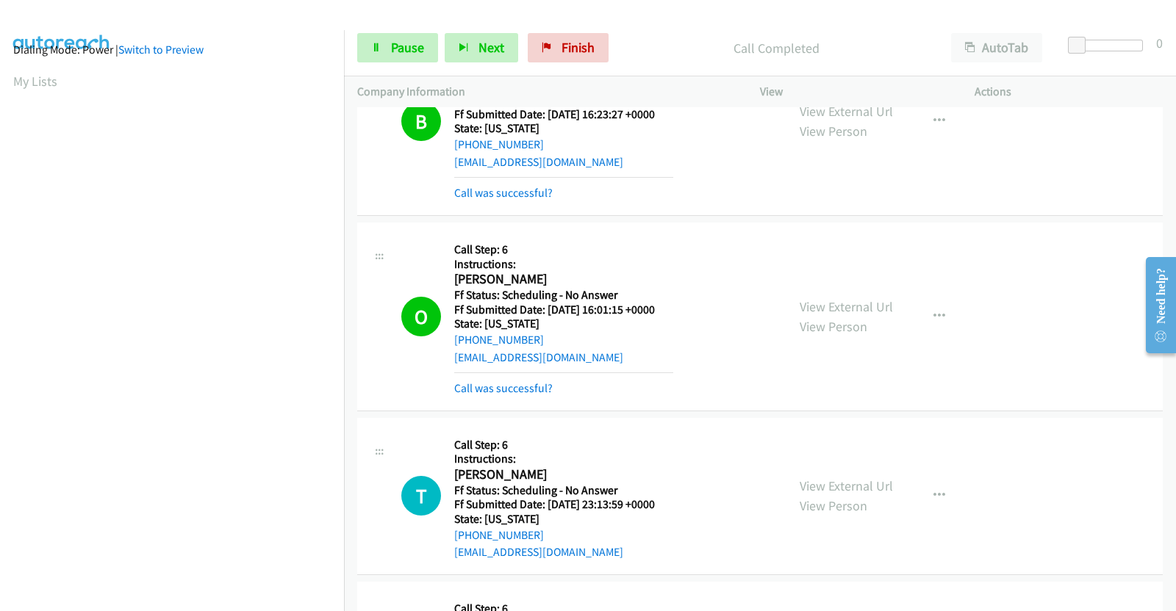
scroll to position [0, 0]
click at [410, 34] on link "Pause" at bounding box center [397, 47] width 81 height 29
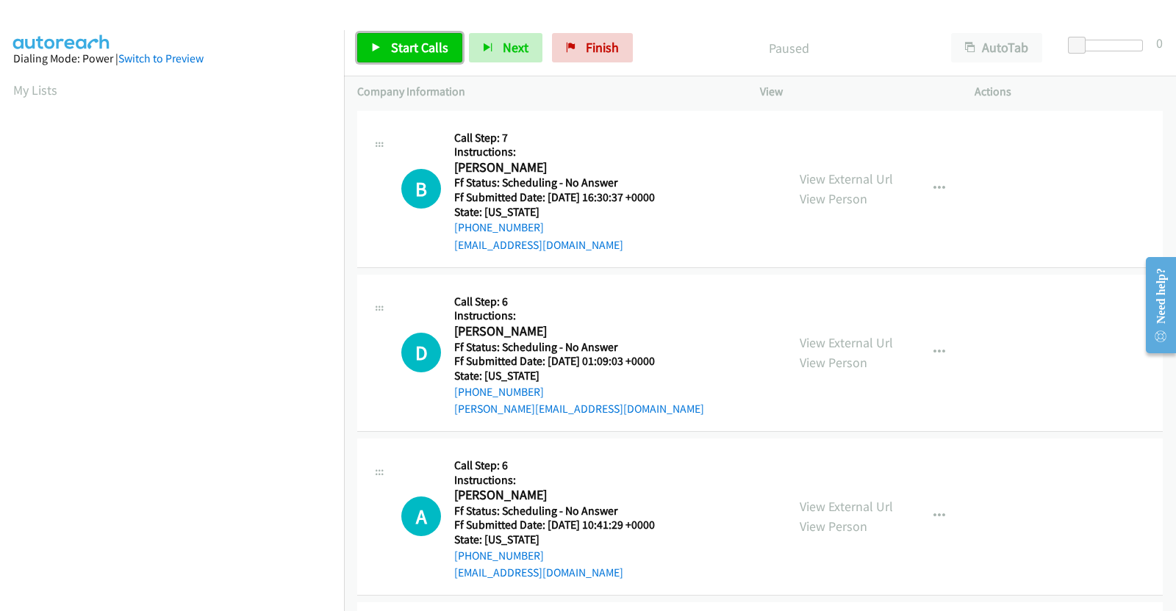
click at [405, 39] on span "Start Calls" at bounding box center [419, 47] width 57 height 17
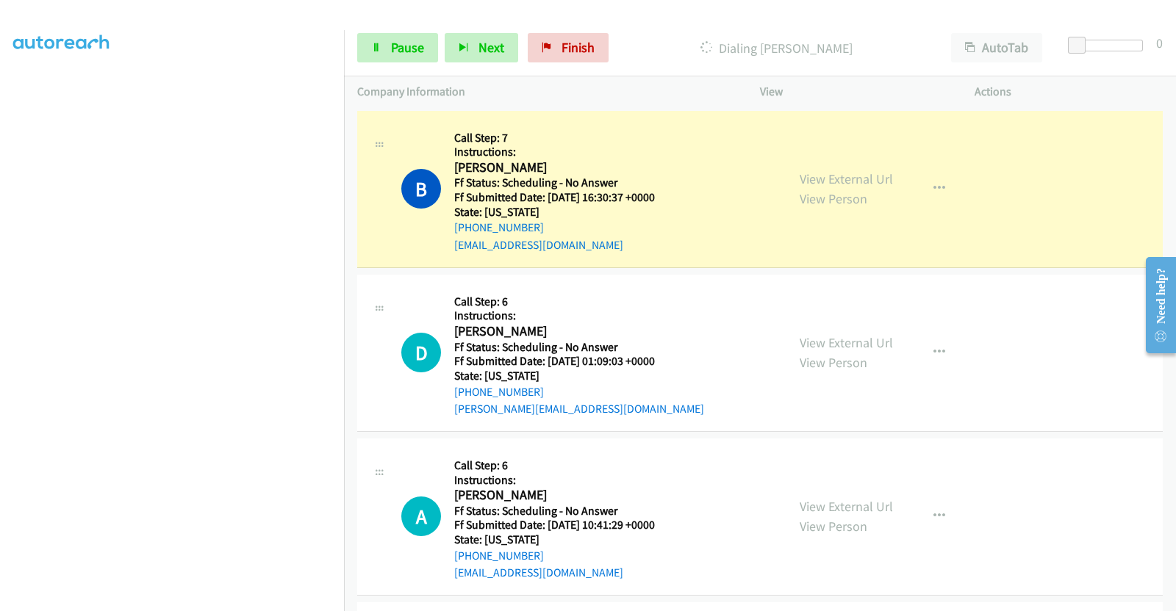
scroll to position [209, 0]
click at [860, 172] on link "View External Url" at bounding box center [845, 178] width 93 height 17
click at [877, 342] on link "View External Url" at bounding box center [845, 342] width 93 height 17
click at [849, 509] on link "View External Url" at bounding box center [845, 506] width 93 height 17
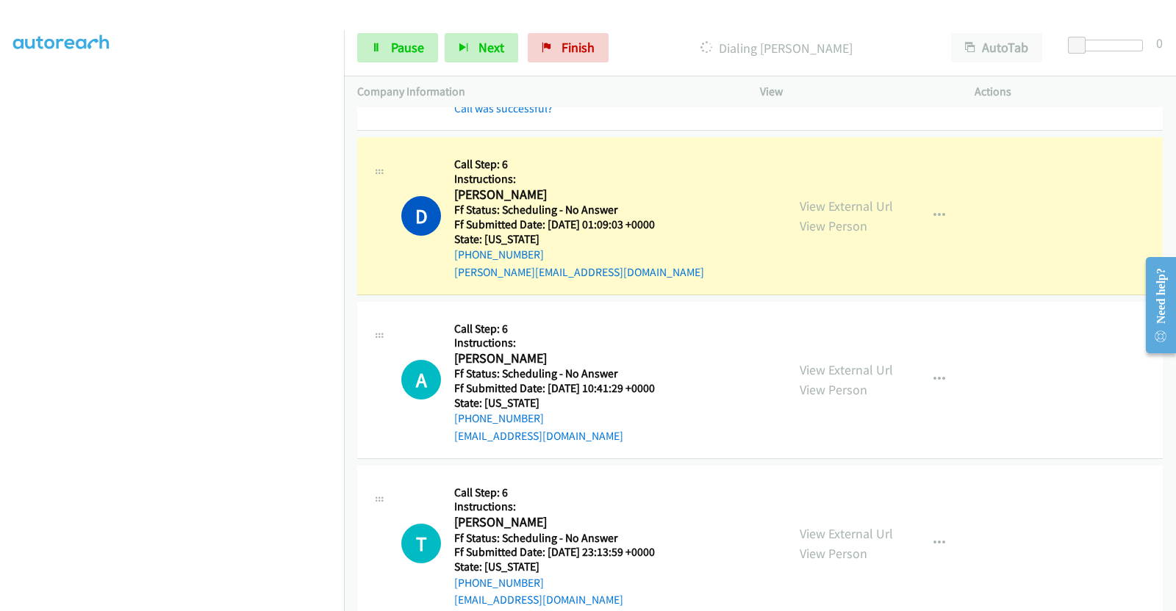
scroll to position [276, 0]
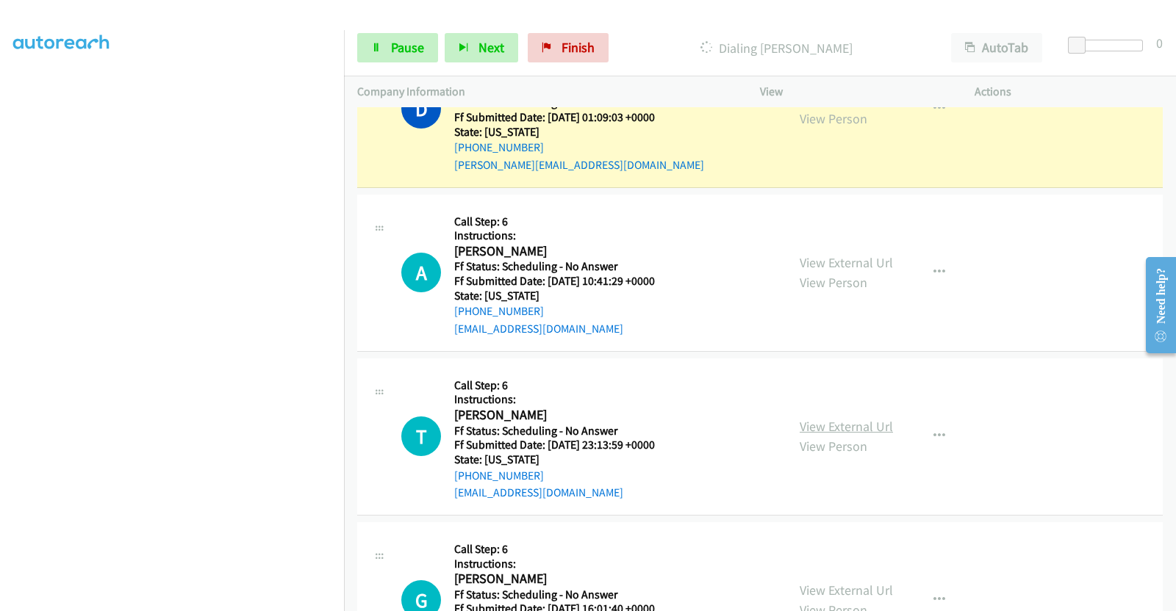
click at [841, 419] on link "View External Url" at bounding box center [845, 426] width 93 height 17
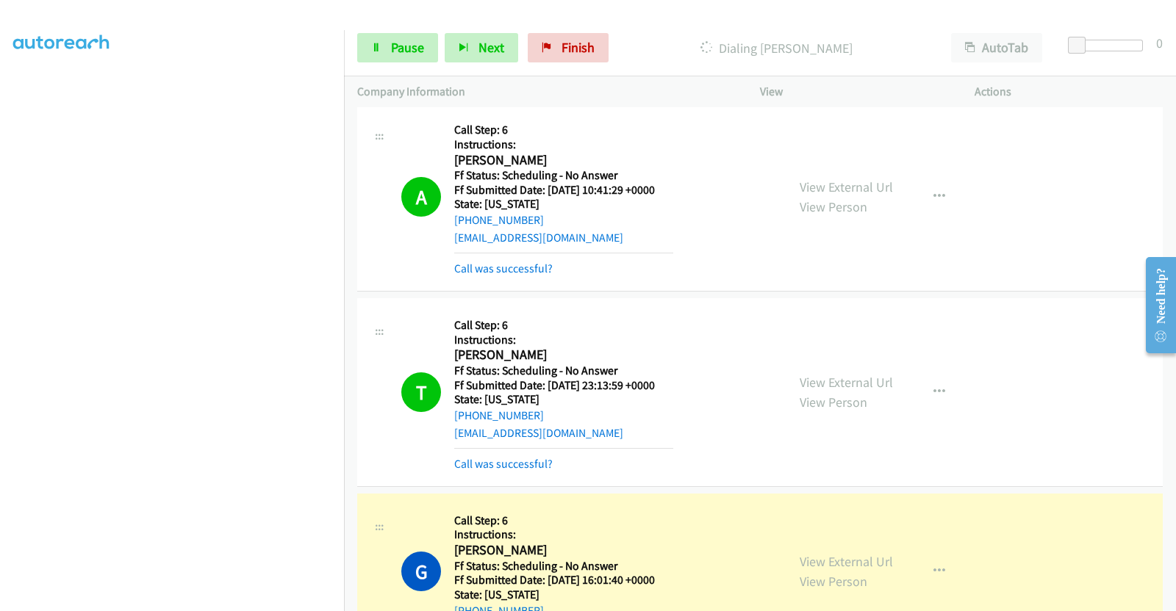
scroll to position [209, 0]
click at [838, 559] on link "View External Url" at bounding box center [845, 561] width 93 height 17
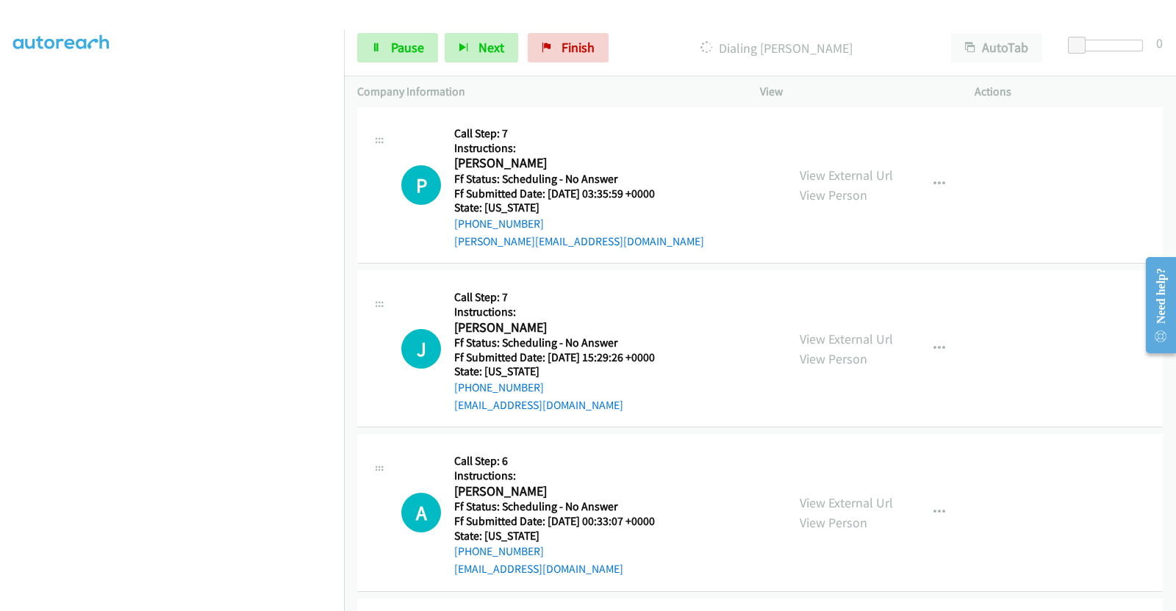
scroll to position [766, 0]
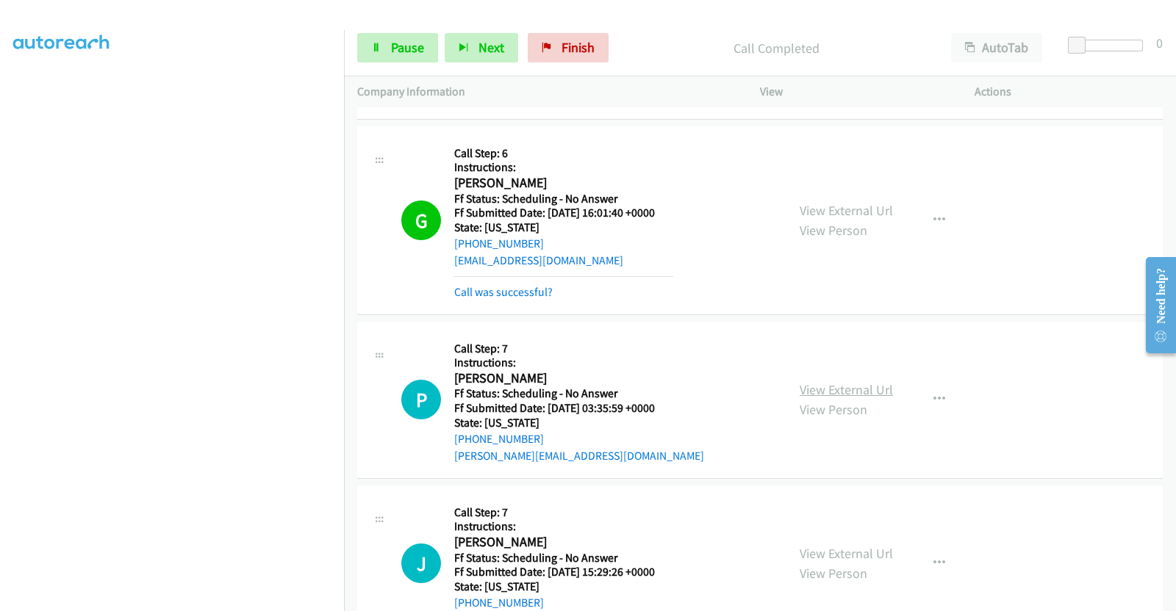
click at [852, 387] on link "View External Url" at bounding box center [845, 389] width 93 height 17
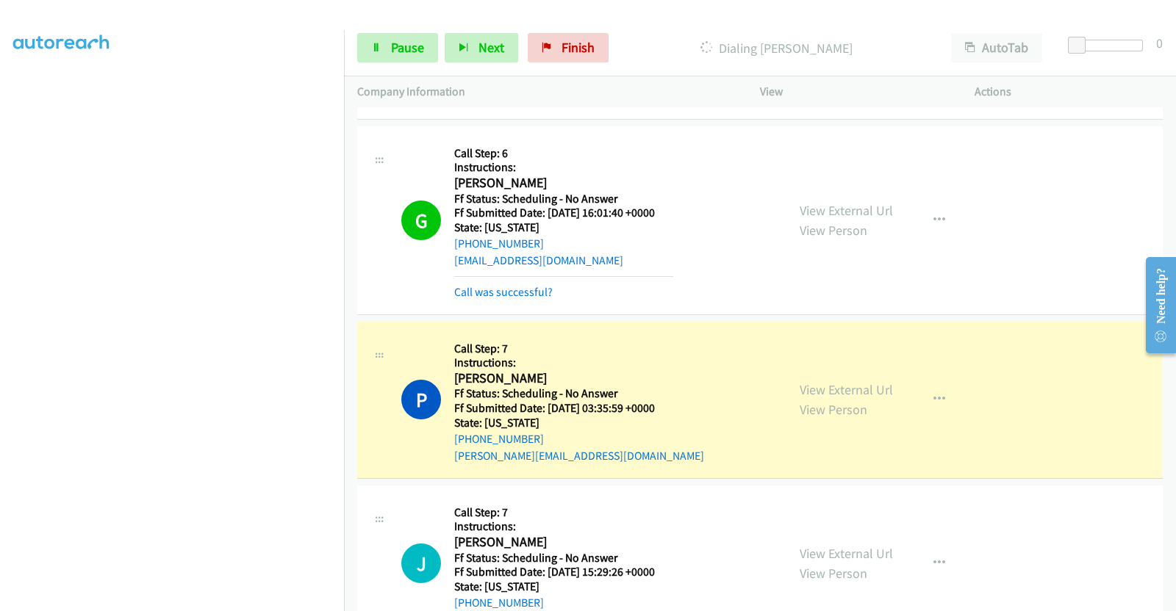
scroll to position [209, 0]
click at [870, 552] on link "View External Url" at bounding box center [845, 553] width 93 height 17
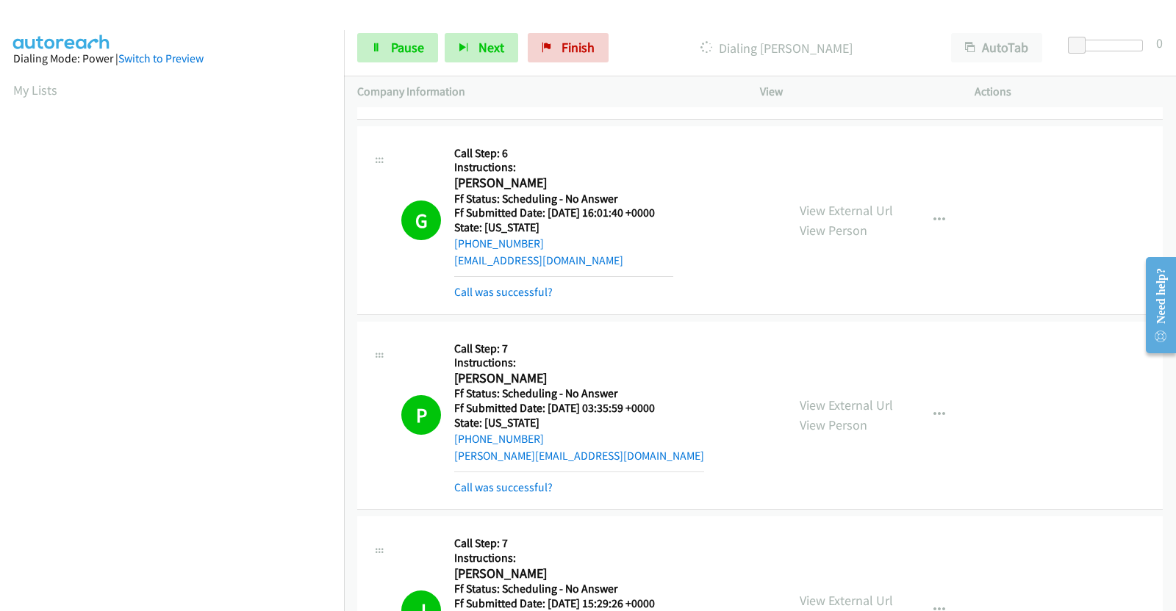
scroll to position [1133, 0]
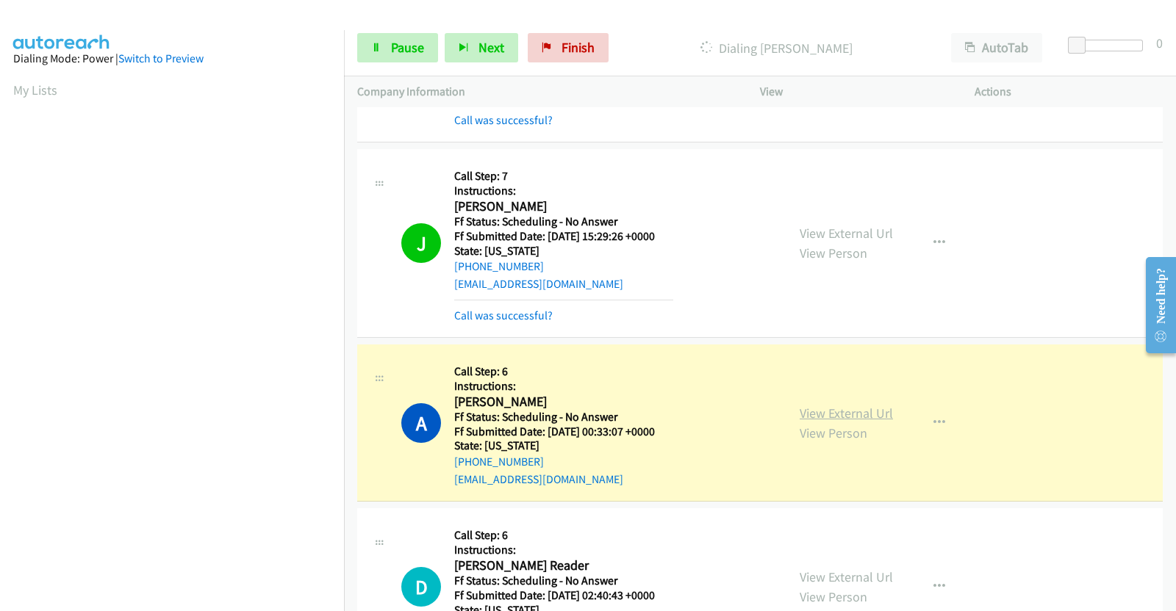
click at [874, 406] on link "View External Url" at bounding box center [845, 413] width 93 height 17
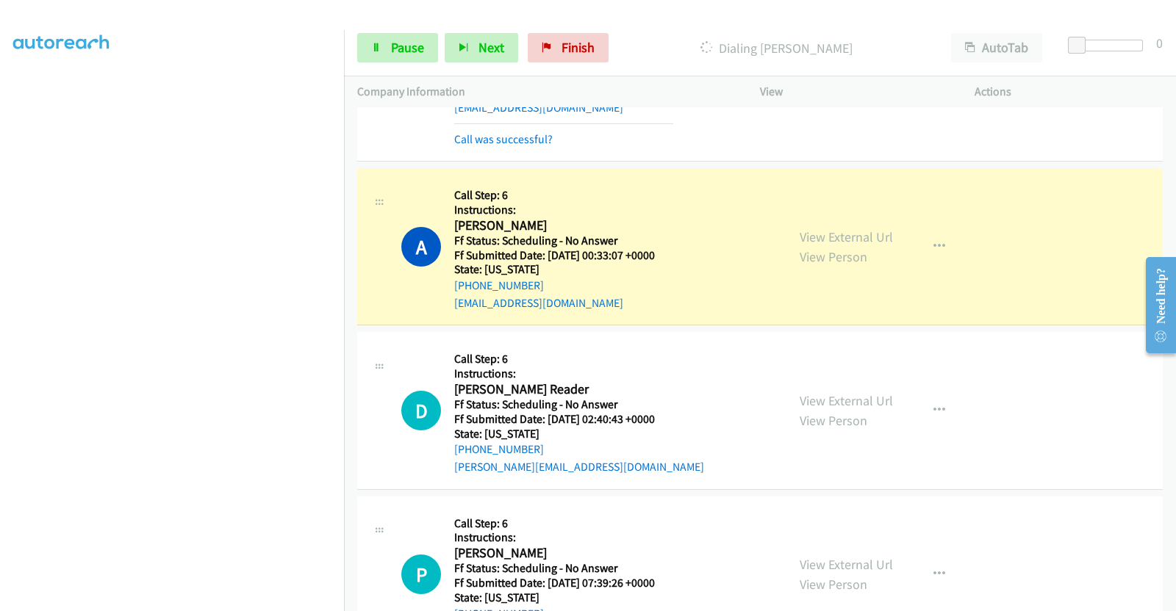
scroll to position [1317, 0]
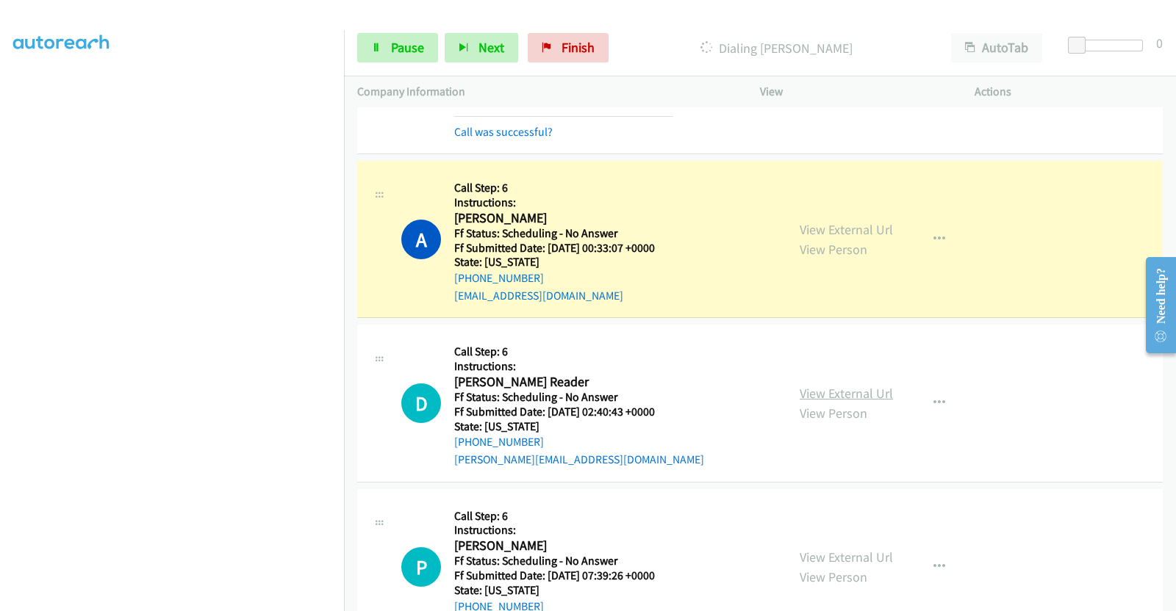
click at [802, 392] on link "View External Url" at bounding box center [845, 393] width 93 height 17
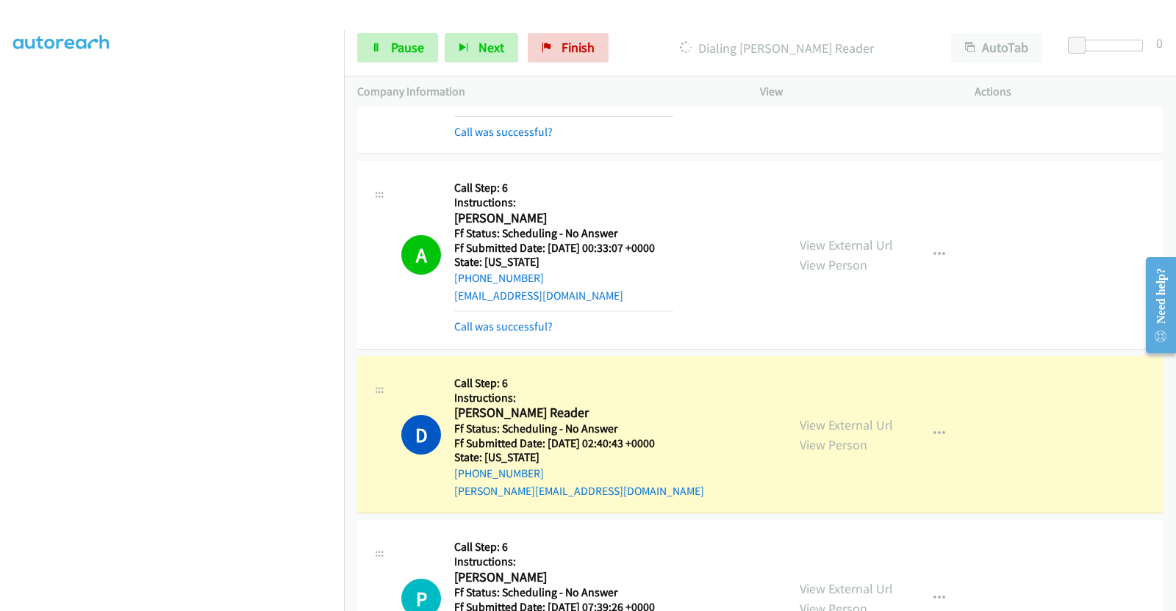
scroll to position [209, 0]
click at [825, 582] on link "View External Url" at bounding box center [845, 588] width 93 height 17
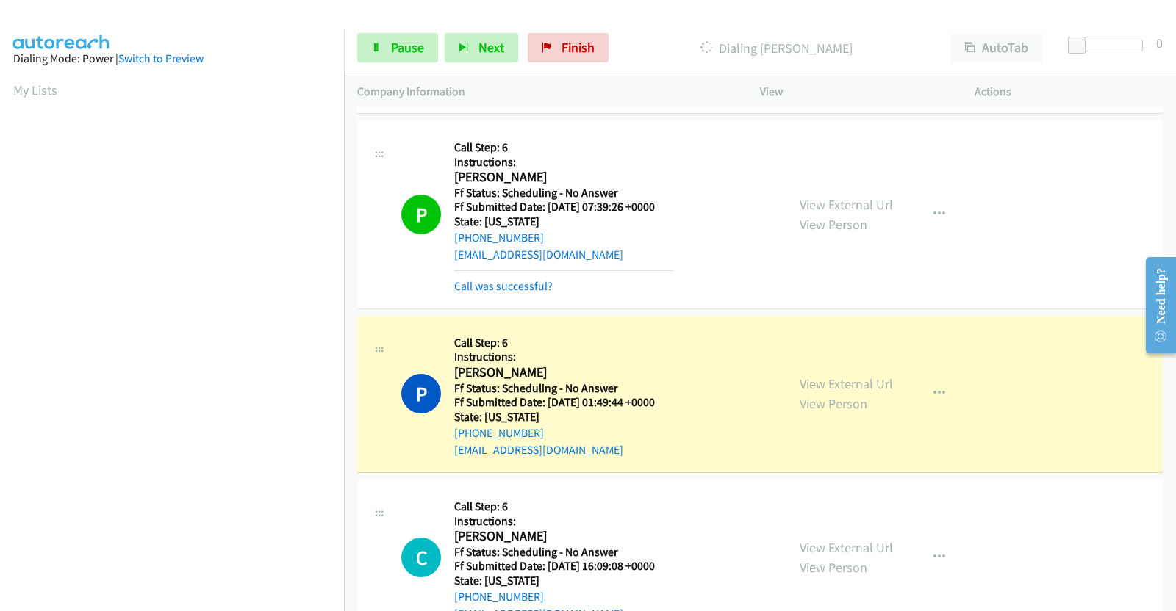
scroll to position [1959, 0]
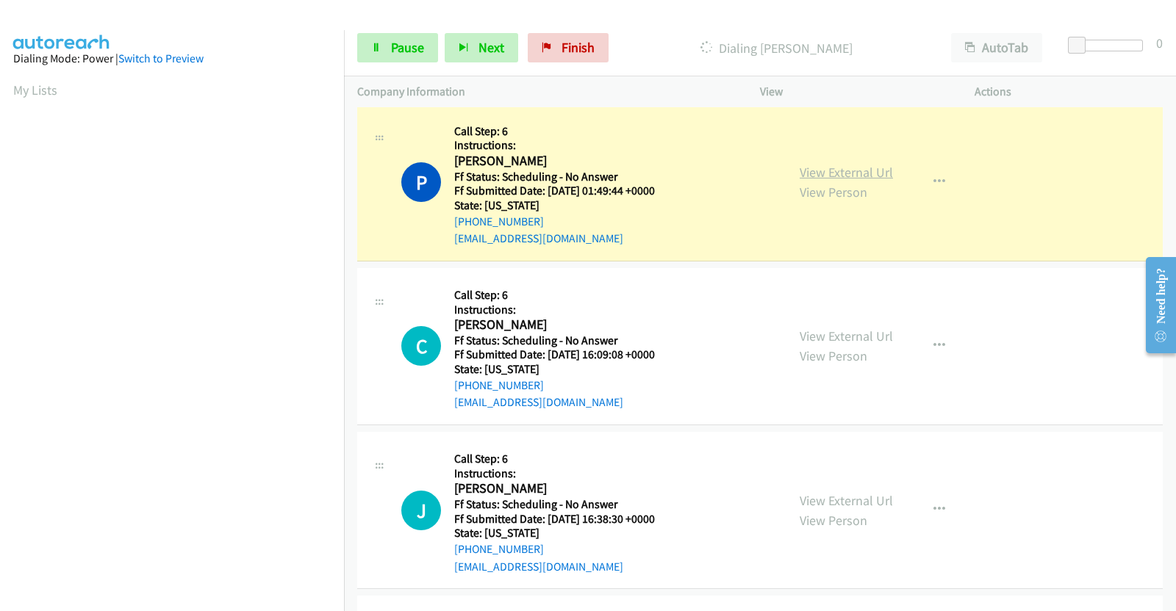
click at [864, 170] on link "View External Url" at bounding box center [845, 172] width 93 height 17
click at [860, 334] on link "View External Url" at bounding box center [845, 336] width 93 height 17
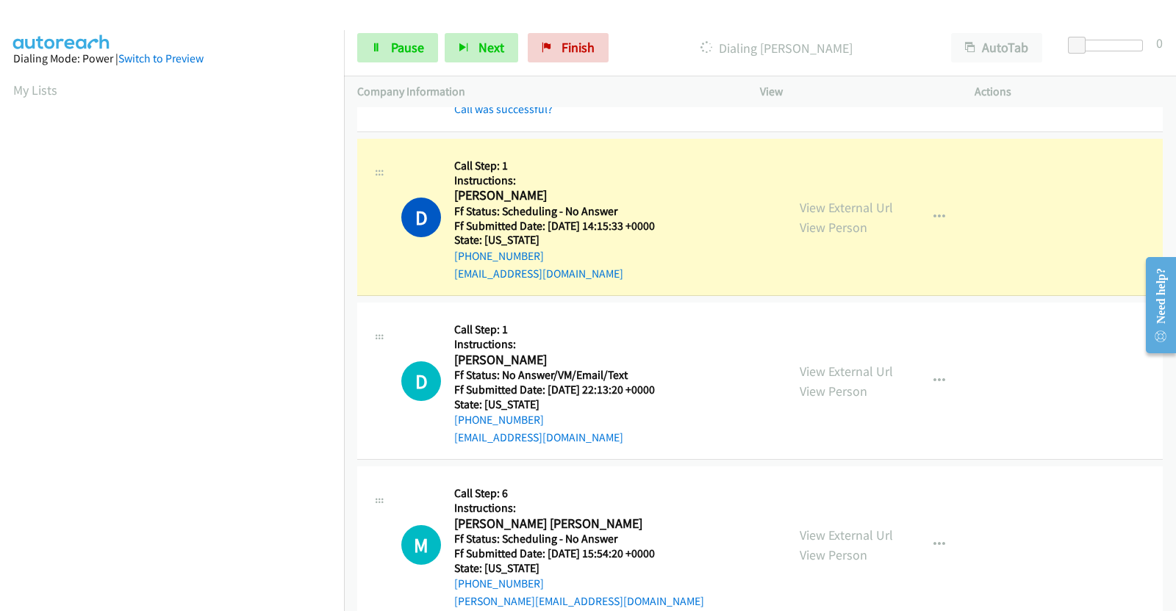
scroll to position [217, 0]
click at [379, 51] on icon at bounding box center [376, 48] width 10 height 10
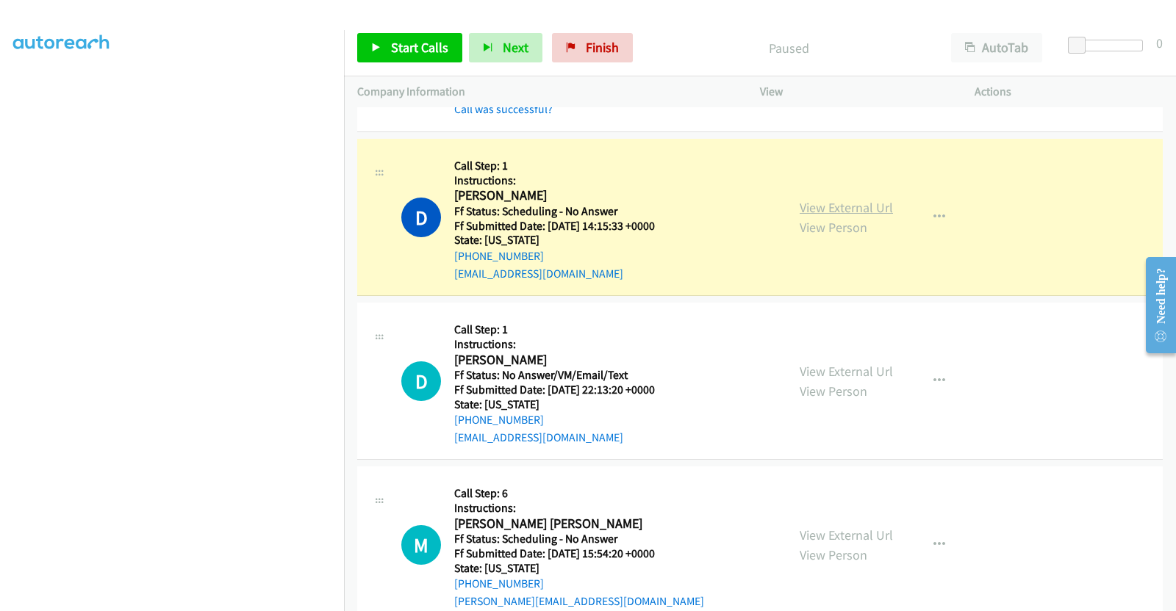
click at [871, 209] on link "View External Url" at bounding box center [845, 207] width 93 height 17
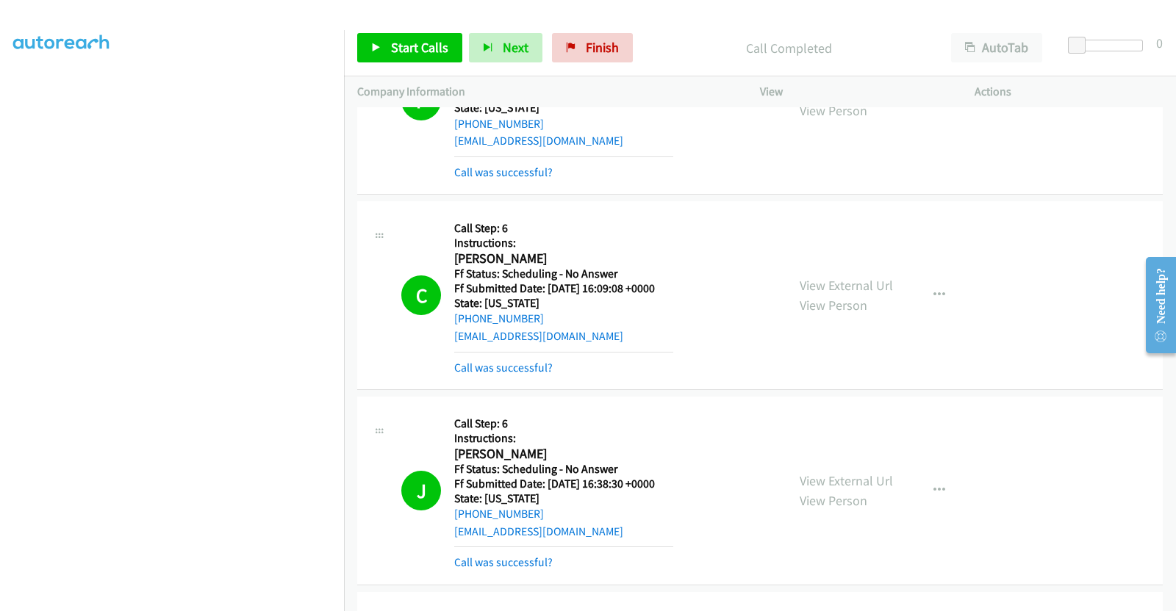
scroll to position [1959, 0]
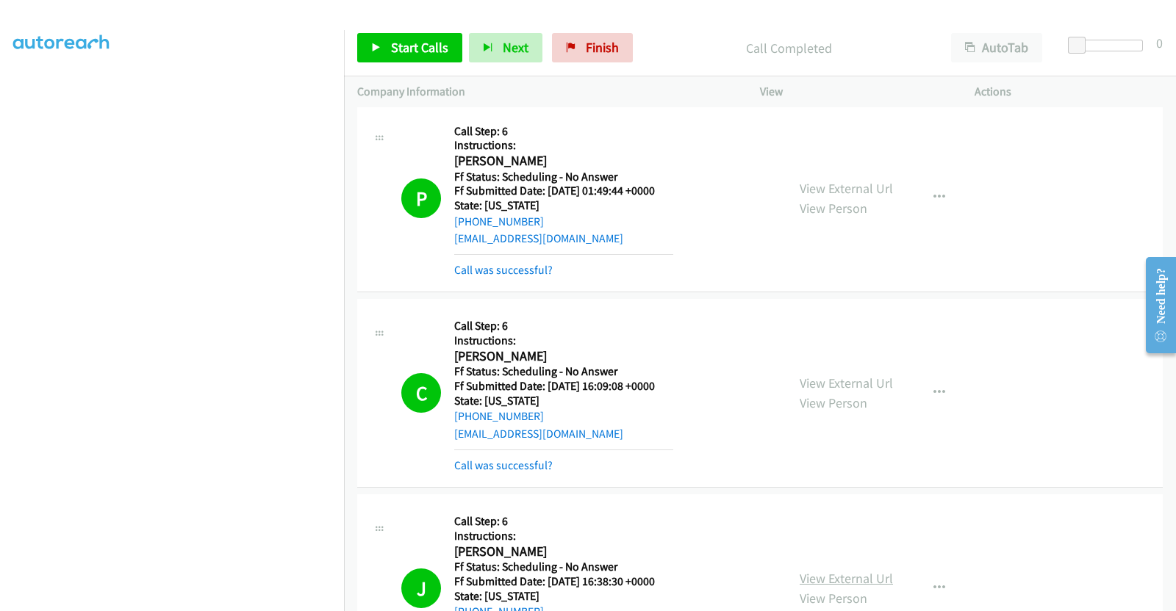
click at [852, 575] on link "View External Url" at bounding box center [845, 578] width 93 height 17
click at [606, 51] on span "Finish" at bounding box center [602, 47] width 33 height 17
